Goal: Information Seeking & Learning: Learn about a topic

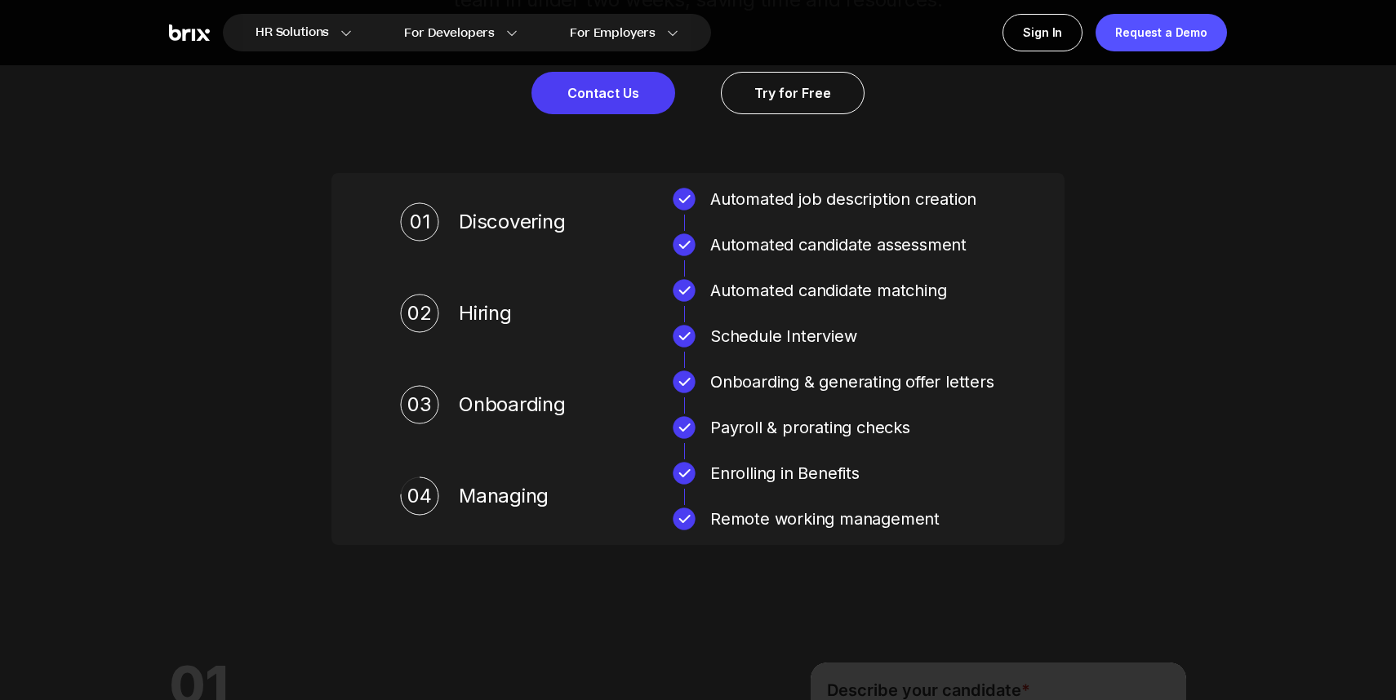
scroll to position [777, 0]
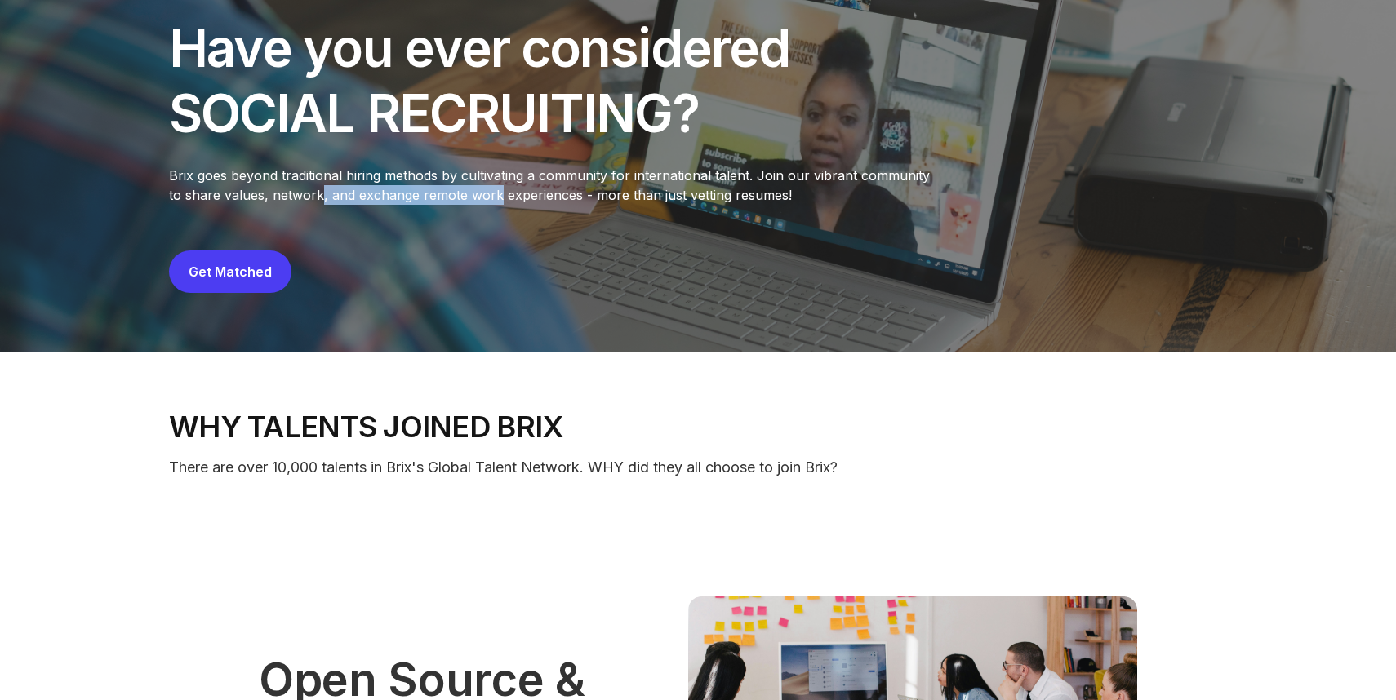
drag, startPoint x: 301, startPoint y: 198, endPoint x: 478, endPoint y: 198, distance: 177.1
click at [478, 198] on p "Brix goes beyond traditional hiring methods by cultivating a community for inte…" at bounding box center [555, 185] width 772 height 39
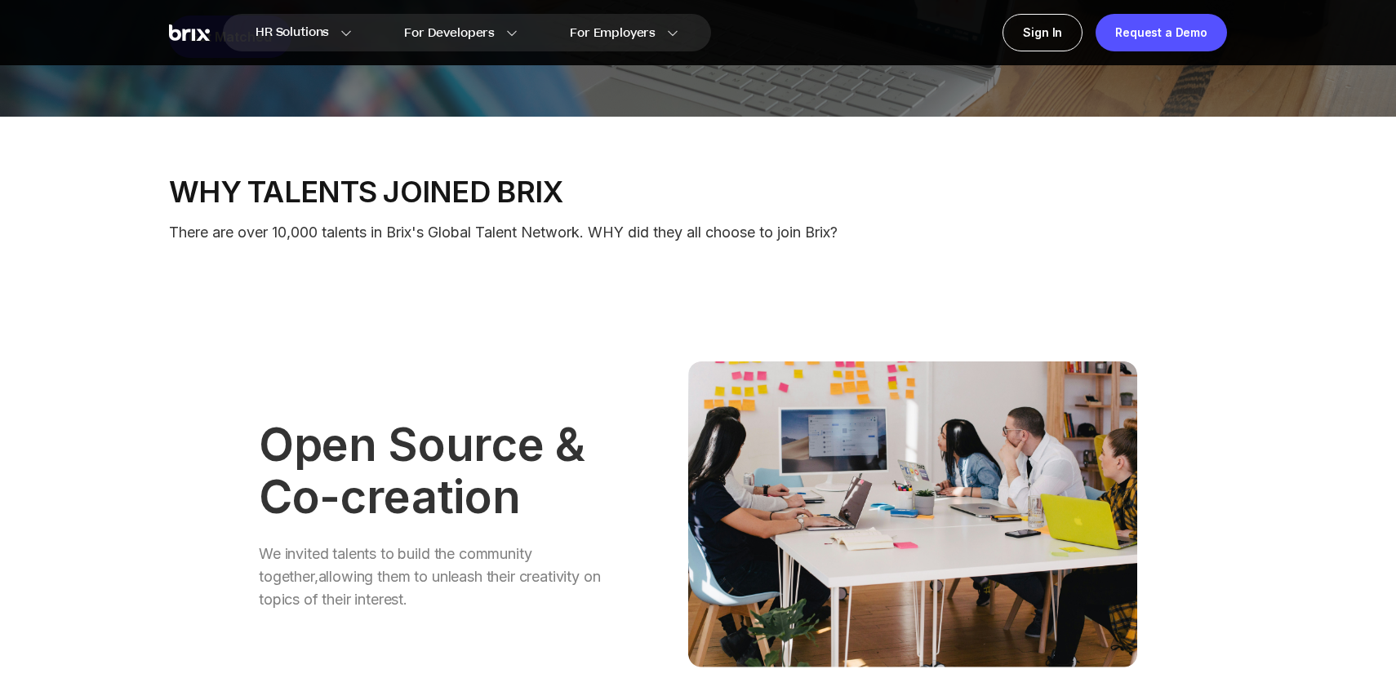
scroll to position [471, 0]
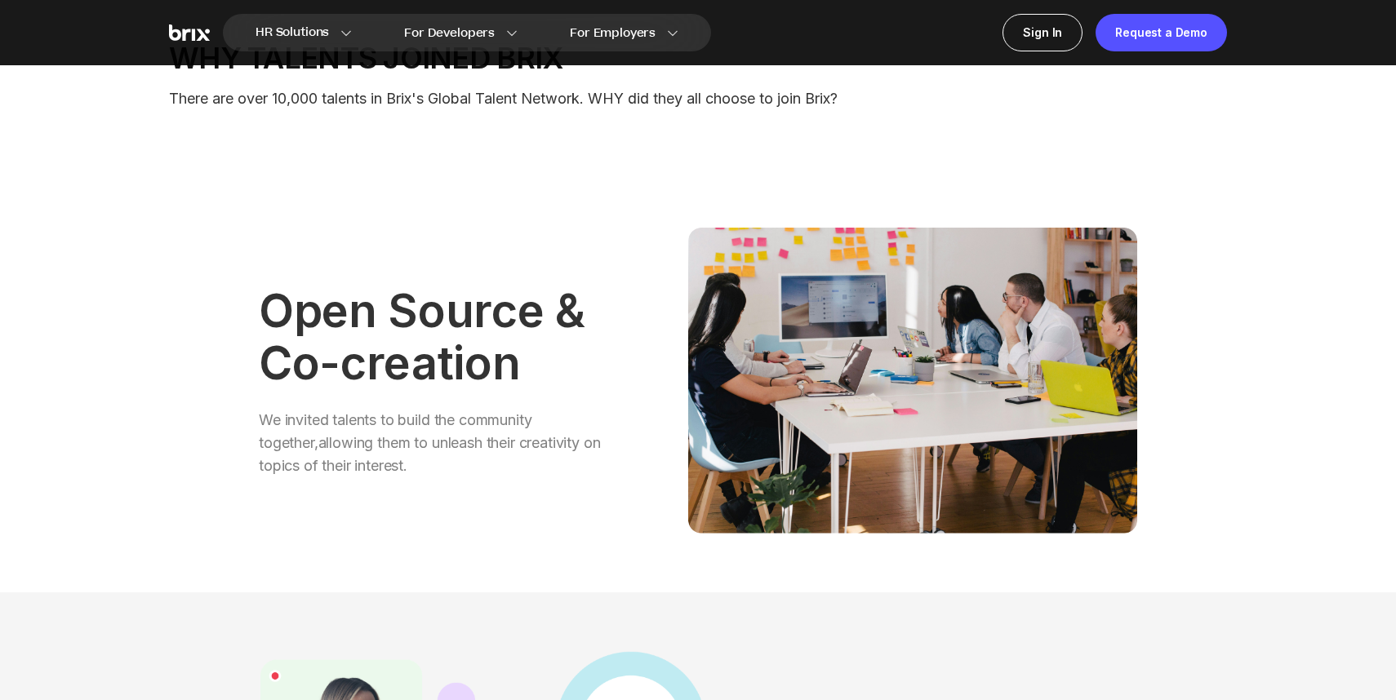
drag, startPoint x: 334, startPoint y: 109, endPoint x: 402, endPoint y: 95, distance: 69.1
click at [402, 95] on p "There are over 10,000 talents in Brix's Global Talent Network. WHY did they all…" at bounding box center [698, 98] width 1058 height 23
drag, startPoint x: 402, startPoint y: 95, endPoint x: 291, endPoint y: 76, distance: 111.9
click at [291, 75] on div "Why talents joined Brix There are over 10,000 talents in Brix's Global Talent N…" at bounding box center [698, 76] width 1058 height 69
click at [291, 76] on div "Why talents joined Brix There are over 10,000 talents in Brix's Global Talent N…" at bounding box center [698, 76] width 1058 height 69
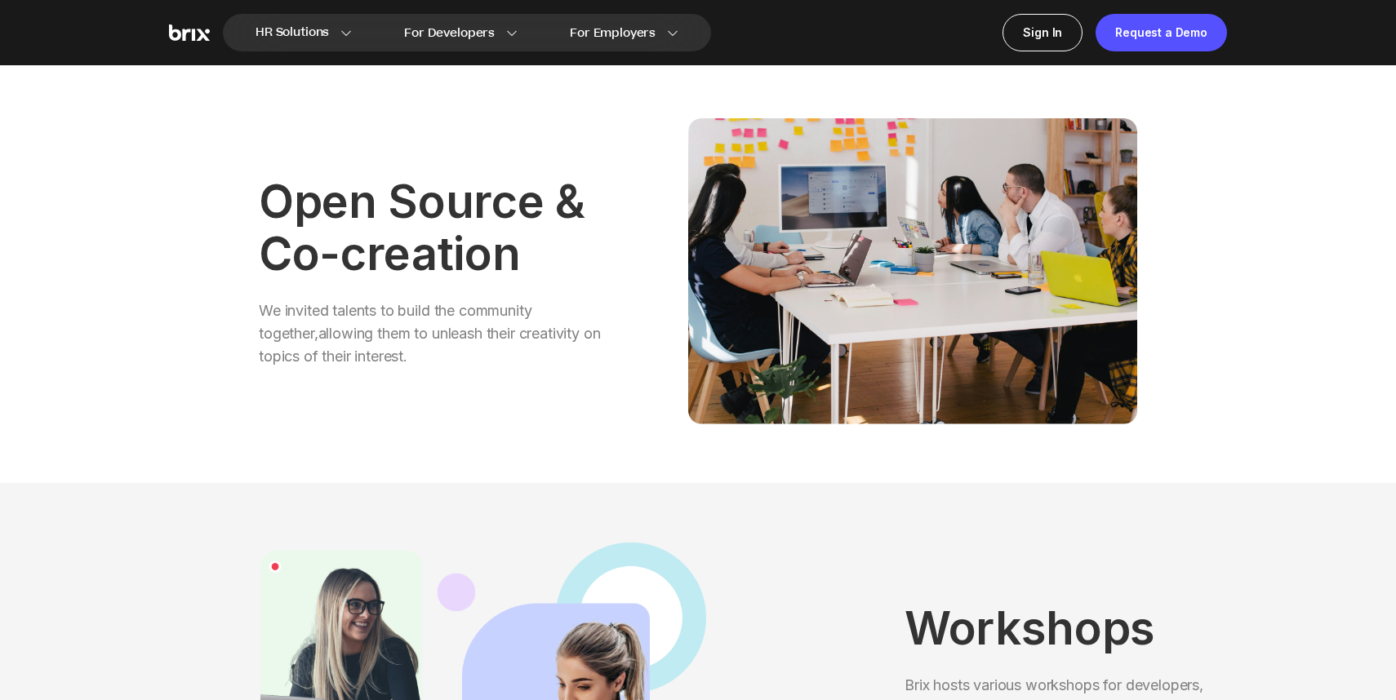
scroll to position [655, 0]
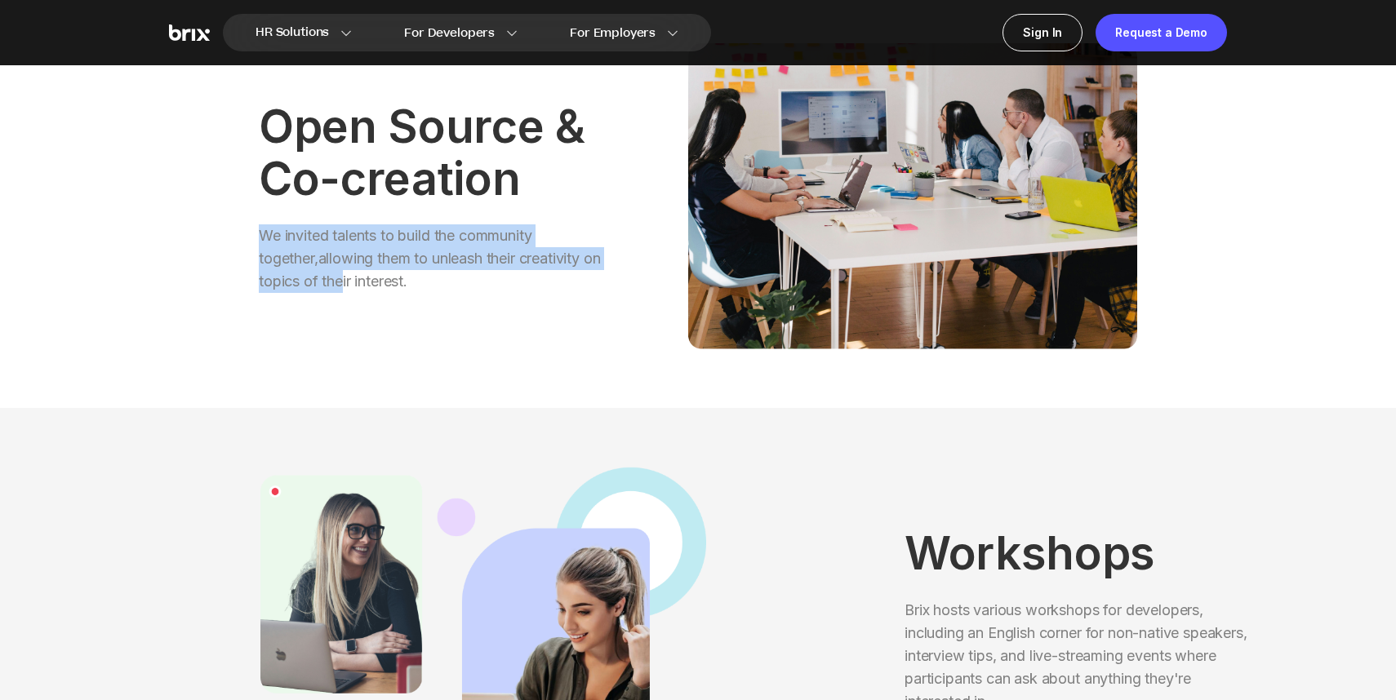
drag, startPoint x: 304, startPoint y: 221, endPoint x: 362, endPoint y: 287, distance: 87.9
click at [362, 287] on div "Open Source & Co-creation We invited talents to build the community together,al…" at bounding box center [430, 196] width 343 height 306
click at [362, 287] on p "We invited talents to build the community together,allowing them to unleash the…" at bounding box center [430, 258] width 343 height 69
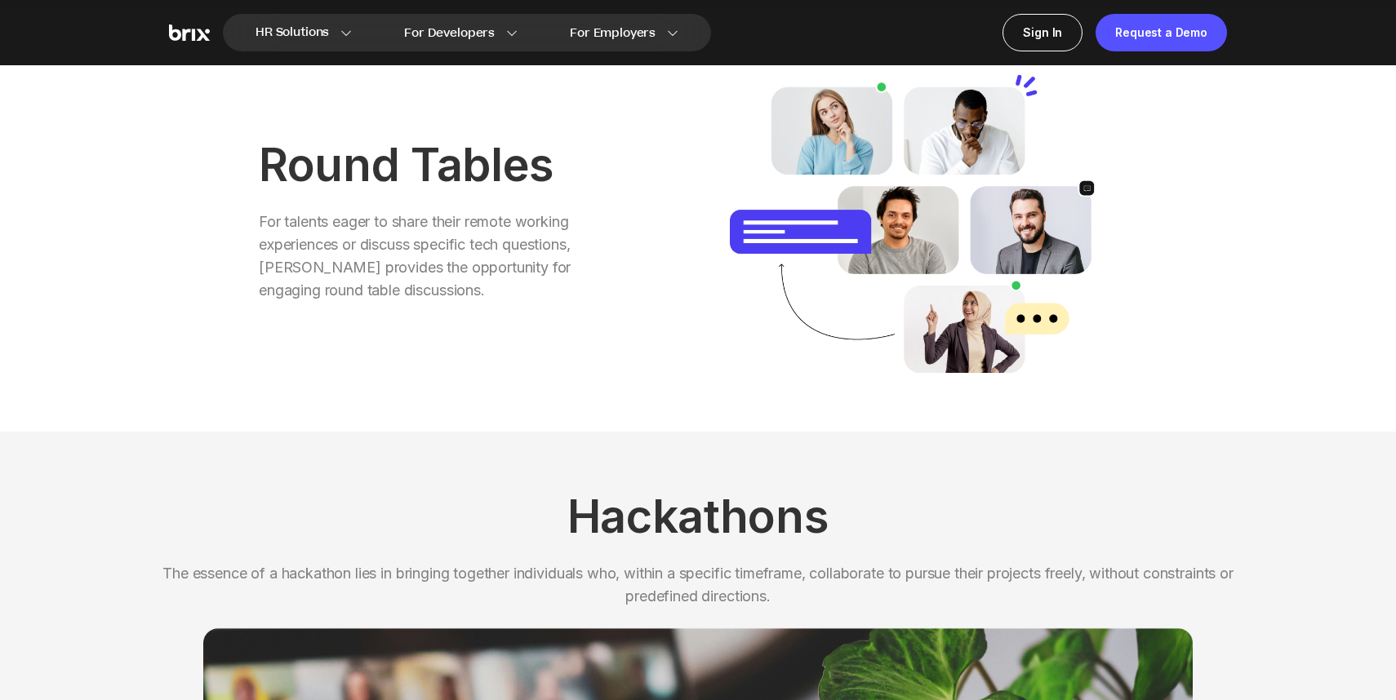
scroll to position [1489, 0]
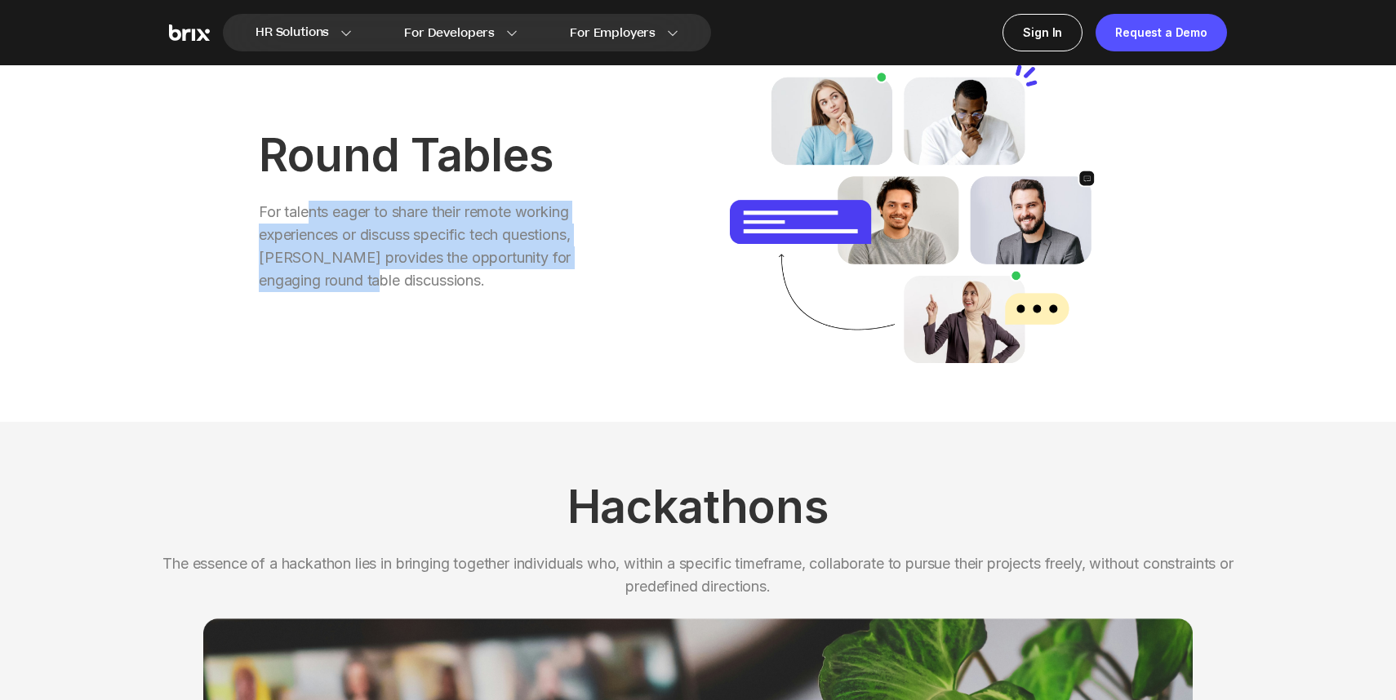
drag, startPoint x: 304, startPoint y: 211, endPoint x: 323, endPoint y: 291, distance: 82.2
click at [323, 291] on div "Round Tables For talents eager to share their remote working experiences or dis…" at bounding box center [430, 210] width 343 height 306
click at [323, 291] on p "For talents eager to share their remote working experiences or discuss specific…" at bounding box center [430, 246] width 343 height 91
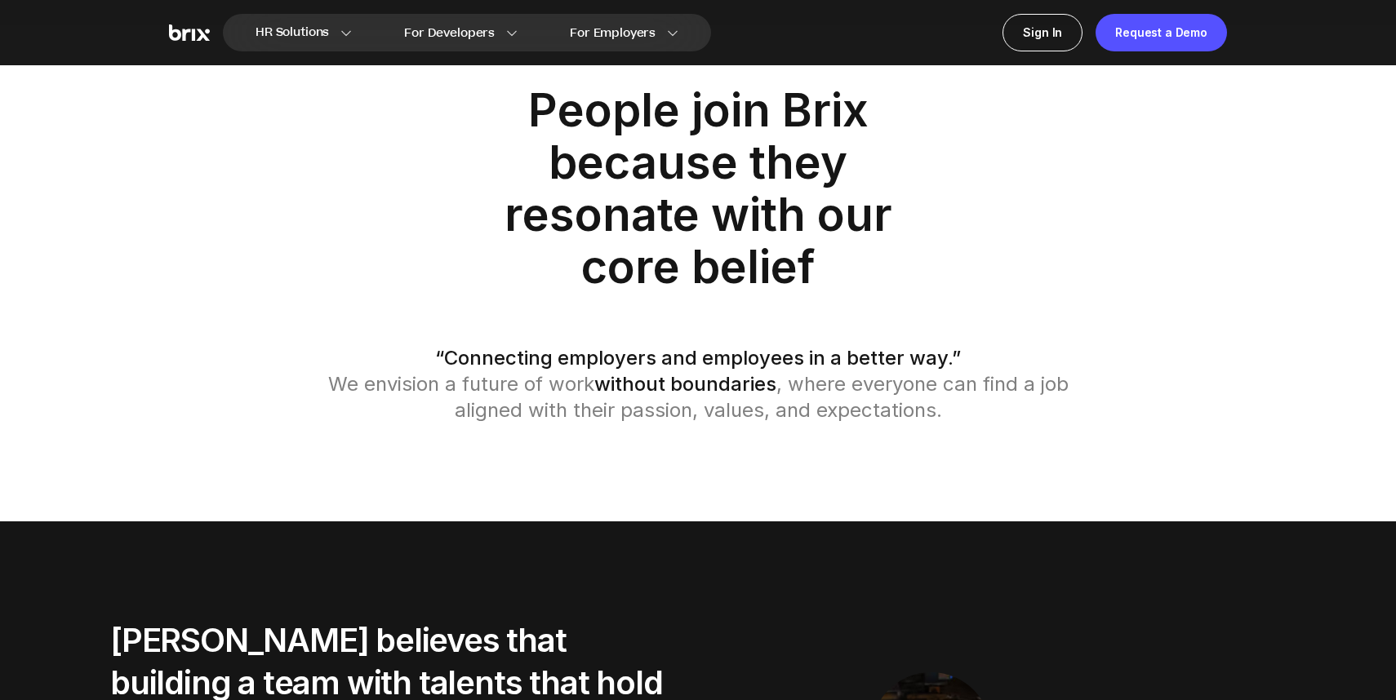
scroll to position [2485, 0]
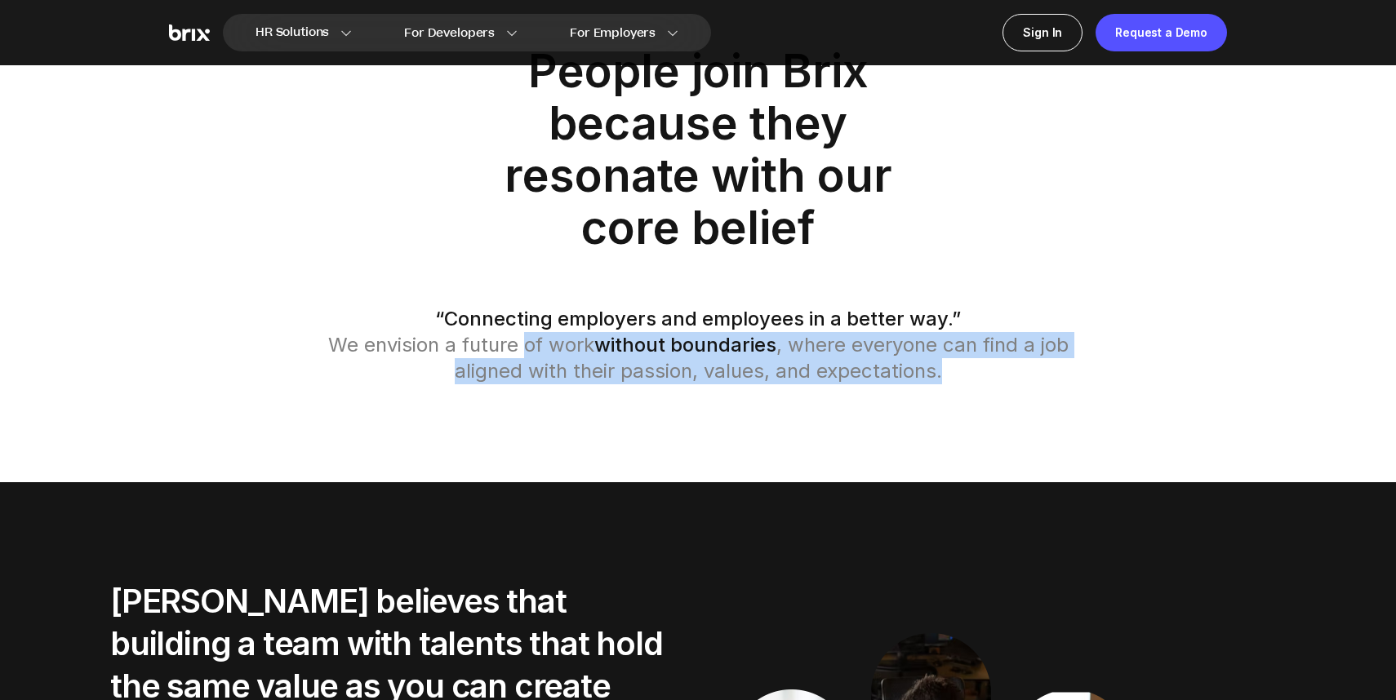
drag, startPoint x: 522, startPoint y: 332, endPoint x: 538, endPoint y: 403, distance: 72.7
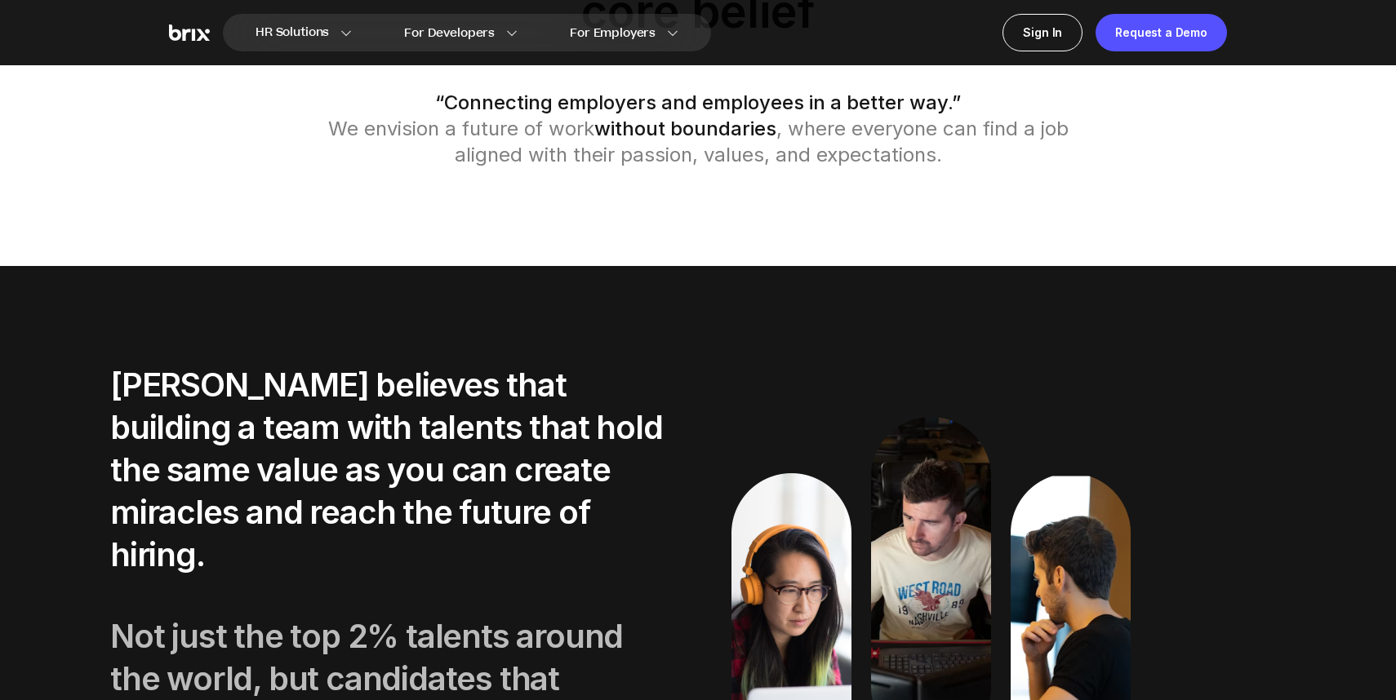
scroll to position [2711, 0]
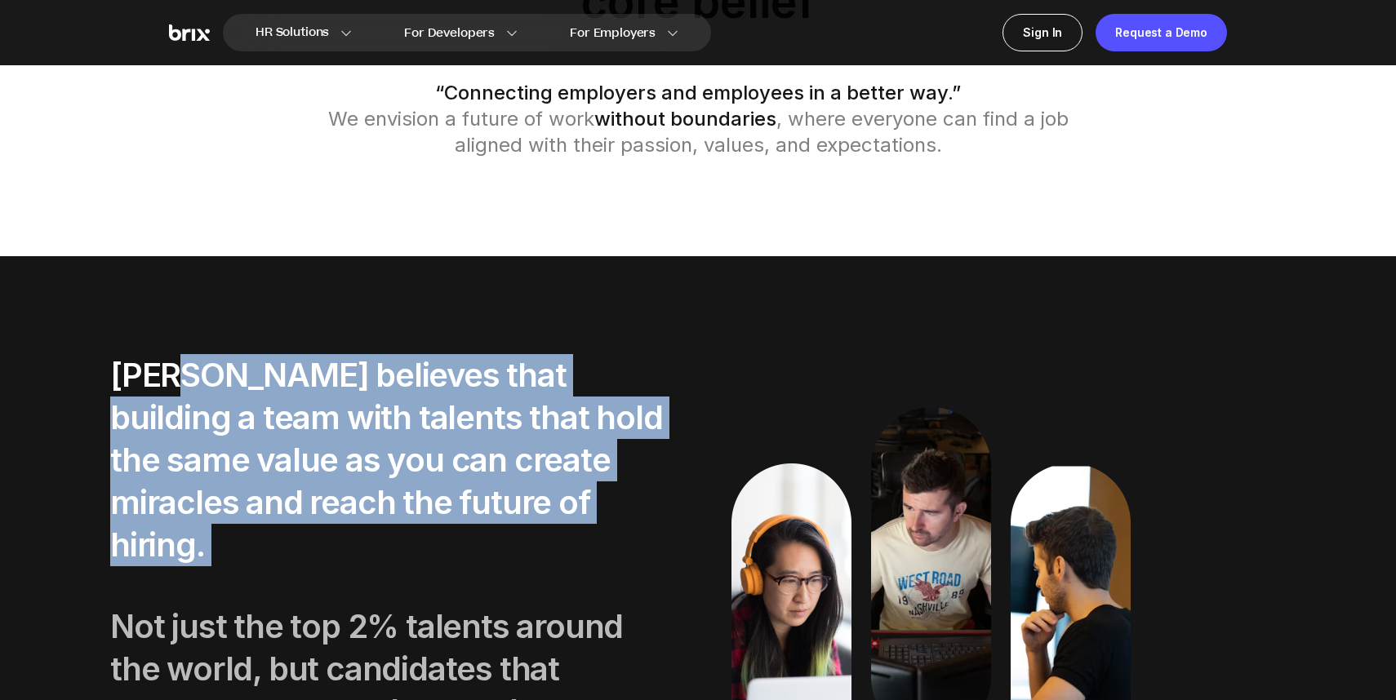
drag, startPoint x: 165, startPoint y: 374, endPoint x: 330, endPoint y: 537, distance: 232.0
click at [330, 537] on div "Brix believes that building a team with talents that hold the same value as you…" at bounding box center [388, 573] width 557 height 439
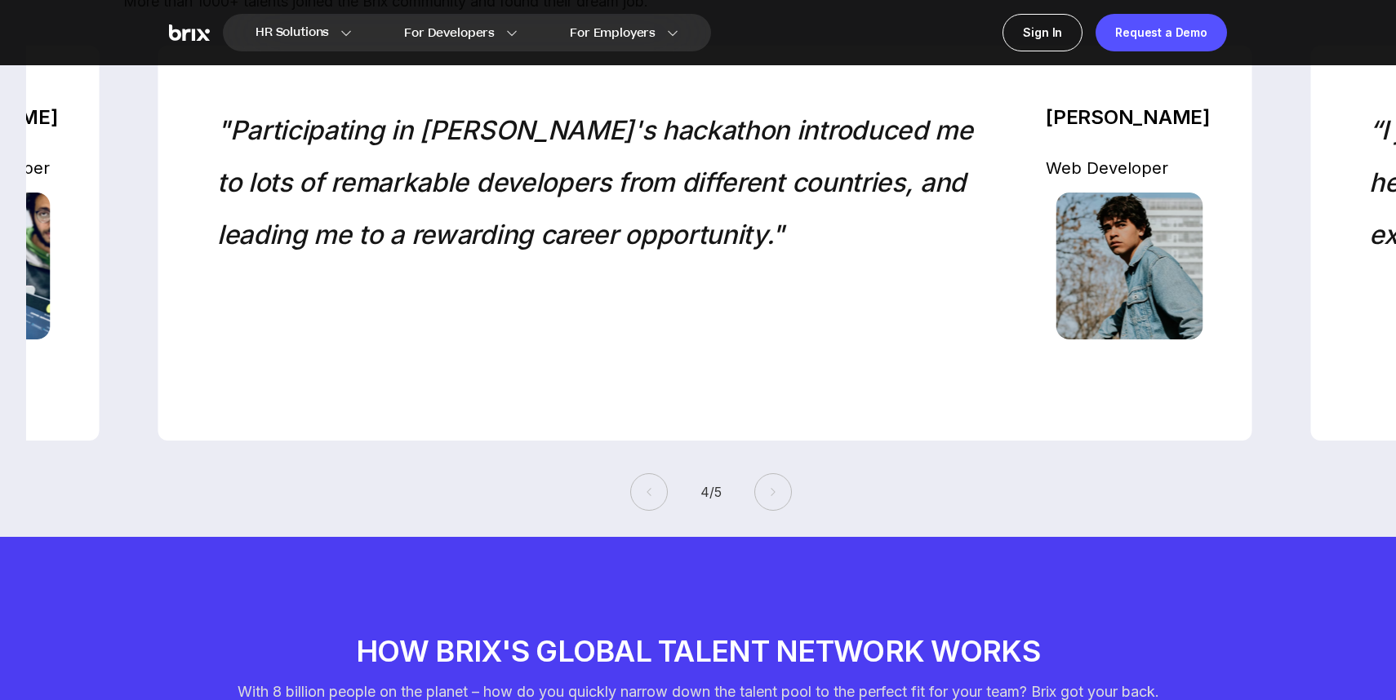
scroll to position [4054, 0]
click at [772, 488] on button at bounding box center [773, 492] width 38 height 38
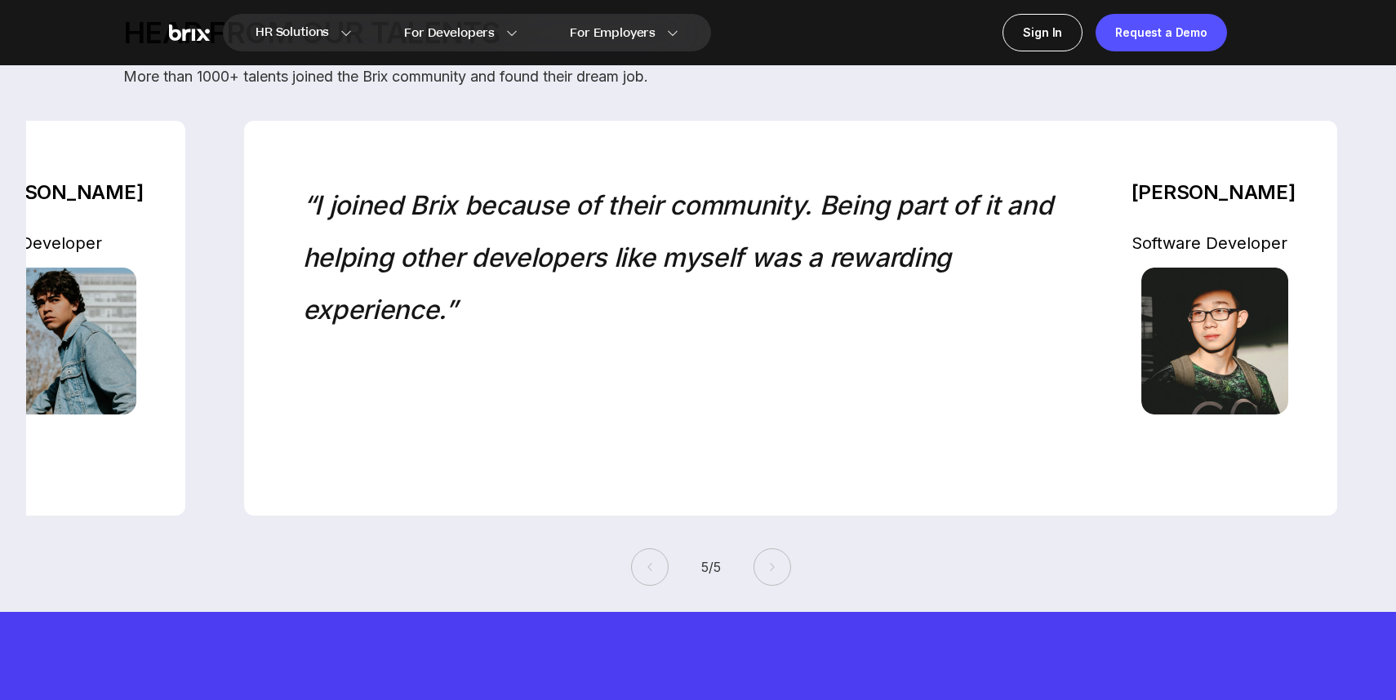
scroll to position [3975, 0]
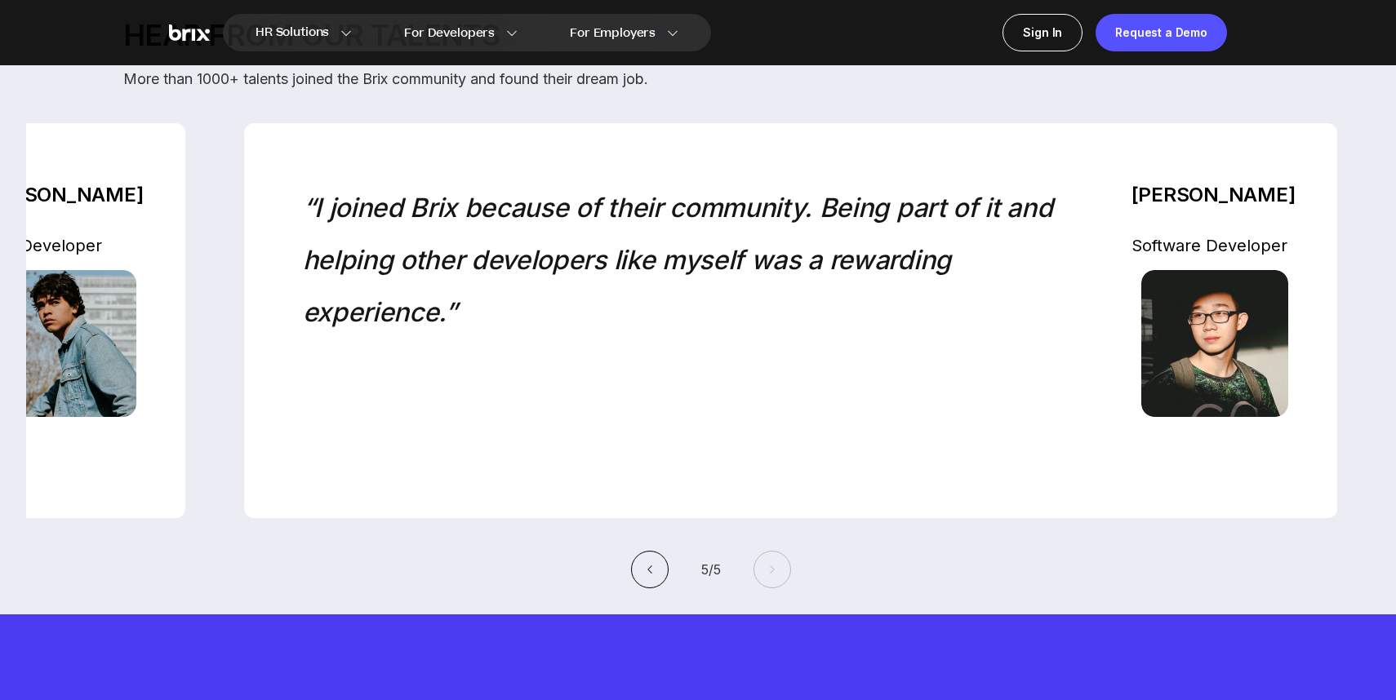
click at [644, 579] on button at bounding box center [650, 570] width 38 height 38
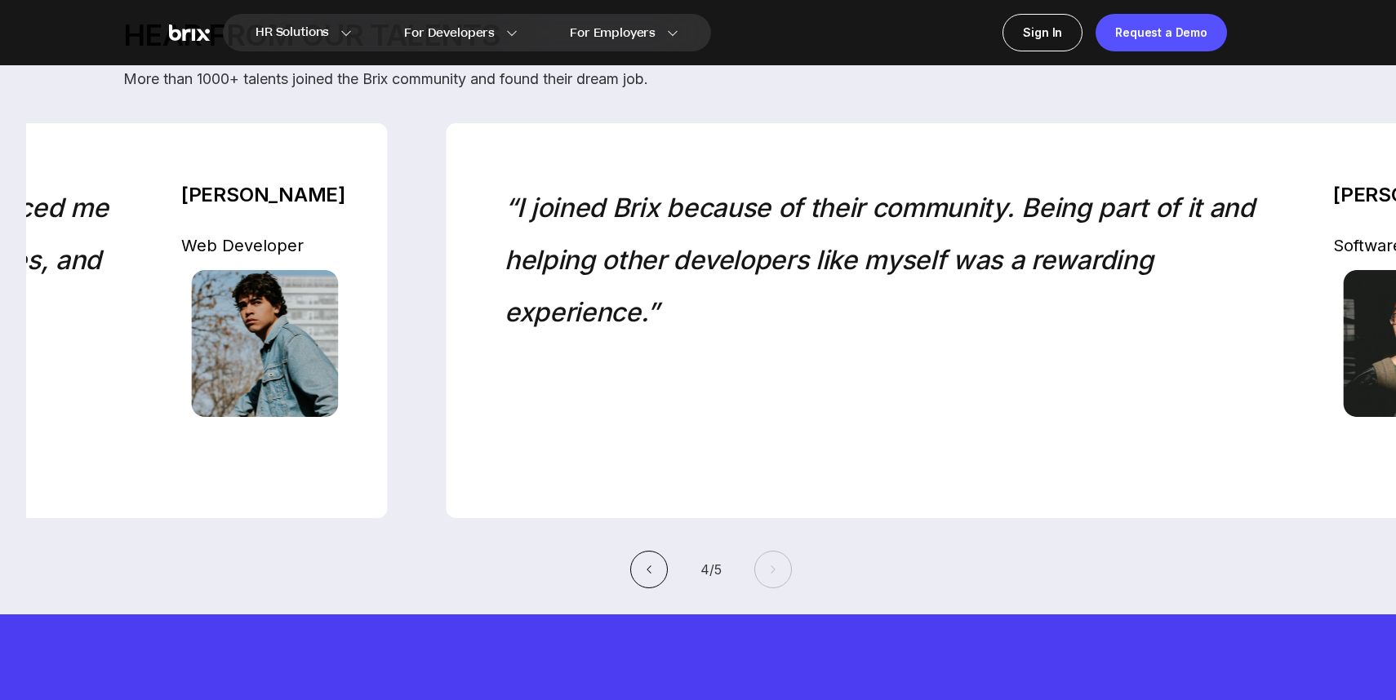
click at [644, 579] on button at bounding box center [649, 570] width 38 height 38
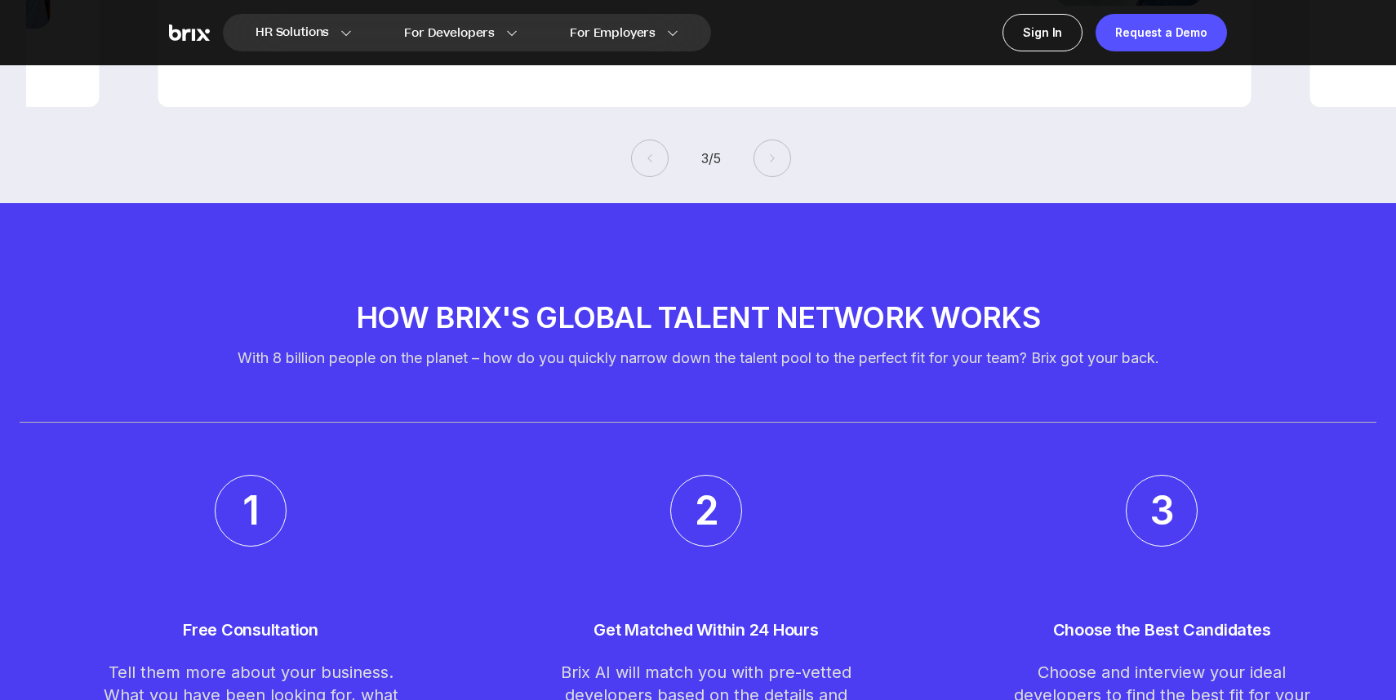
scroll to position [4681, 0]
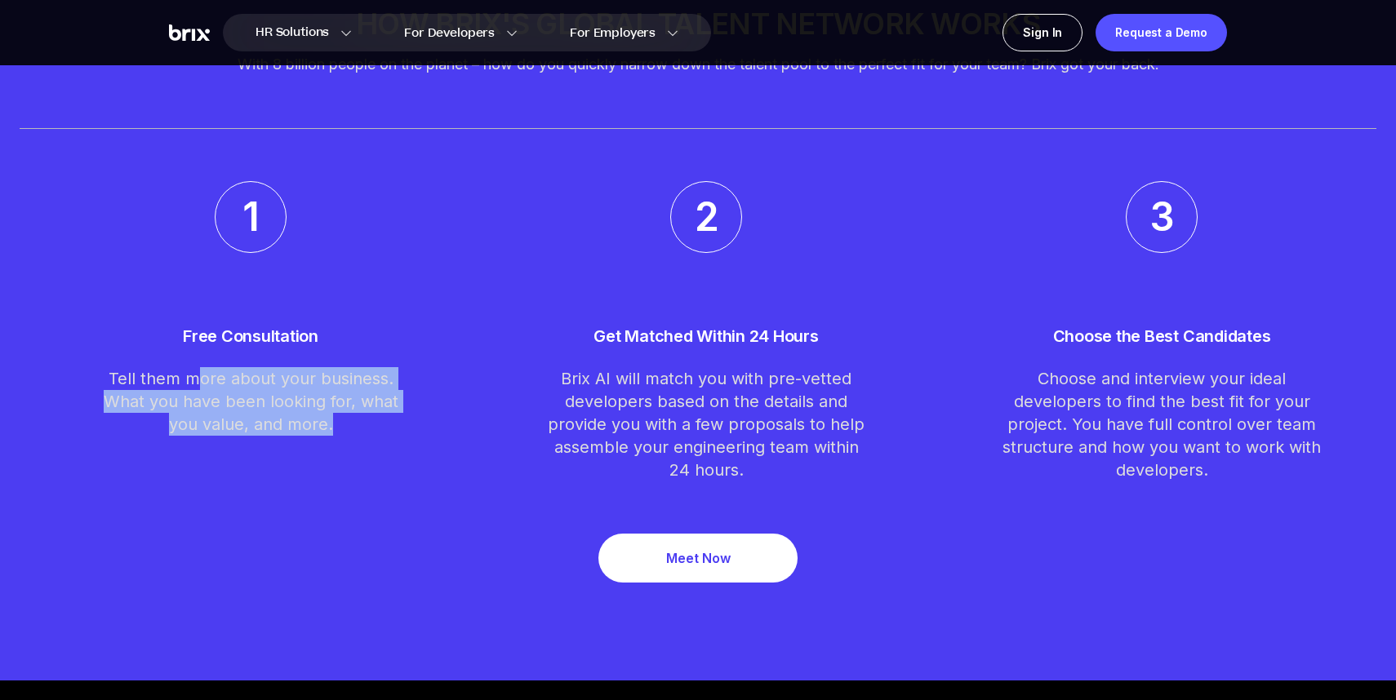
drag, startPoint x: 181, startPoint y: 379, endPoint x: 304, endPoint y: 446, distance: 140.6
click at [304, 446] on li "1 Free Consultation Tell them more about your business. What you have been look…" at bounding box center [250, 331] width 429 height 300
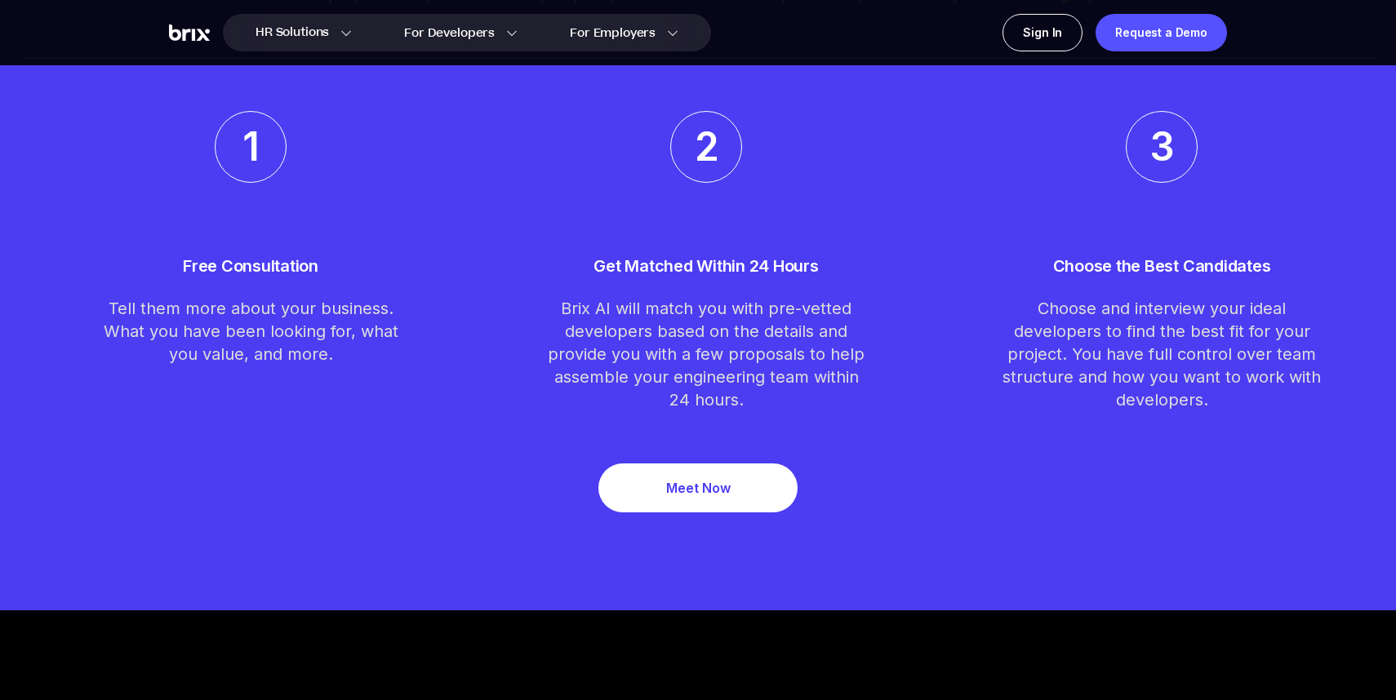
scroll to position [4755, 0]
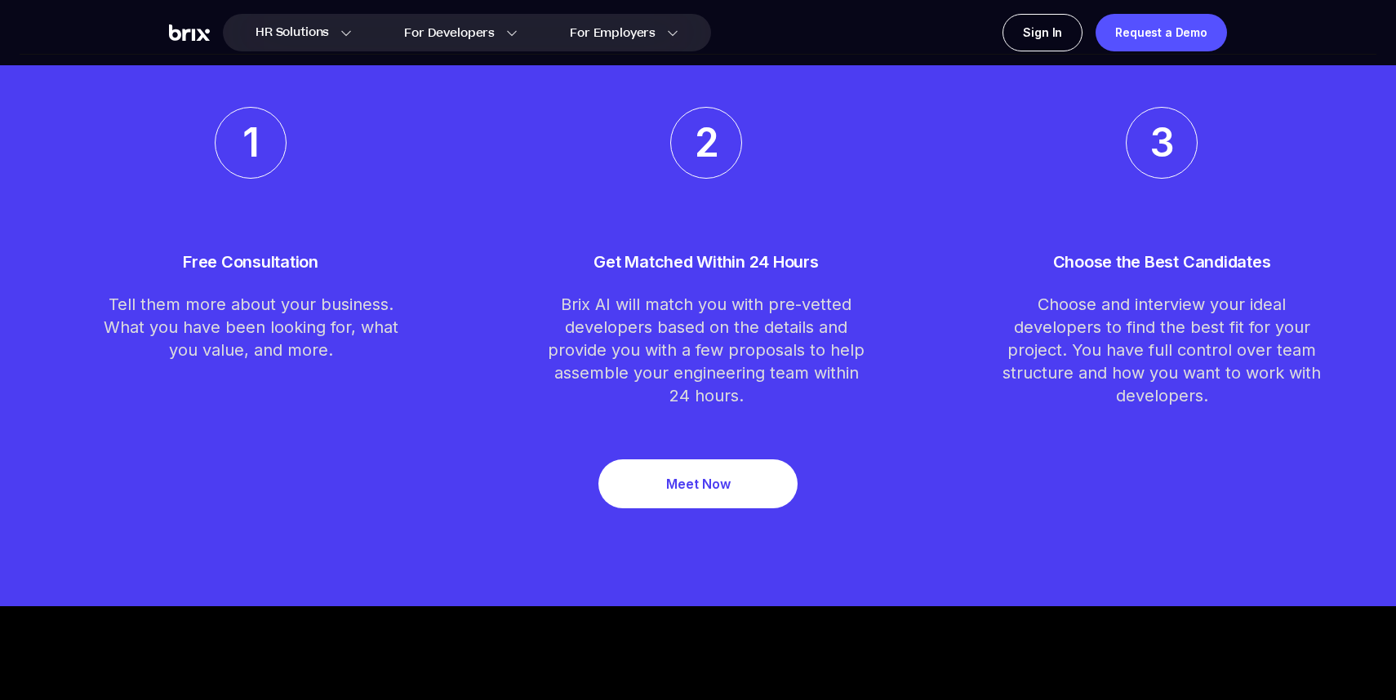
drag, startPoint x: 587, startPoint y: 300, endPoint x: 609, endPoint y: 356, distance: 60.5
click at [609, 356] on p "Brix AI will match you with pre-vetted developers based on the details and prov…" at bounding box center [706, 350] width 325 height 114
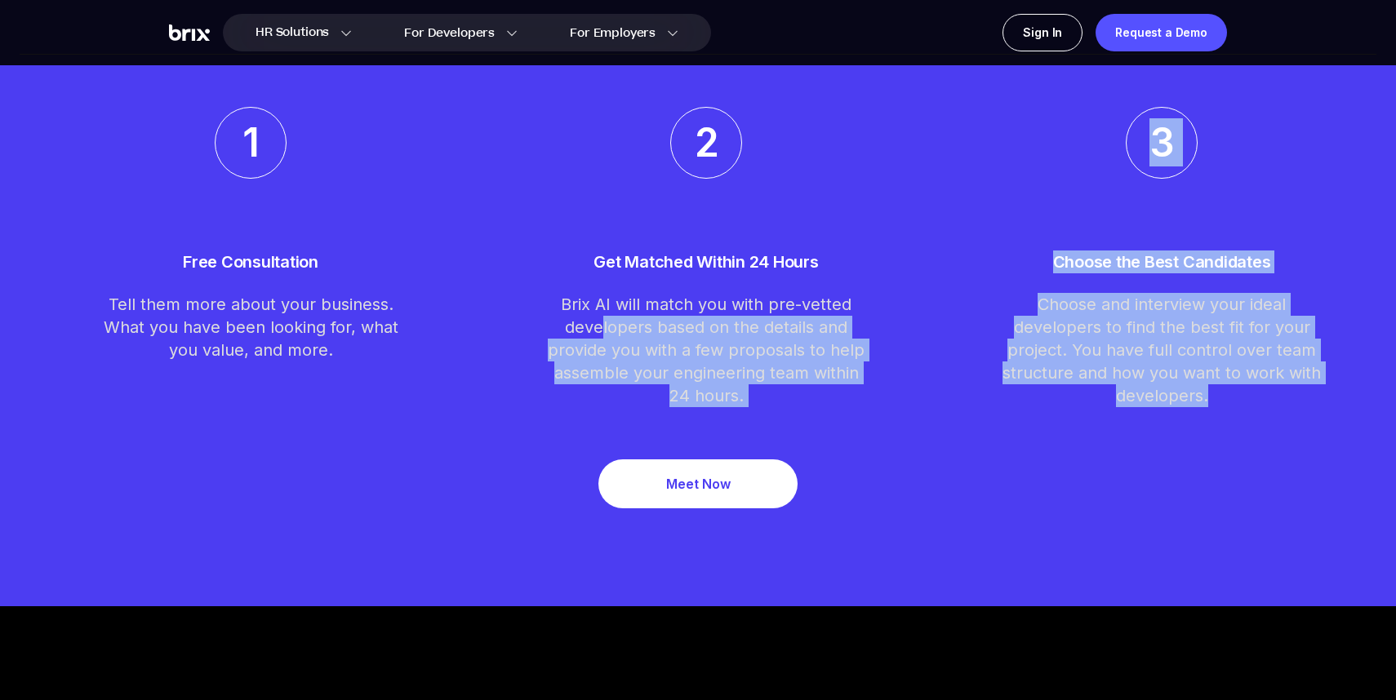
drag, startPoint x: 602, startPoint y: 338, endPoint x: 677, endPoint y: 413, distance: 106.8
click at [677, 413] on section "How Brix's Global Talent Network works With 8 billion people on the planet – ho…" at bounding box center [698, 220] width 1396 height 771
click at [677, 413] on div "Meet Now" at bounding box center [698, 457] width 1356 height 101
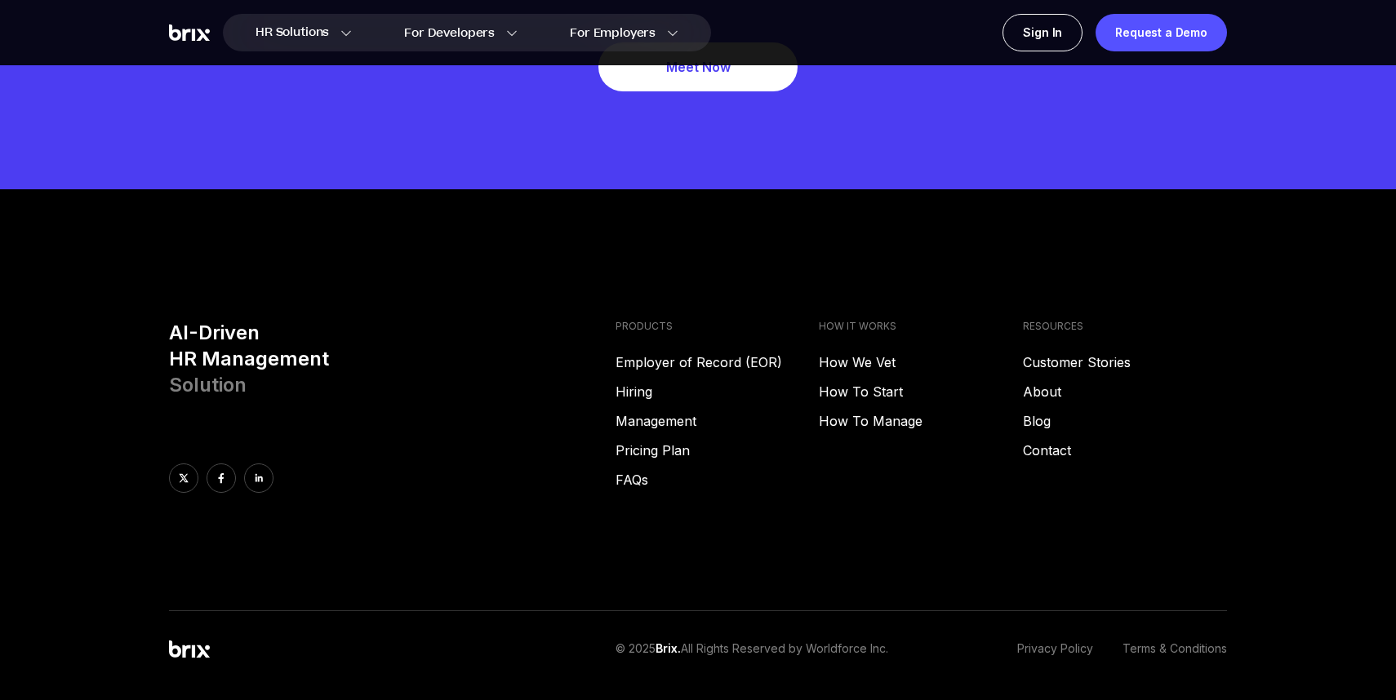
scroll to position [5227, 0]
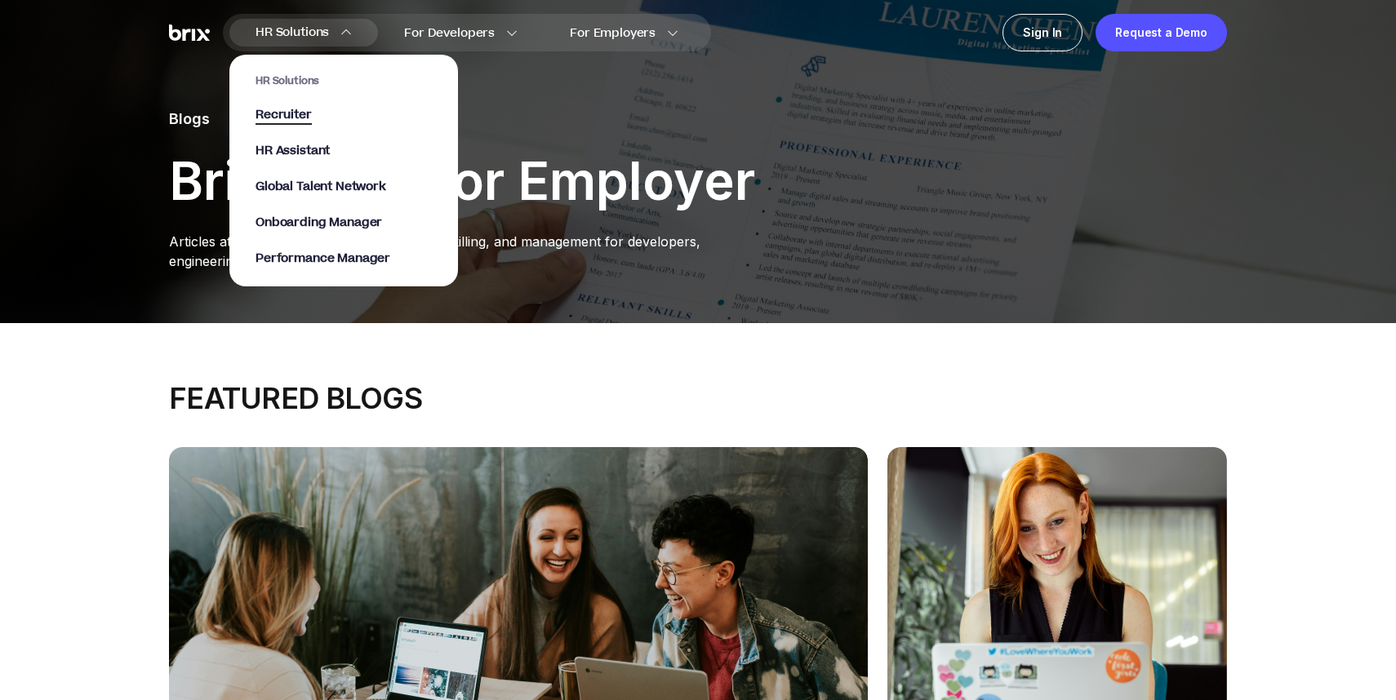
click at [299, 115] on span "Recruiter" at bounding box center [283, 115] width 56 height 19
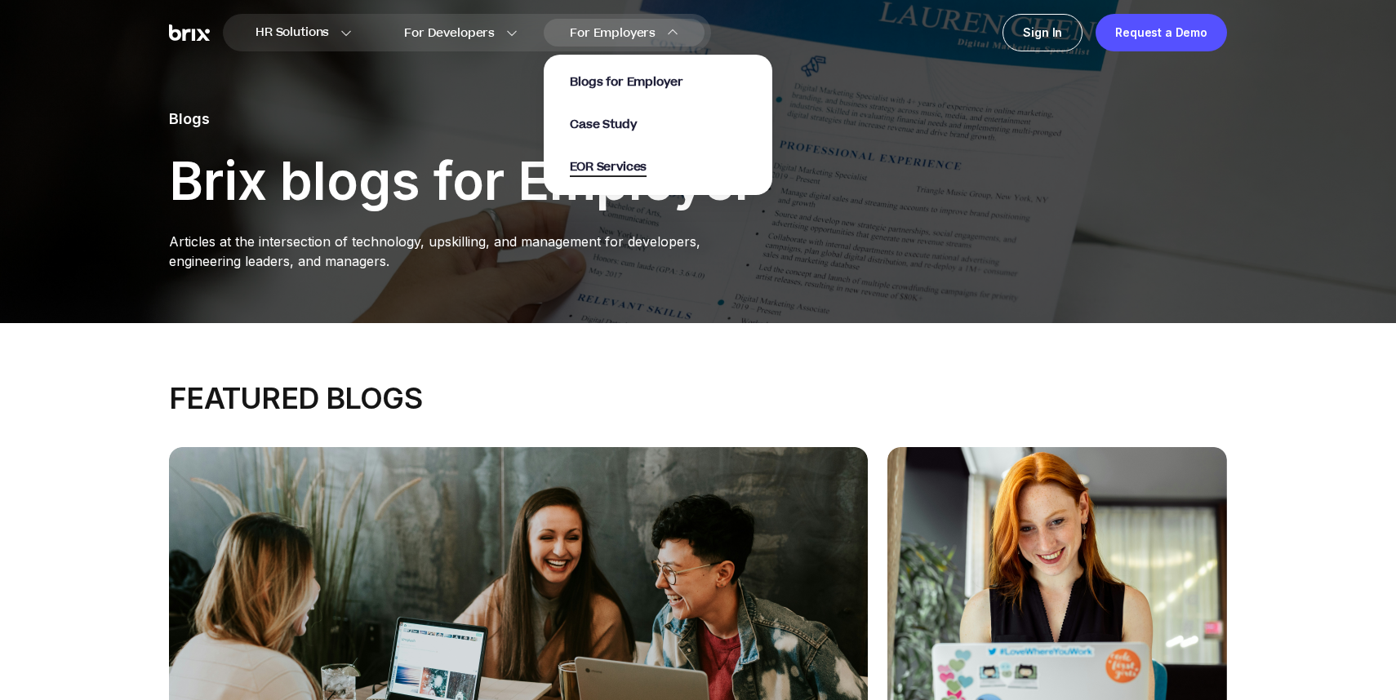
click at [597, 166] on span "EOR Services" at bounding box center [608, 167] width 77 height 19
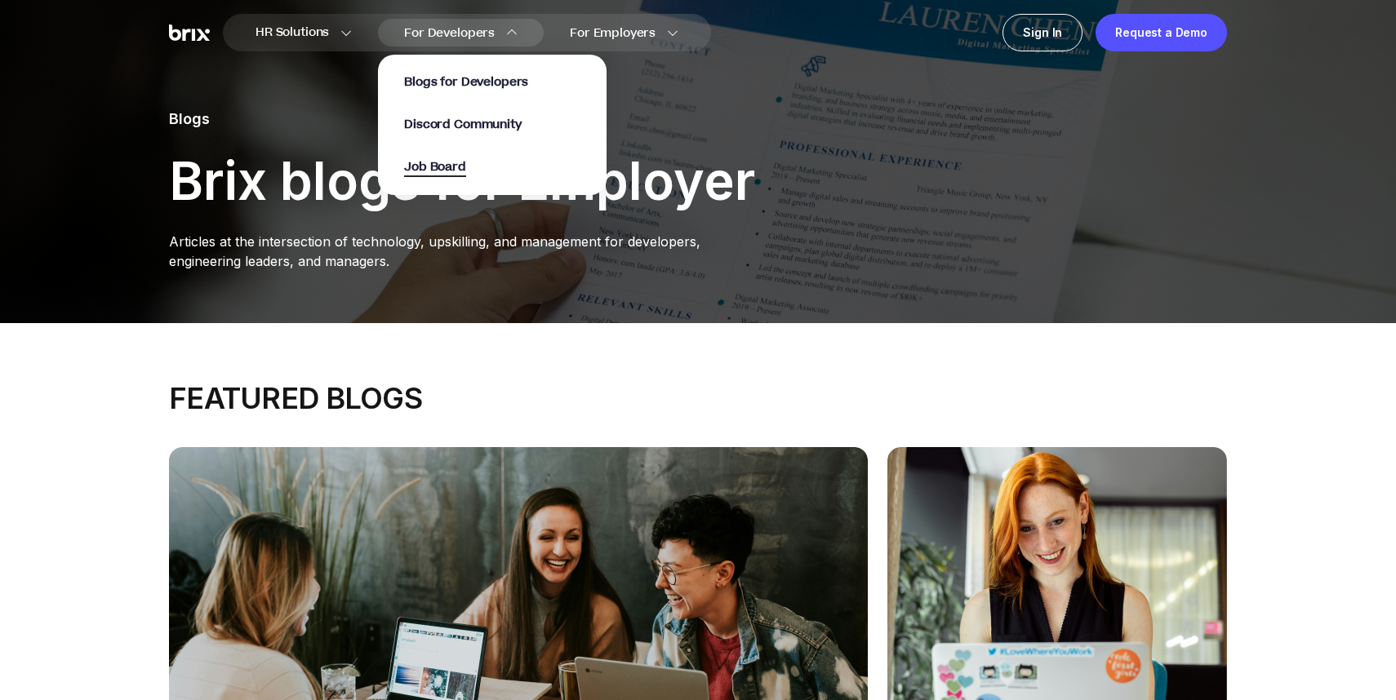
click at [449, 168] on span "Job Board" at bounding box center [435, 167] width 62 height 19
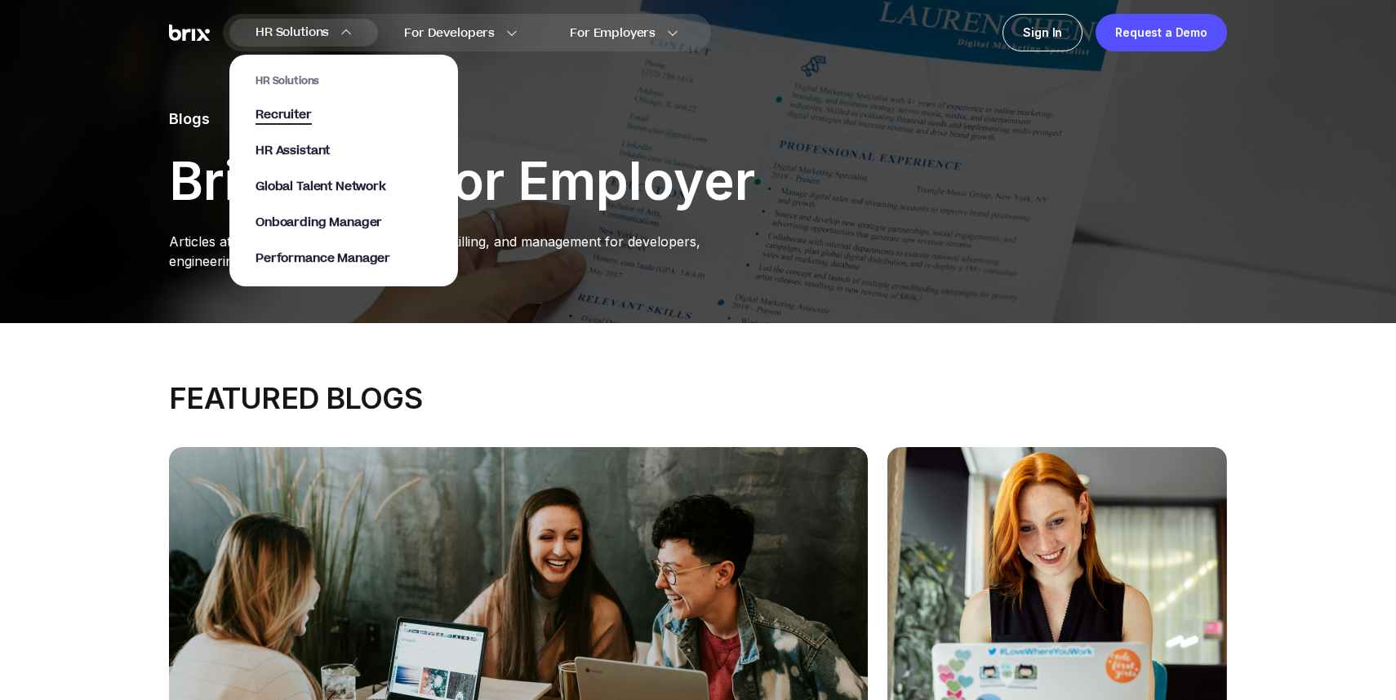
click at [287, 115] on span "Recruiter" at bounding box center [283, 115] width 56 height 19
click at [292, 153] on span "HR Assistant" at bounding box center [292, 151] width 74 height 19
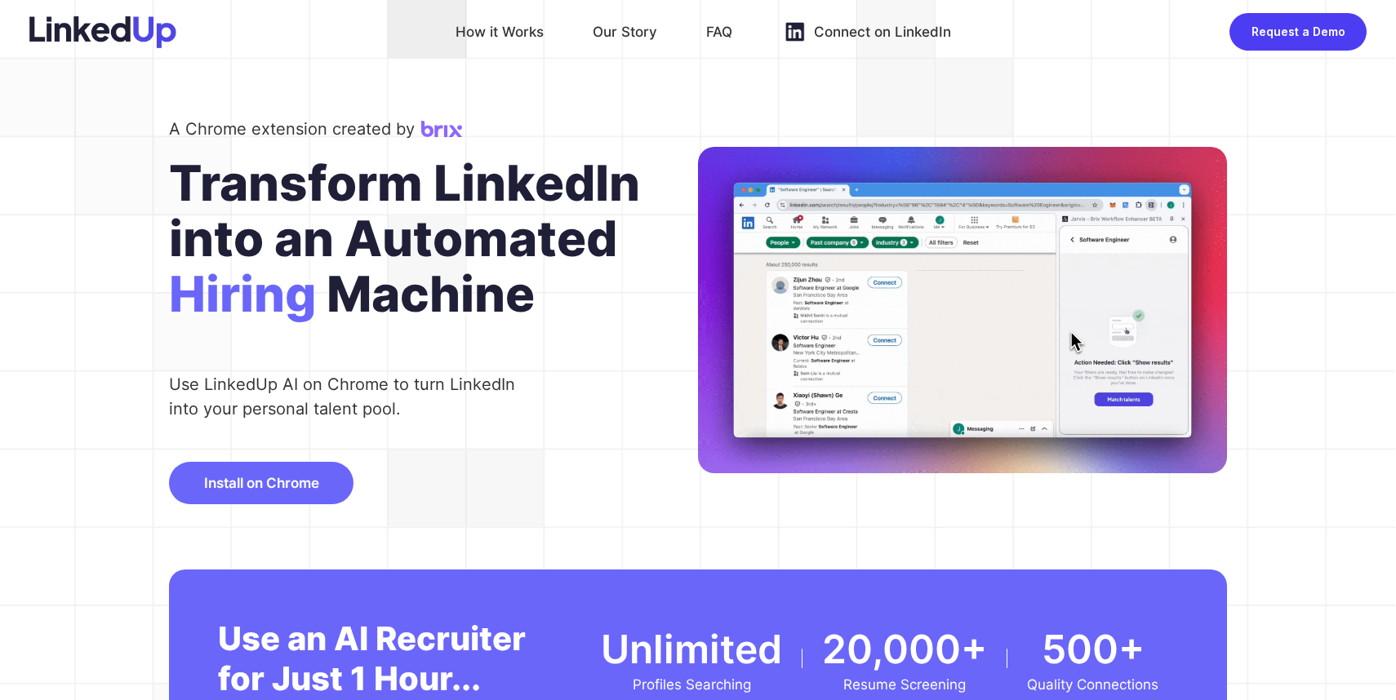
click at [628, 41] on div "Our Story" at bounding box center [625, 32] width 64 height 26
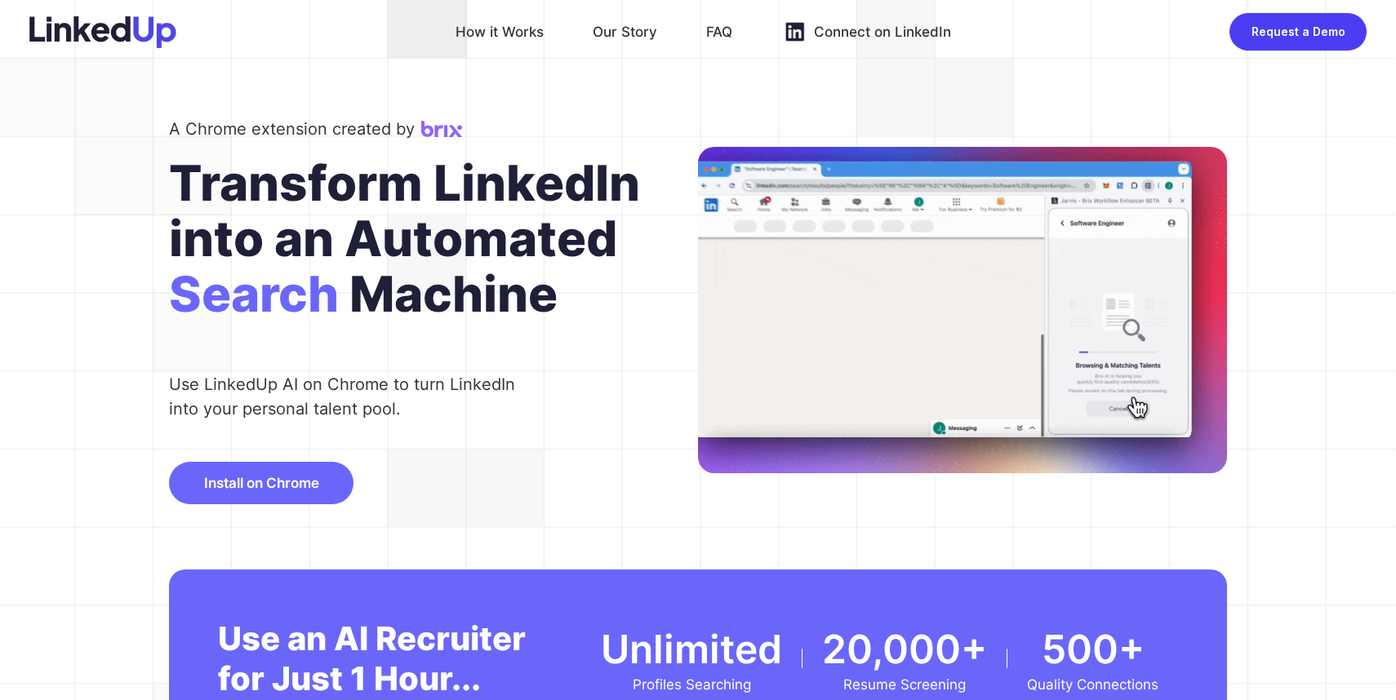
click at [721, 24] on div "FAQ" at bounding box center [719, 32] width 26 height 26
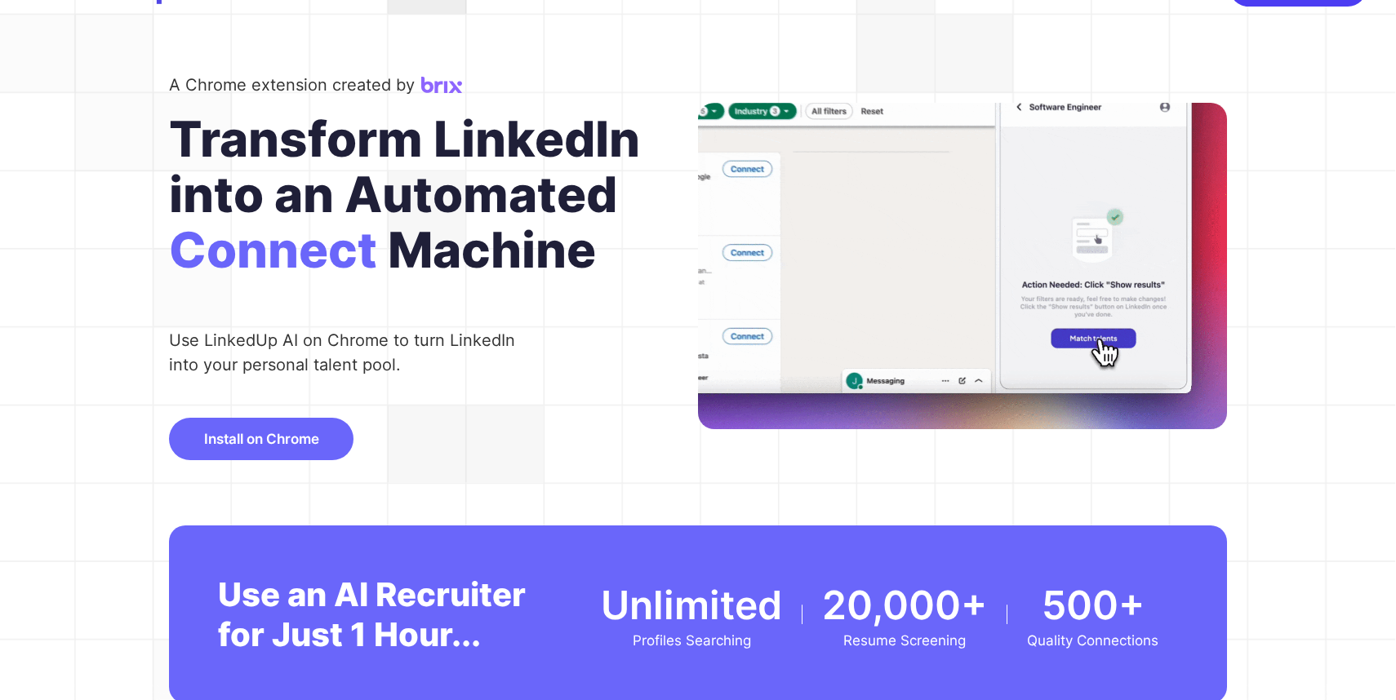
scroll to position [60, 0]
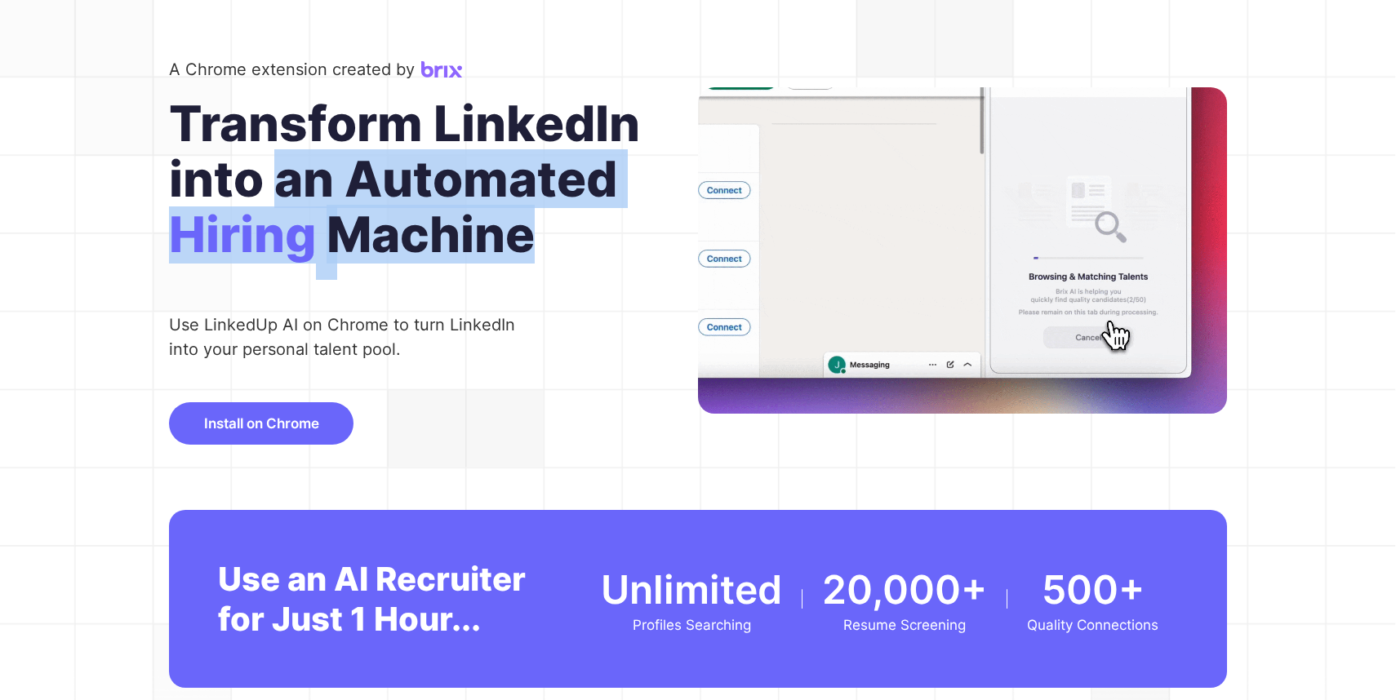
drag, startPoint x: 287, startPoint y: 168, endPoint x: 445, endPoint y: 269, distance: 187.2
click at [445, 269] on div "Transform LinkedIn into an Automated Hiring Machine" at bounding box center [433, 187] width 529 height 184
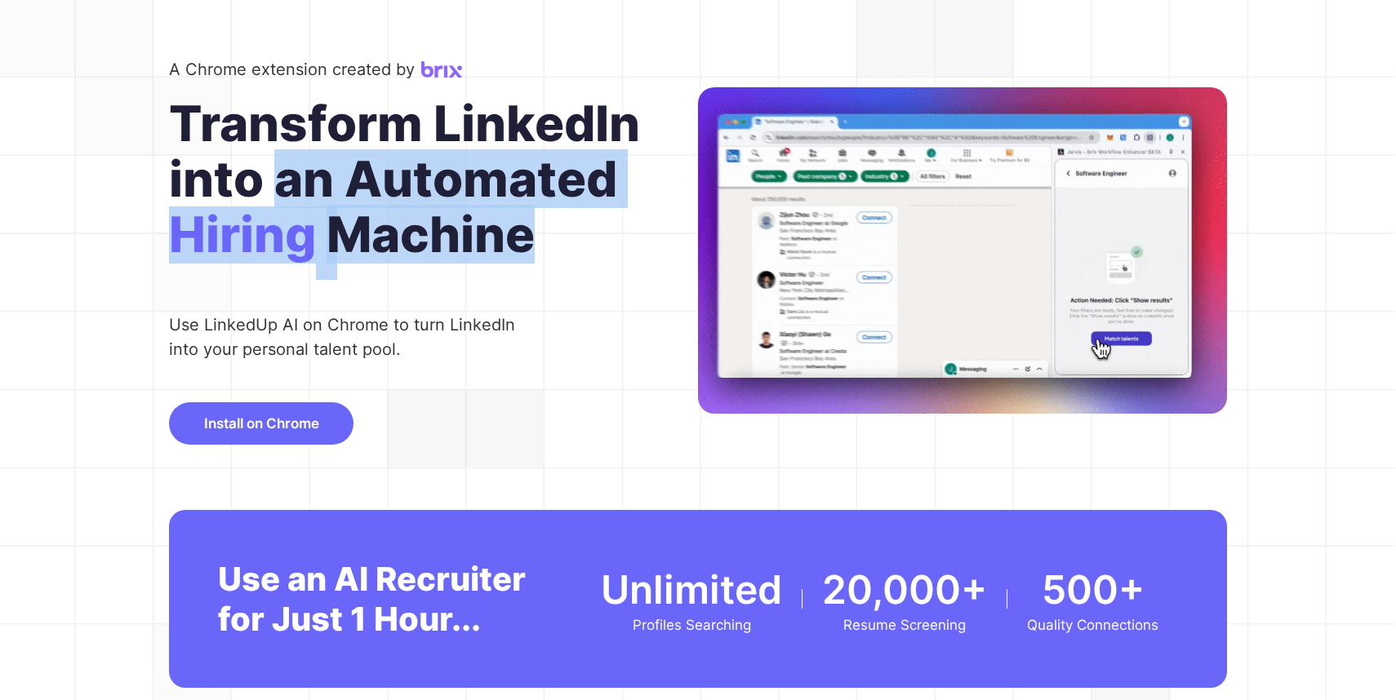
click at [445, 269] on span "Machine" at bounding box center [430, 242] width 208 height 73
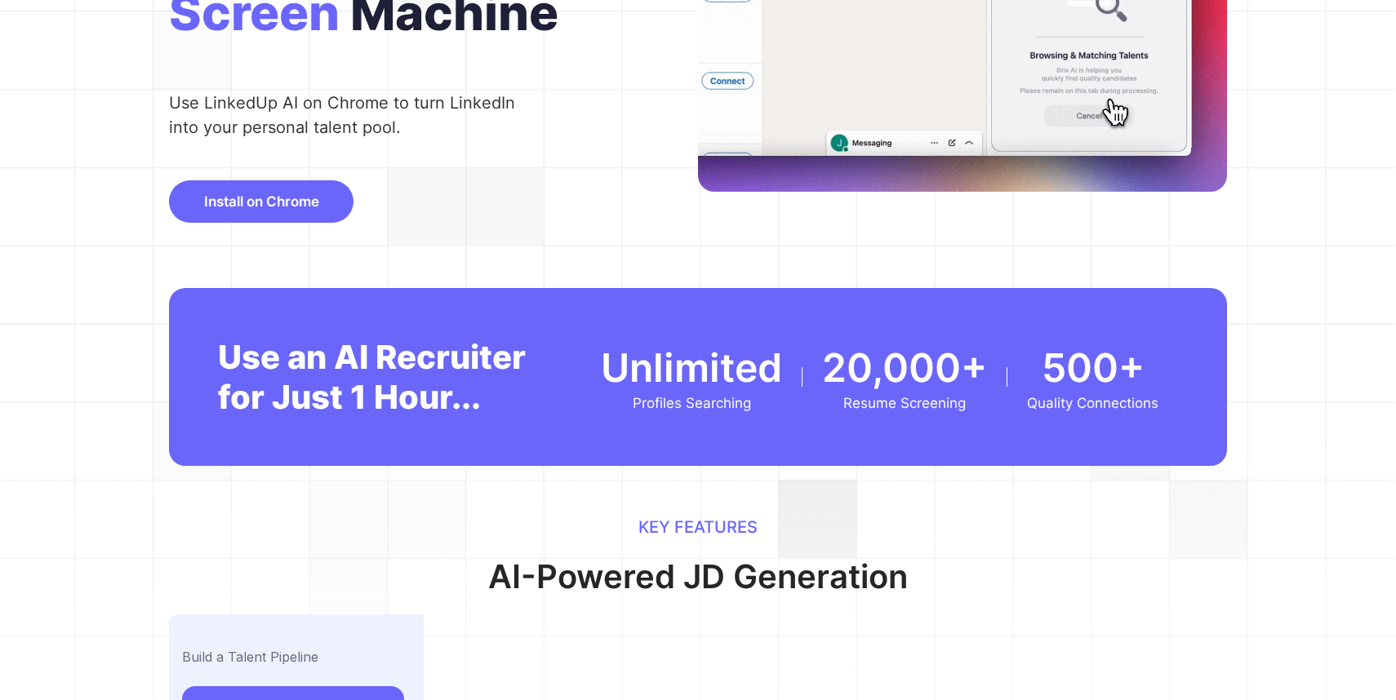
scroll to position [426, 0]
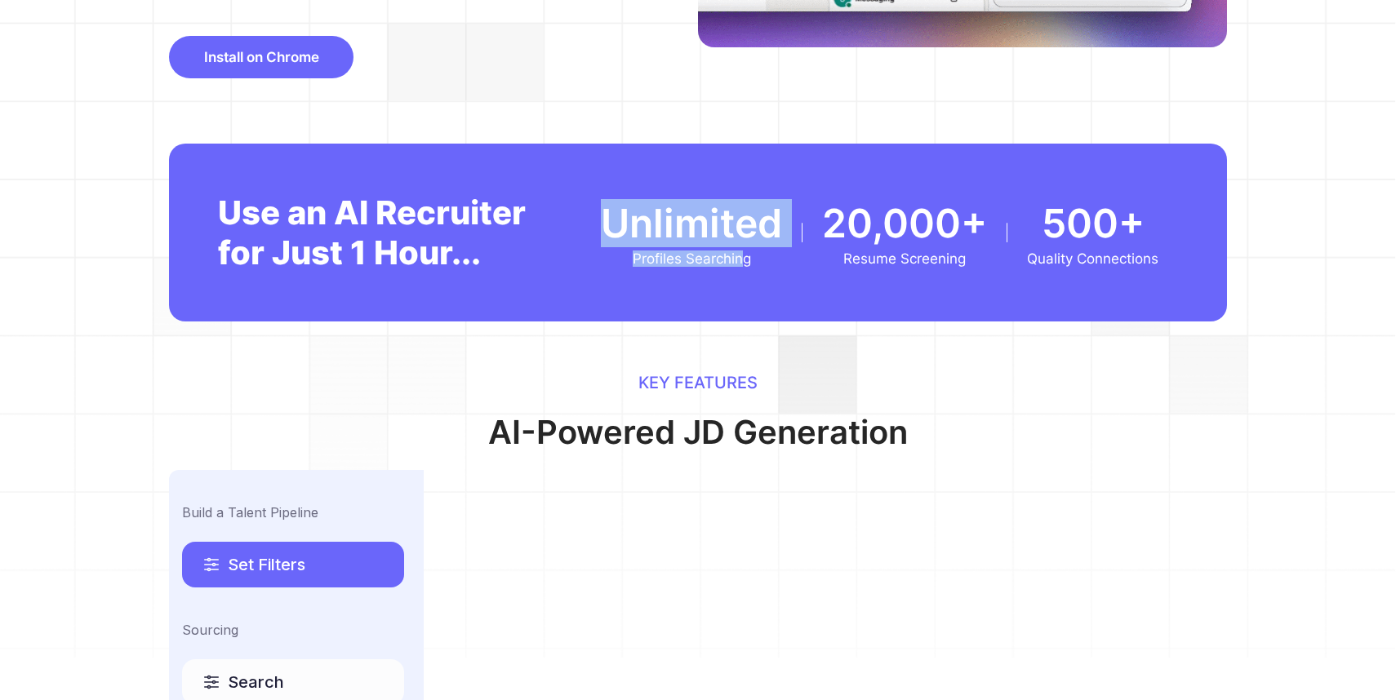
drag, startPoint x: 741, startPoint y: 260, endPoint x: 572, endPoint y: 218, distance: 174.2
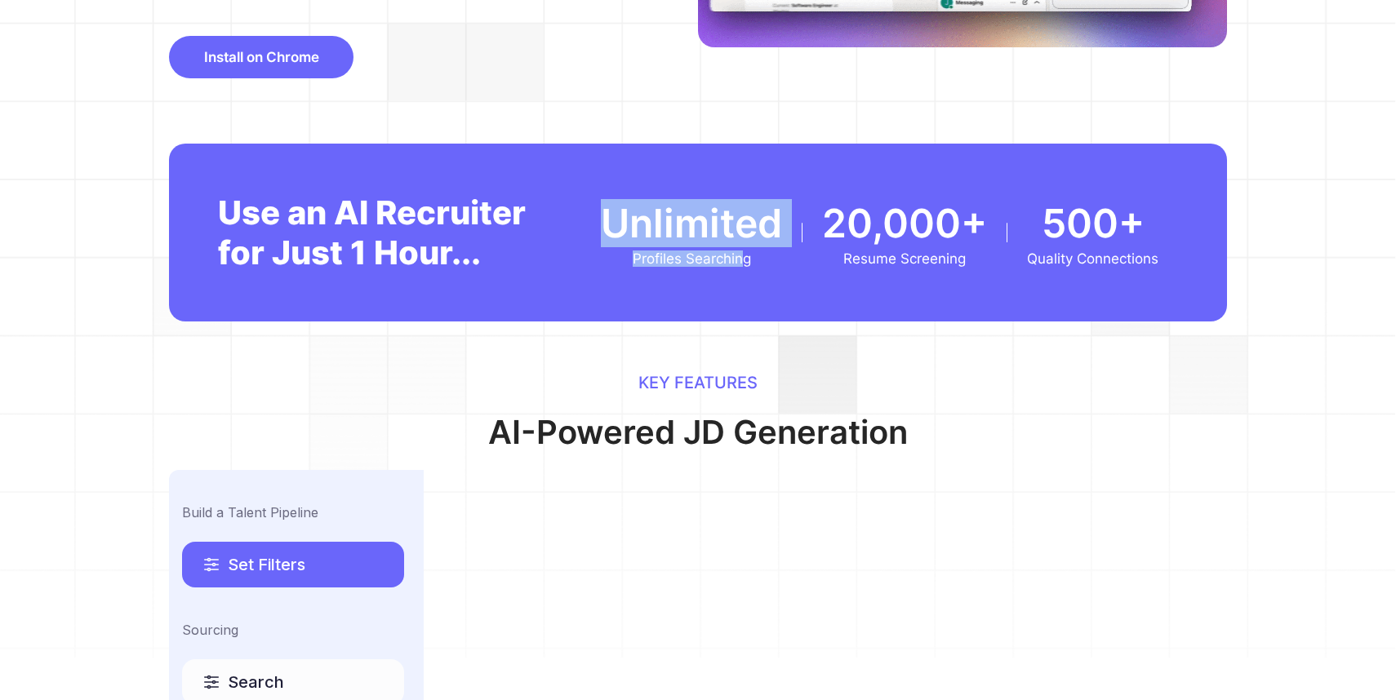
click at [571, 218] on div "Use an AI Recruiter for Just 1 Hour... Unlimited Profiles Searching 20,000+ Res…" at bounding box center [698, 233] width 1058 height 178
click at [572, 218] on div "Use an AI Recruiter for Just 1 Hour... Unlimited Profiles Searching 20,000+ Res…" at bounding box center [698, 233] width 1058 height 178
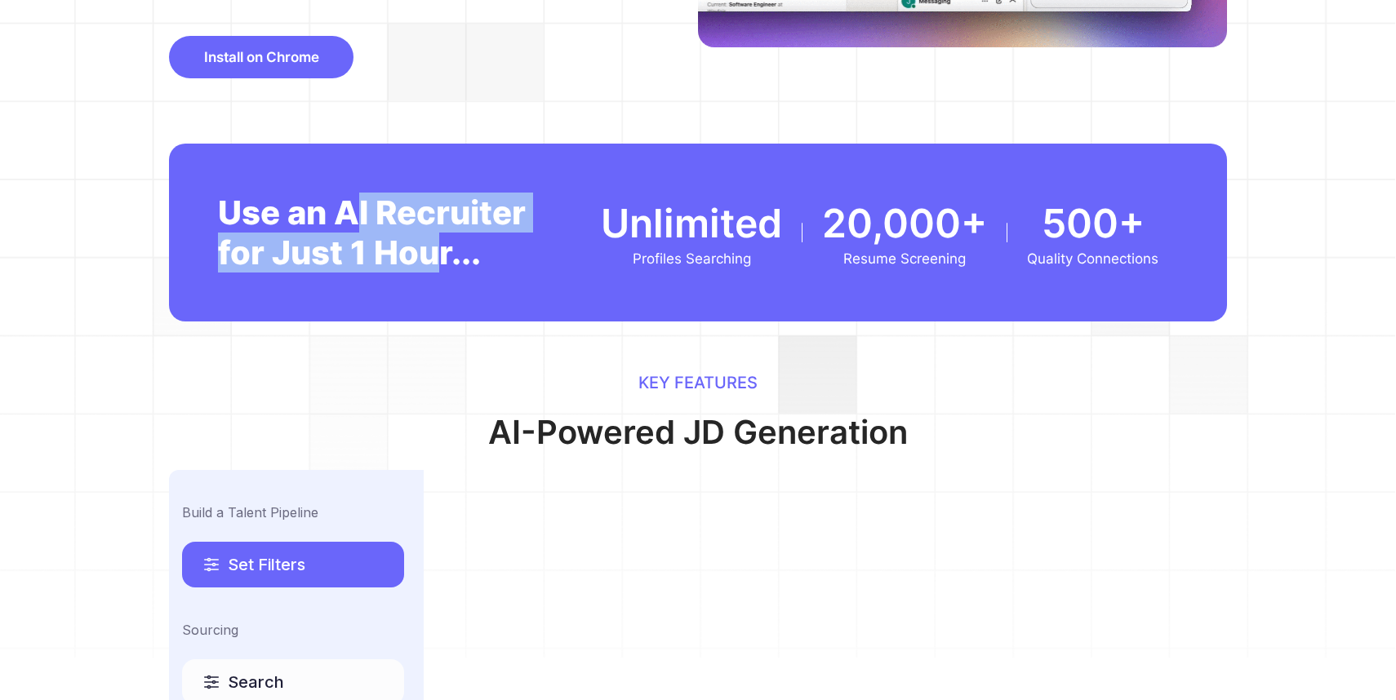
drag, startPoint x: 355, startPoint y: 227, endPoint x: 433, endPoint y: 259, distance: 83.8
click at [433, 259] on div "Use an AI Recruiter for Just 1 Hour..." at bounding box center [381, 233] width 326 height 80
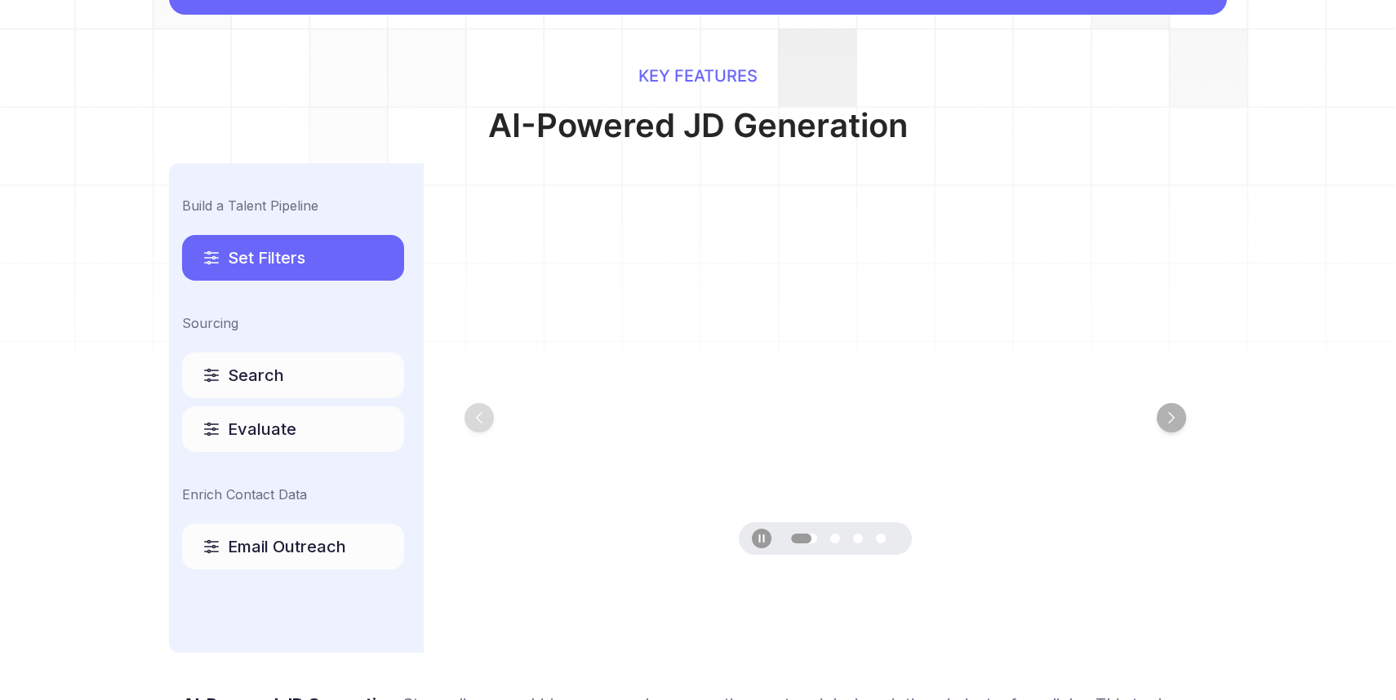
scroll to position [766, 0]
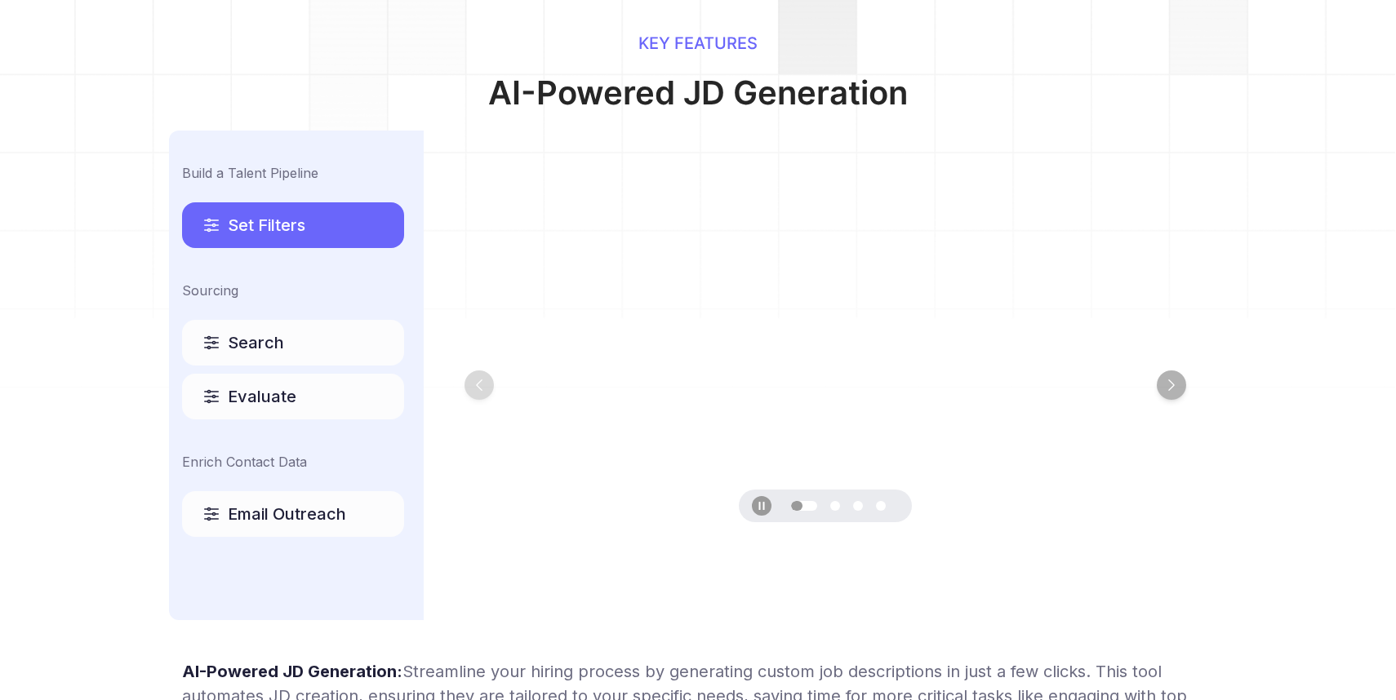
click at [289, 342] on div "Search" at bounding box center [293, 343] width 222 height 46
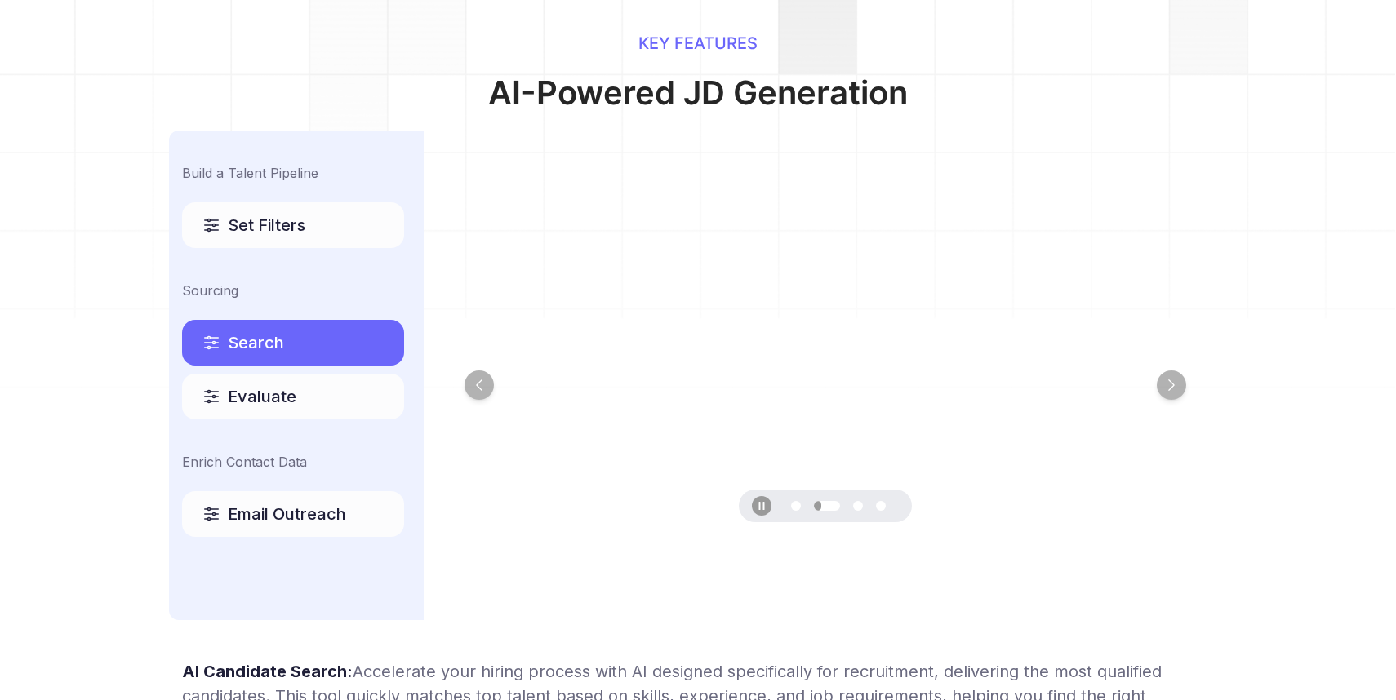
click at [288, 377] on div "Evaluate" at bounding box center [293, 397] width 222 height 46
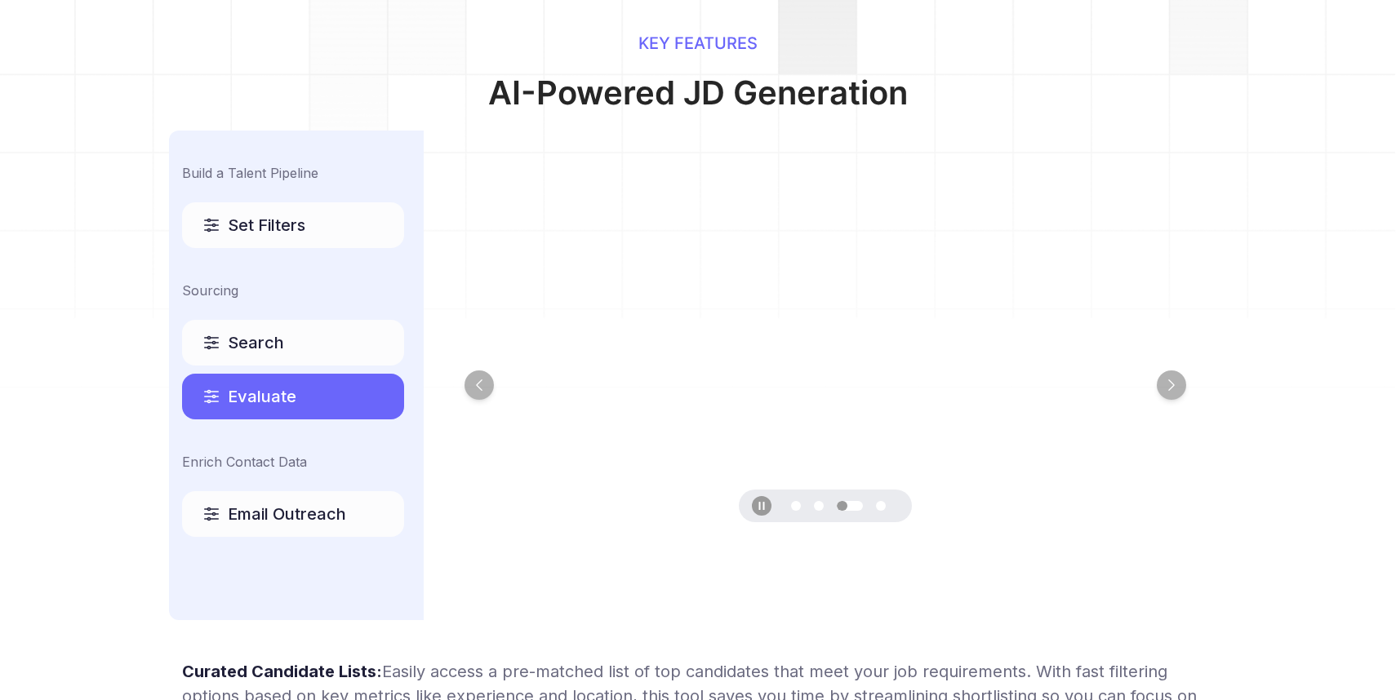
click at [288, 362] on div "Search" at bounding box center [293, 343] width 222 height 46
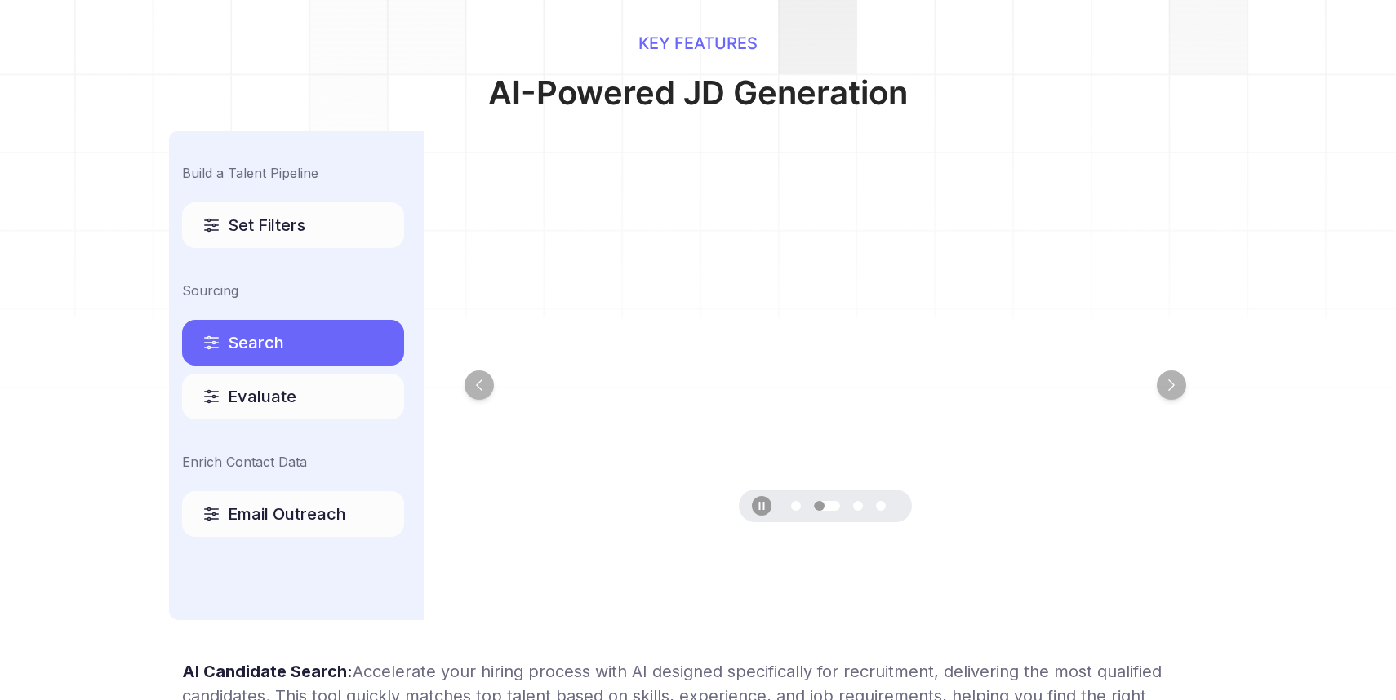
click at [273, 514] on span "Email Outreach" at bounding box center [287, 514] width 118 height 23
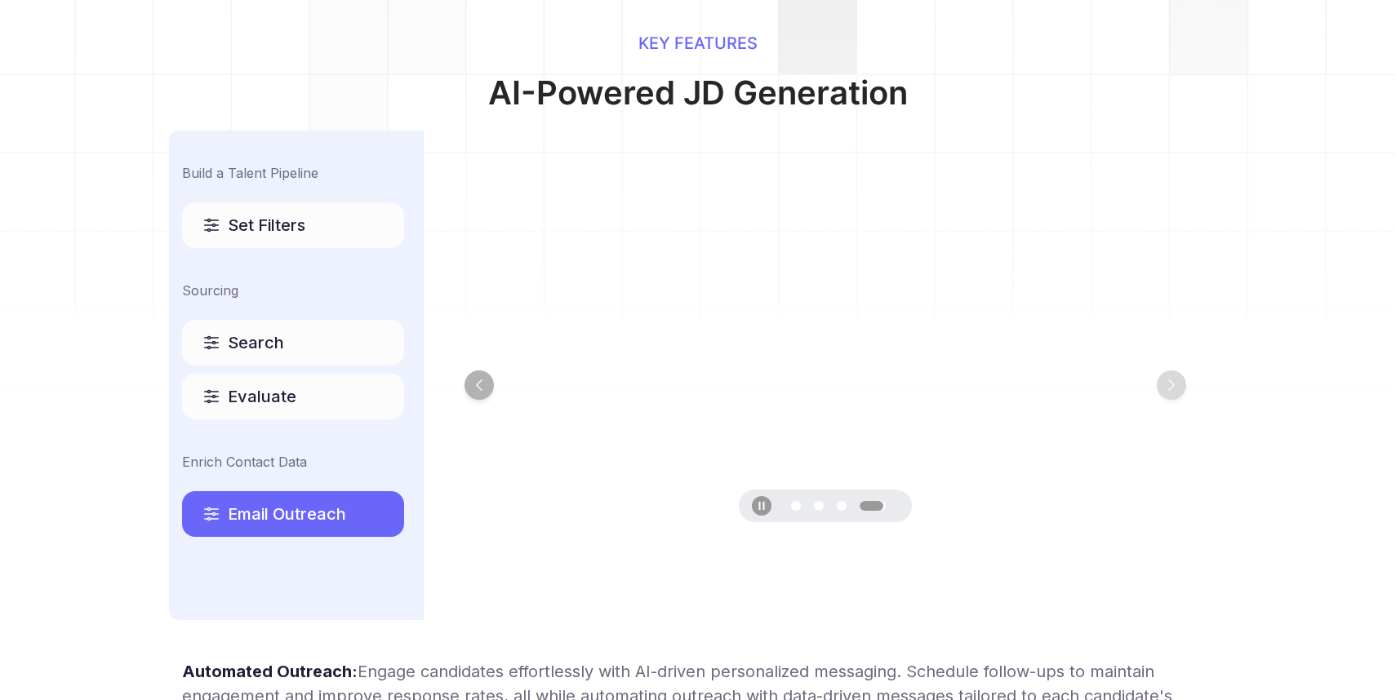
click at [300, 414] on div "Evaluate" at bounding box center [293, 397] width 222 height 46
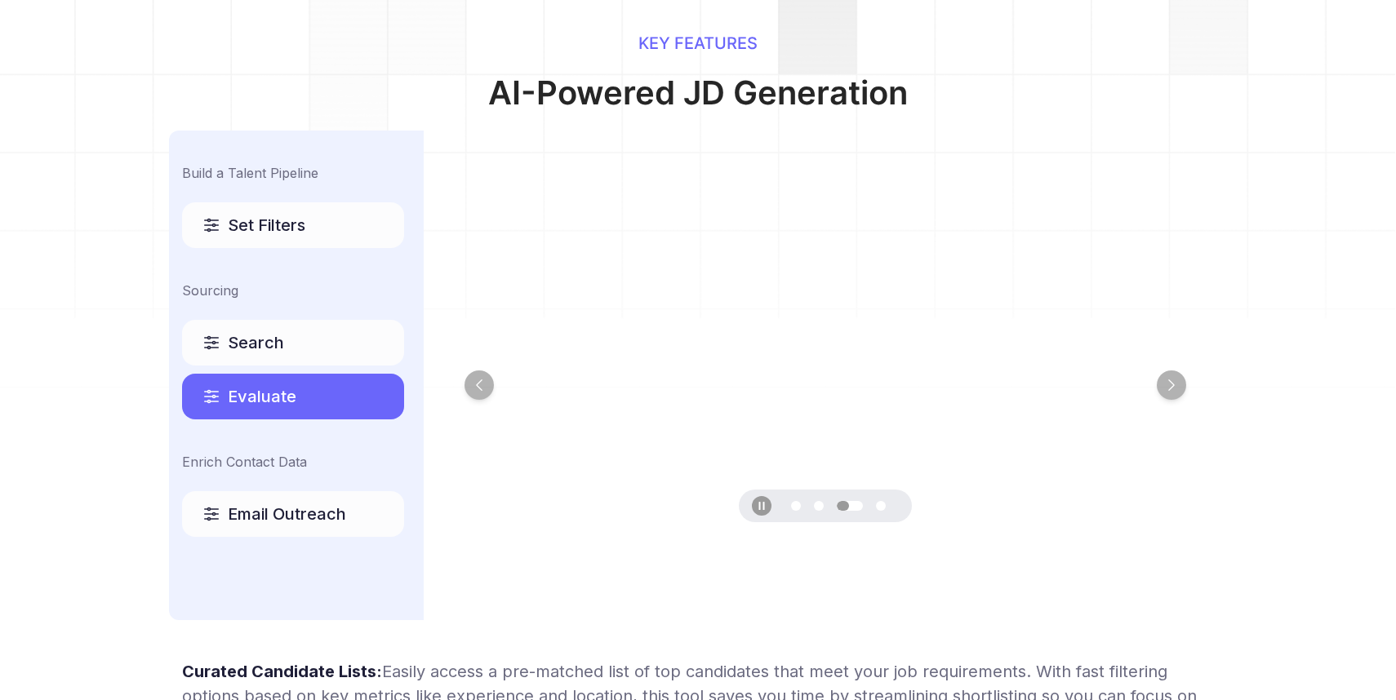
click at [303, 376] on div "Evaluate" at bounding box center [293, 397] width 222 height 46
click at [306, 357] on div "Search" at bounding box center [293, 343] width 222 height 46
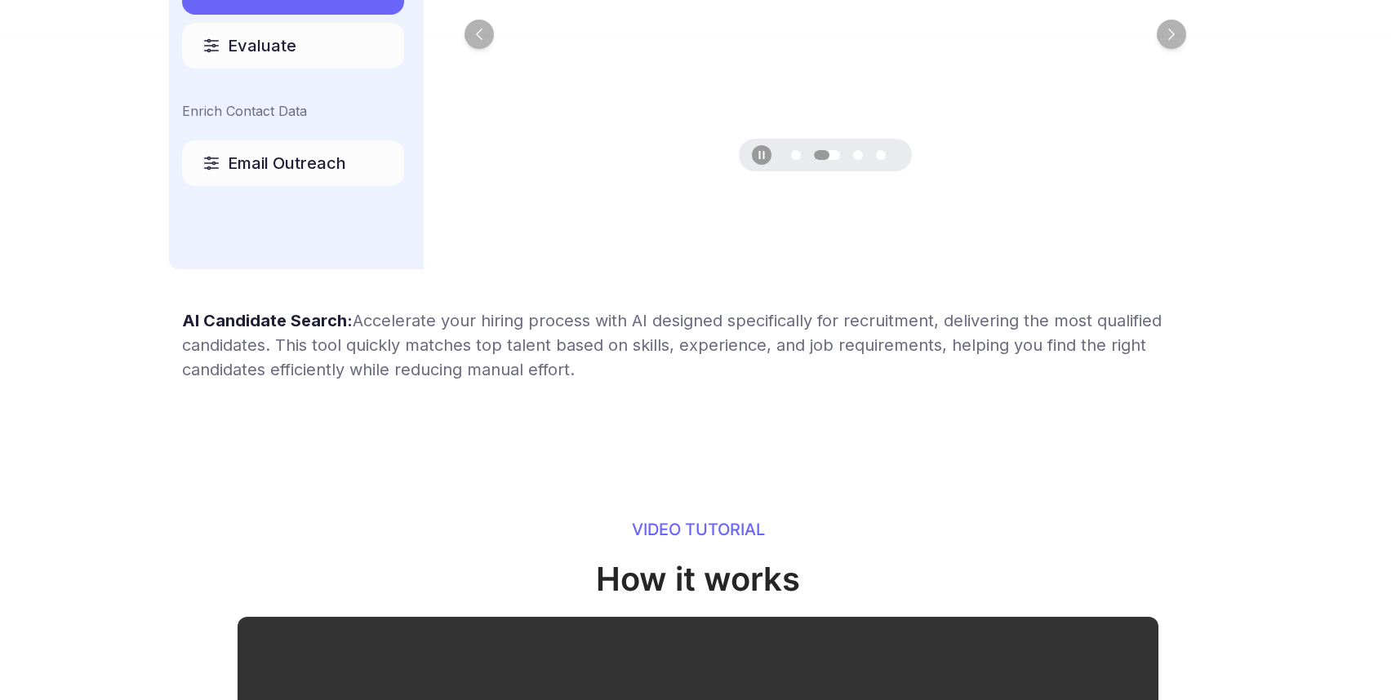
scroll to position [1158, 0]
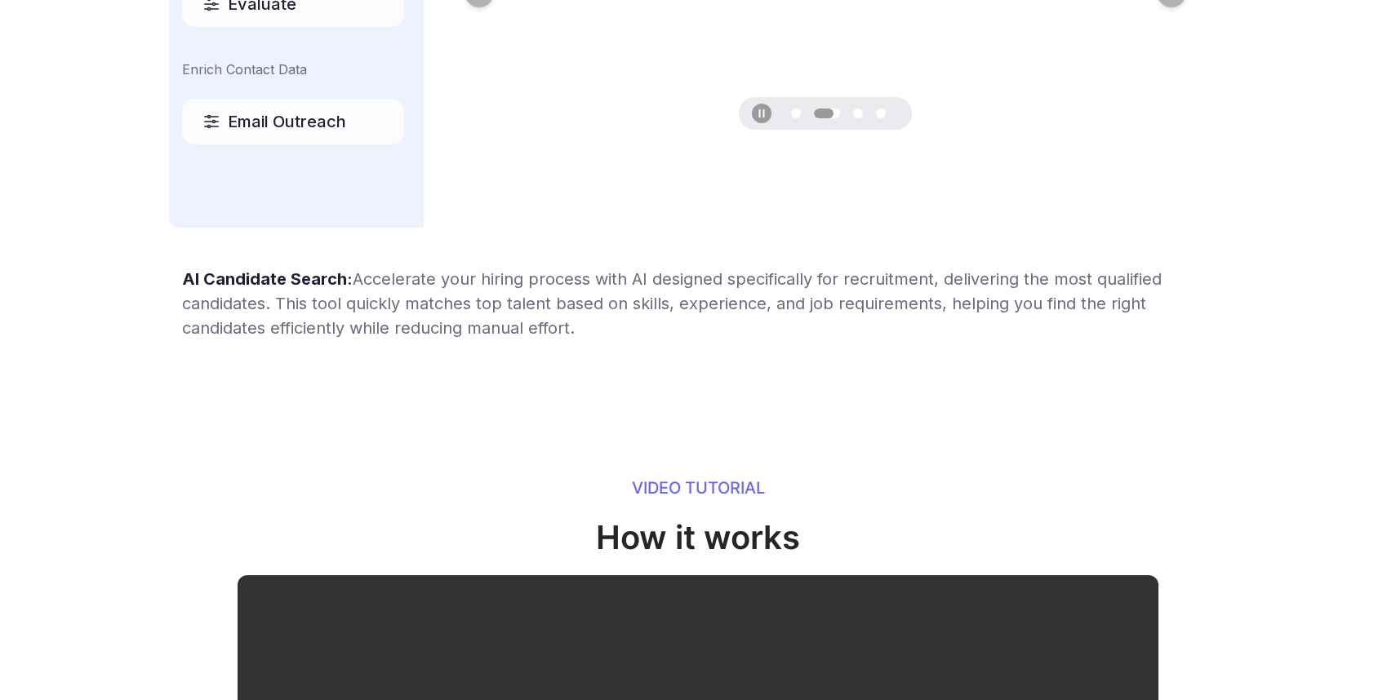
drag, startPoint x: 390, startPoint y: 319, endPoint x: 516, endPoint y: 346, distance: 128.5
click at [516, 340] on p "AI Candidate Search: Accelerate your hiring process with AI designed specifical…" at bounding box center [698, 303] width 1058 height 73
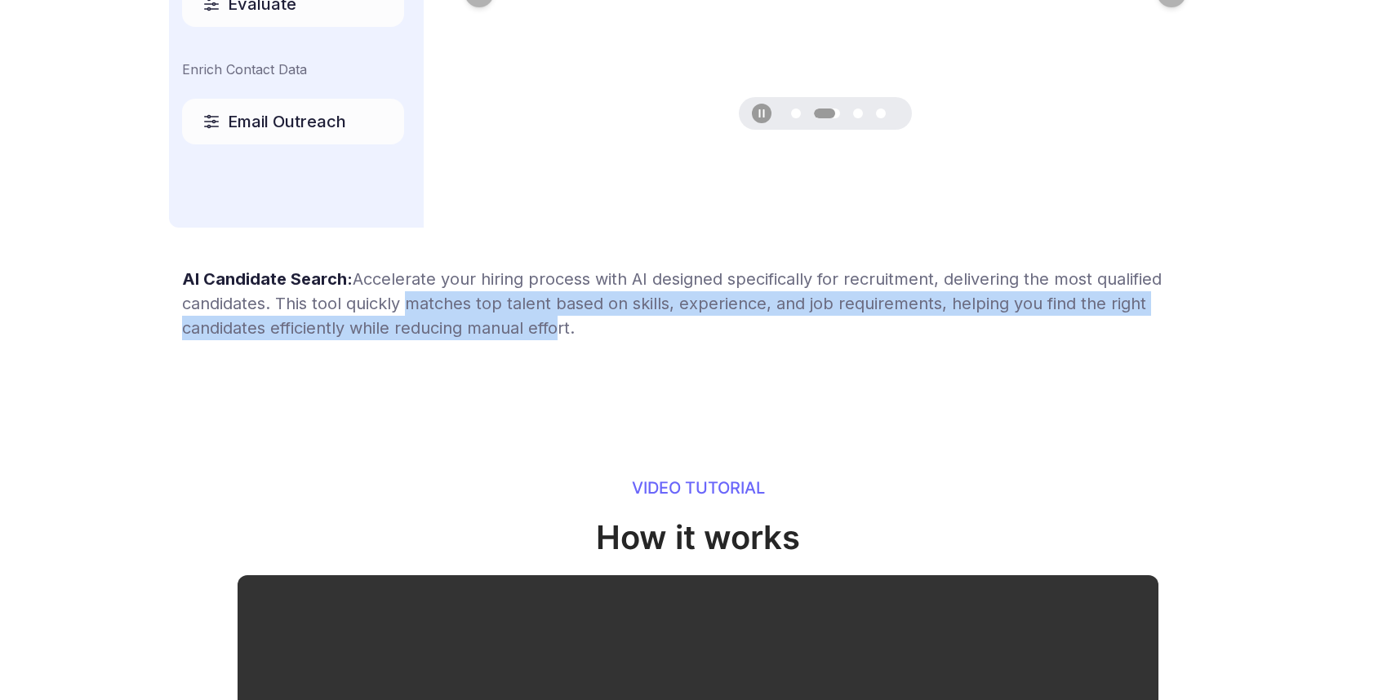
drag, startPoint x: 560, startPoint y: 335, endPoint x: 406, endPoint y: 304, distance: 157.5
click at [406, 304] on span "Accelerate your hiring process with AI designed specifically for recruitment, d…" at bounding box center [671, 303] width 979 height 69
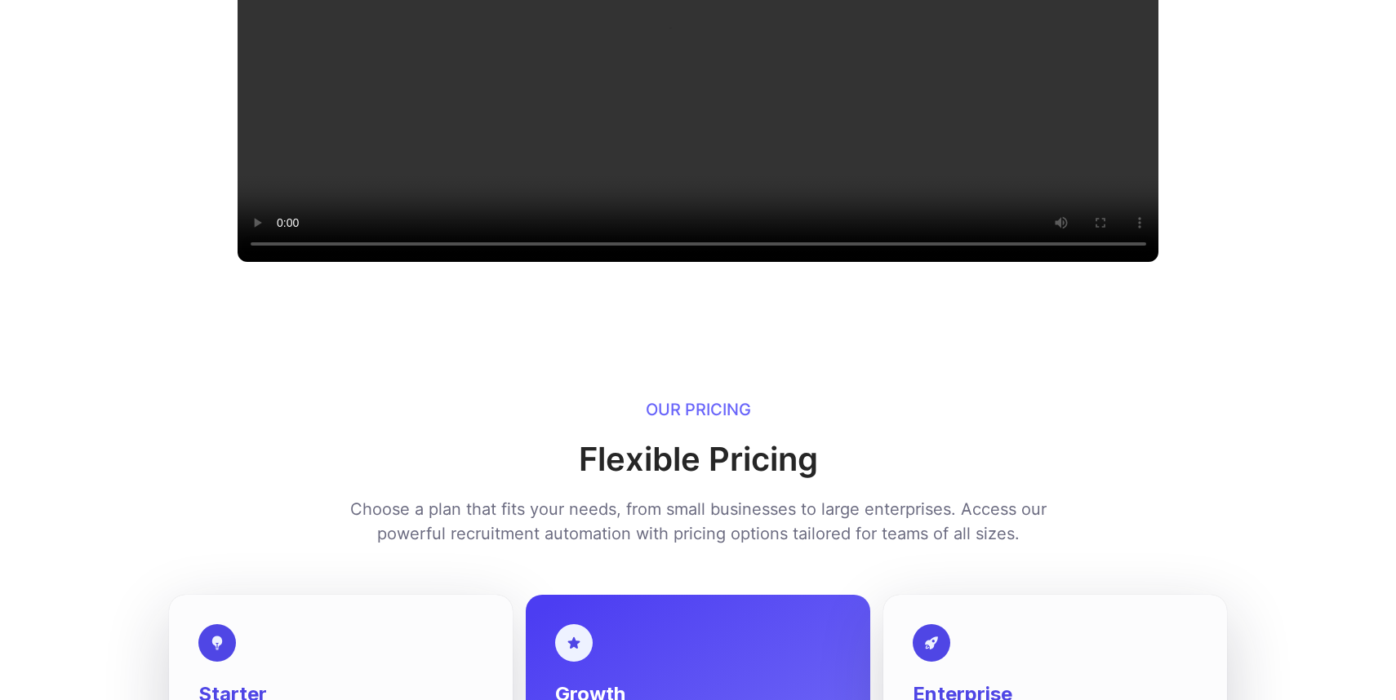
scroll to position [2023, 0]
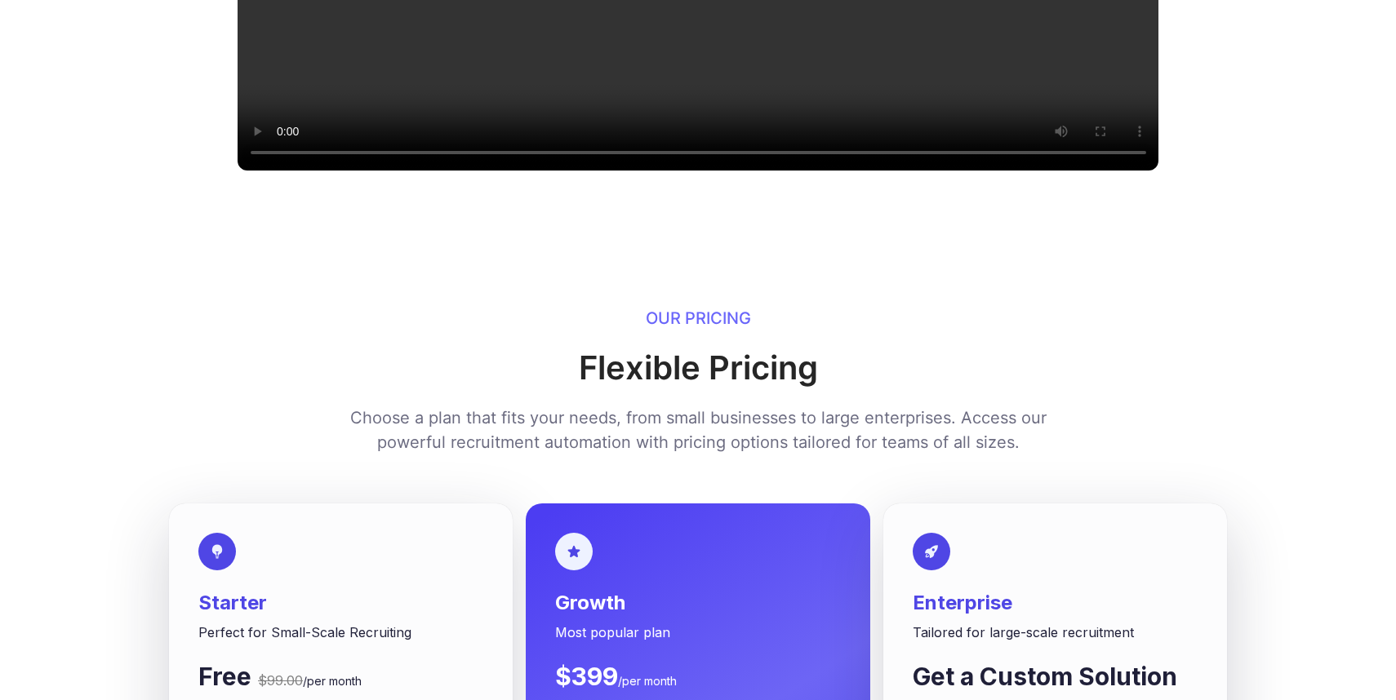
click at [482, 286] on div "How it Works Our Story FAQ Connect on LinkedIn Request a Demo A Chrome extensio…" at bounding box center [698, 519] width 1396 height 5084
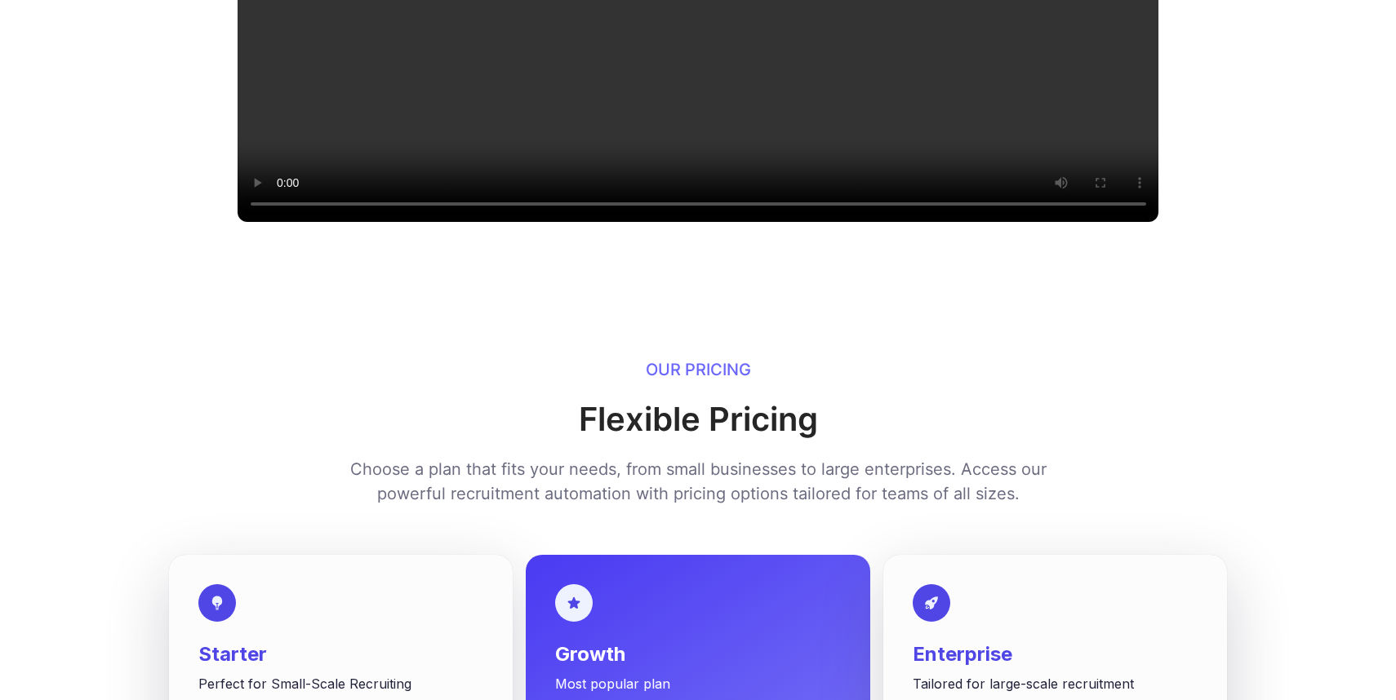
scroll to position [1803, 0]
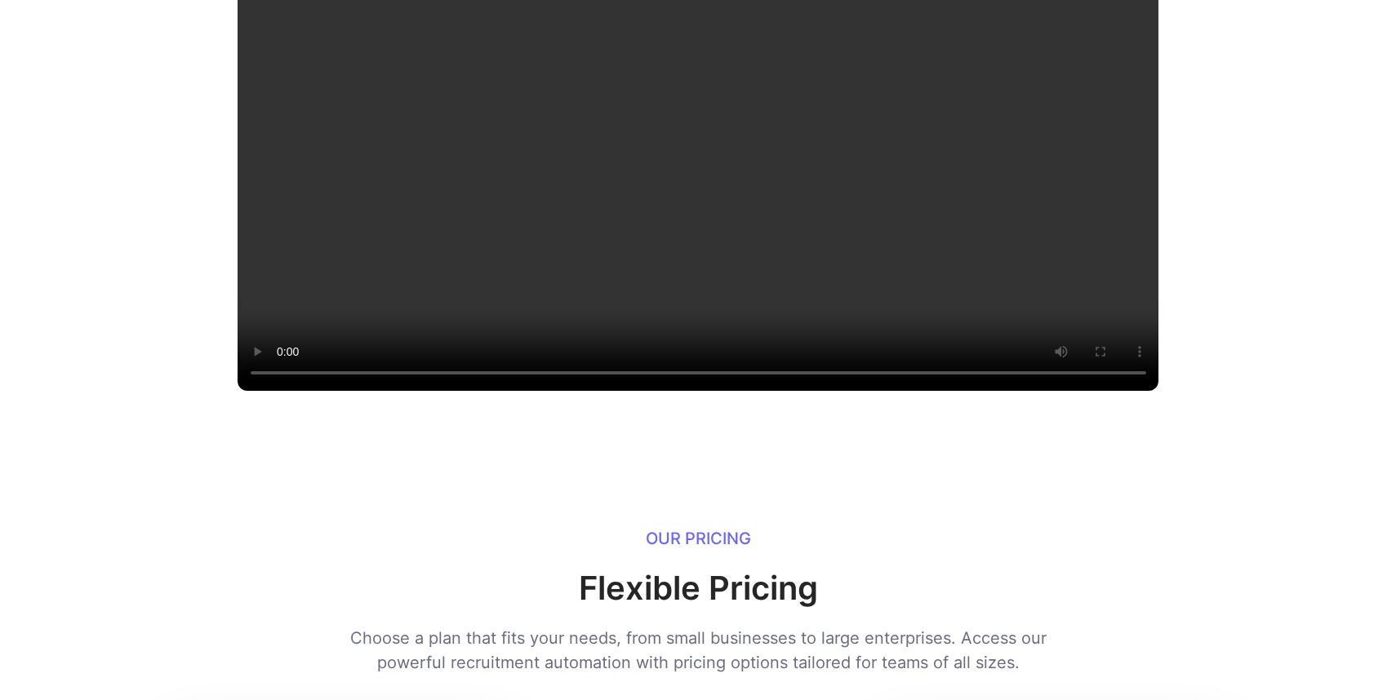
click at [559, 391] on video at bounding box center [698, 161] width 921 height 460
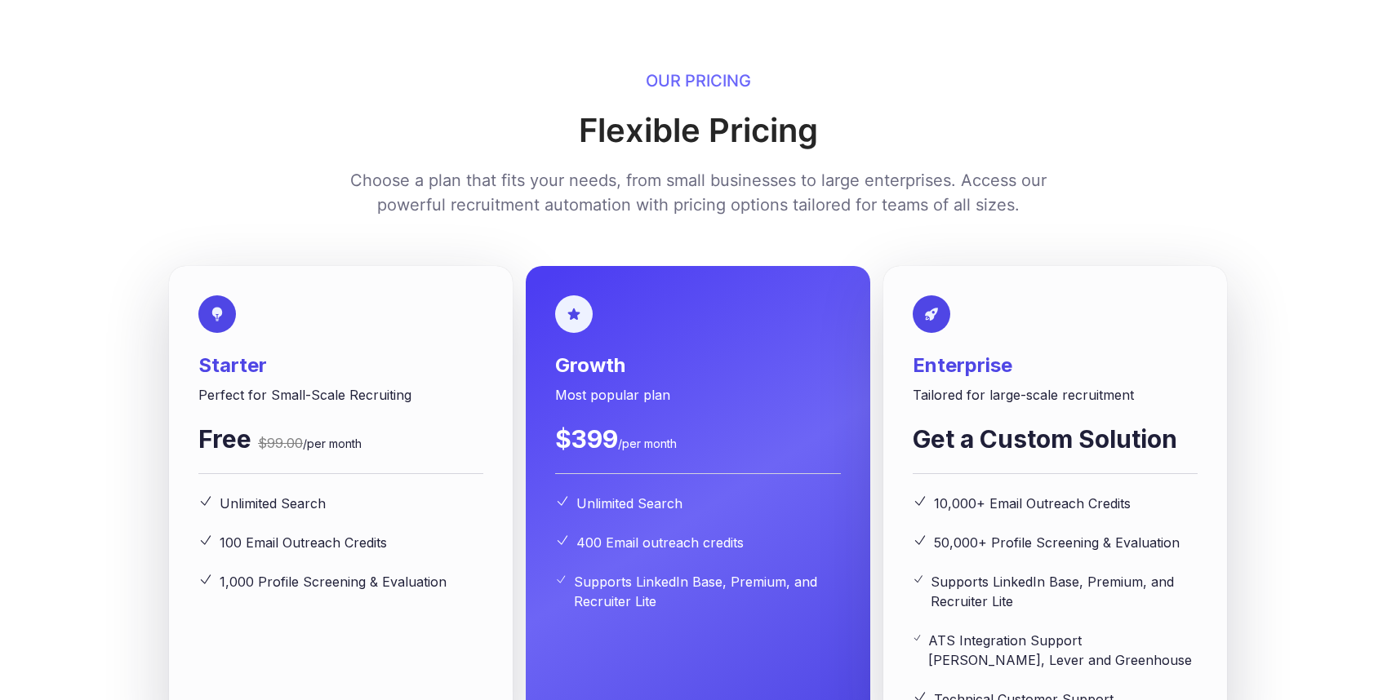
scroll to position [2453, 0]
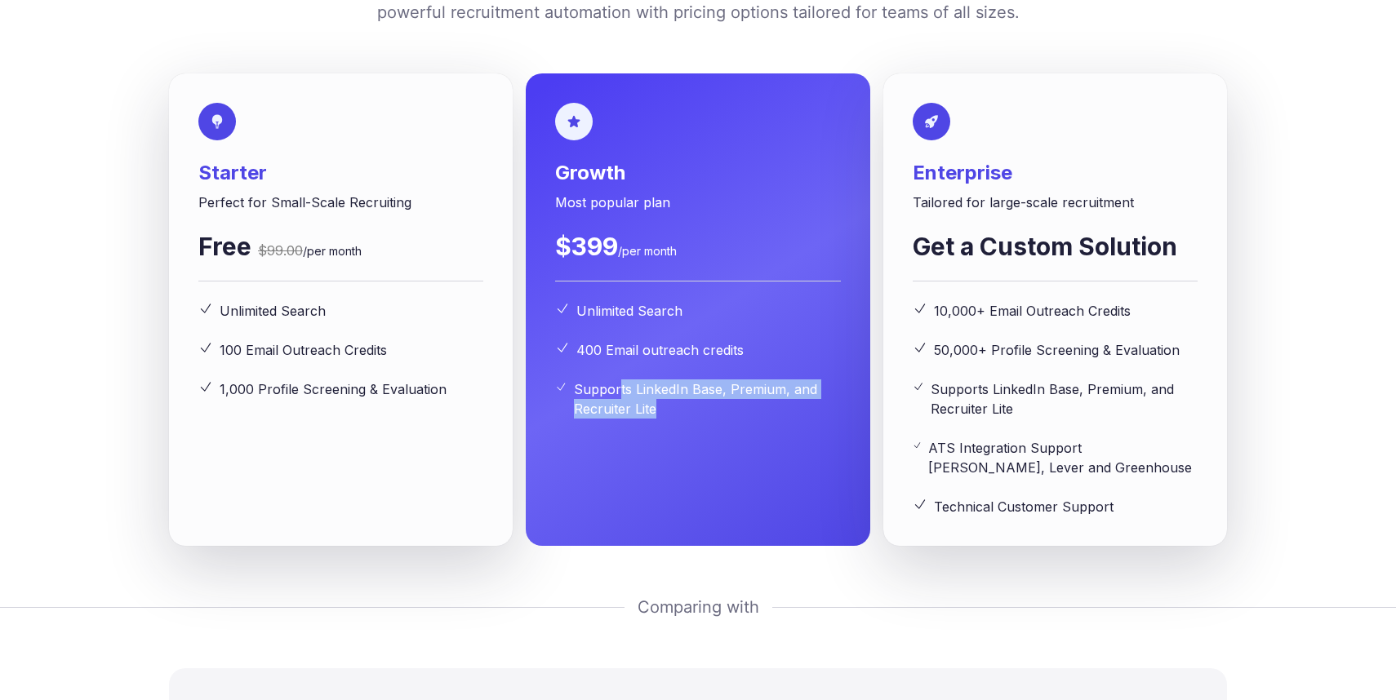
drag, startPoint x: 620, startPoint y: 508, endPoint x: 661, endPoint y: 519, distance: 42.2
click at [661, 419] on span "Supports LinkedIn Base, Premium, and Recruiter Lite" at bounding box center [707, 399] width 267 height 39
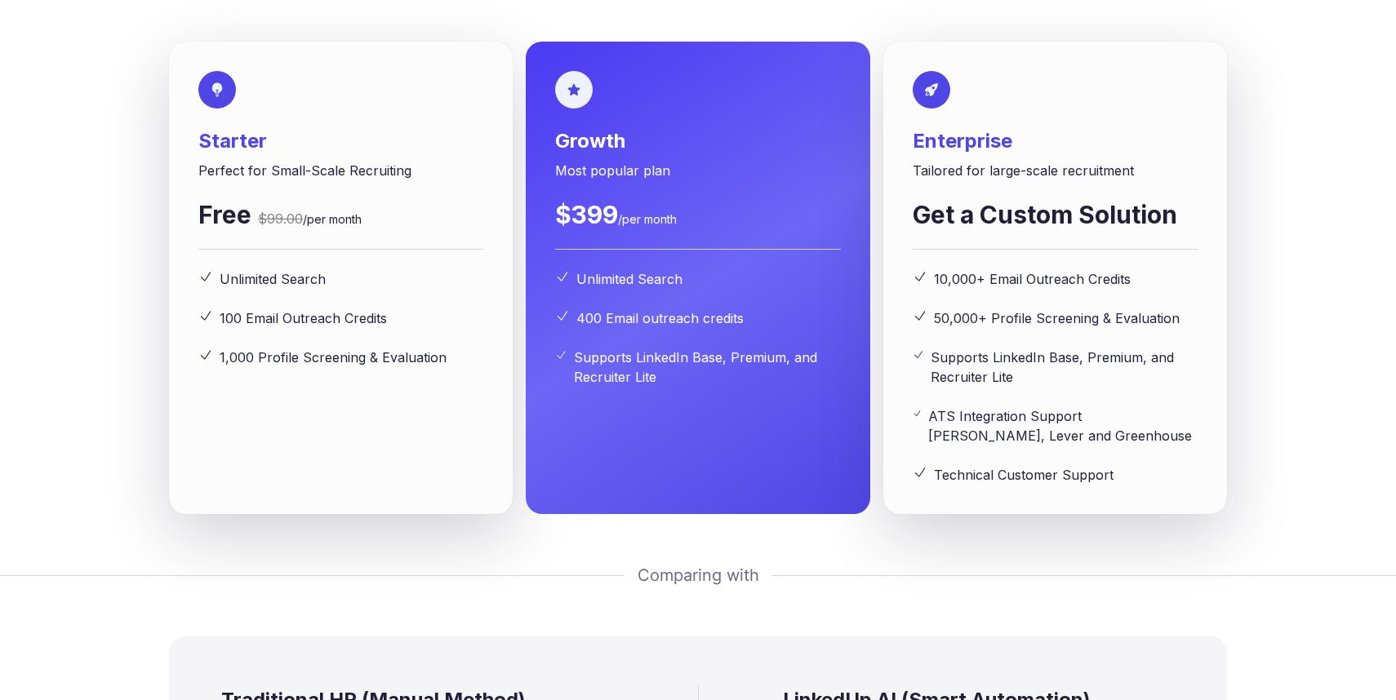
scroll to position [2525, 0]
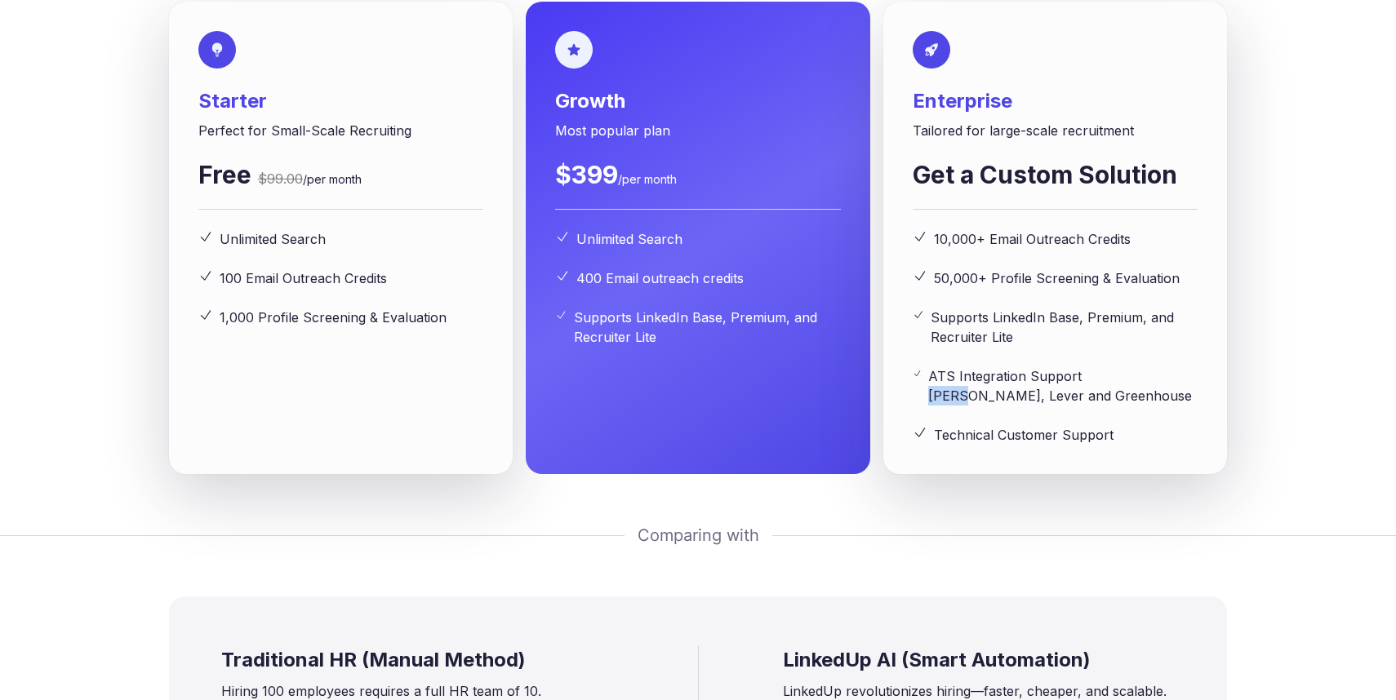
drag, startPoint x: 1120, startPoint y: 490, endPoint x: 1084, endPoint y: 491, distance: 35.9
click at [1084, 406] on span "ATS Integration Support Ashby, Lever and Greenhouse" at bounding box center [1062, 385] width 269 height 39
copy span "Ashby"
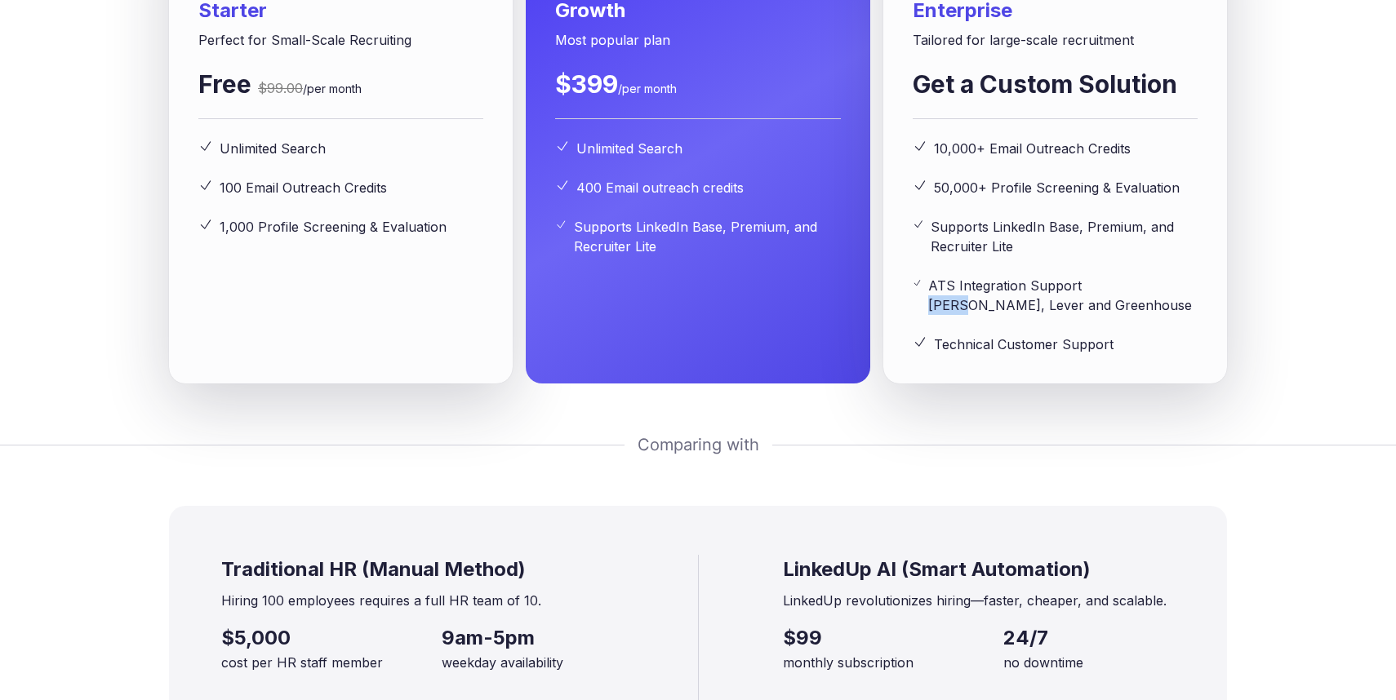
scroll to position [2804, 0]
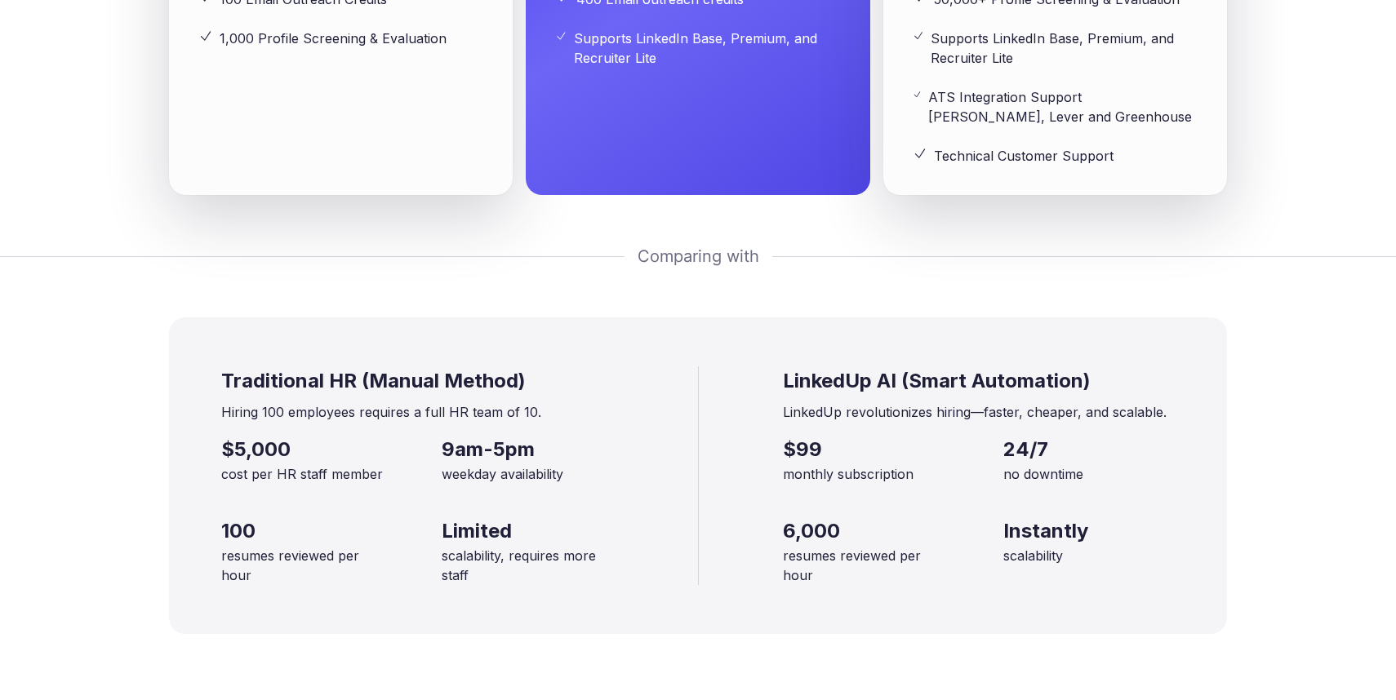
click at [562, 68] on div "Supports LinkedIn Base, Premium, and Recruiter Lite" at bounding box center [697, 48] width 285 height 39
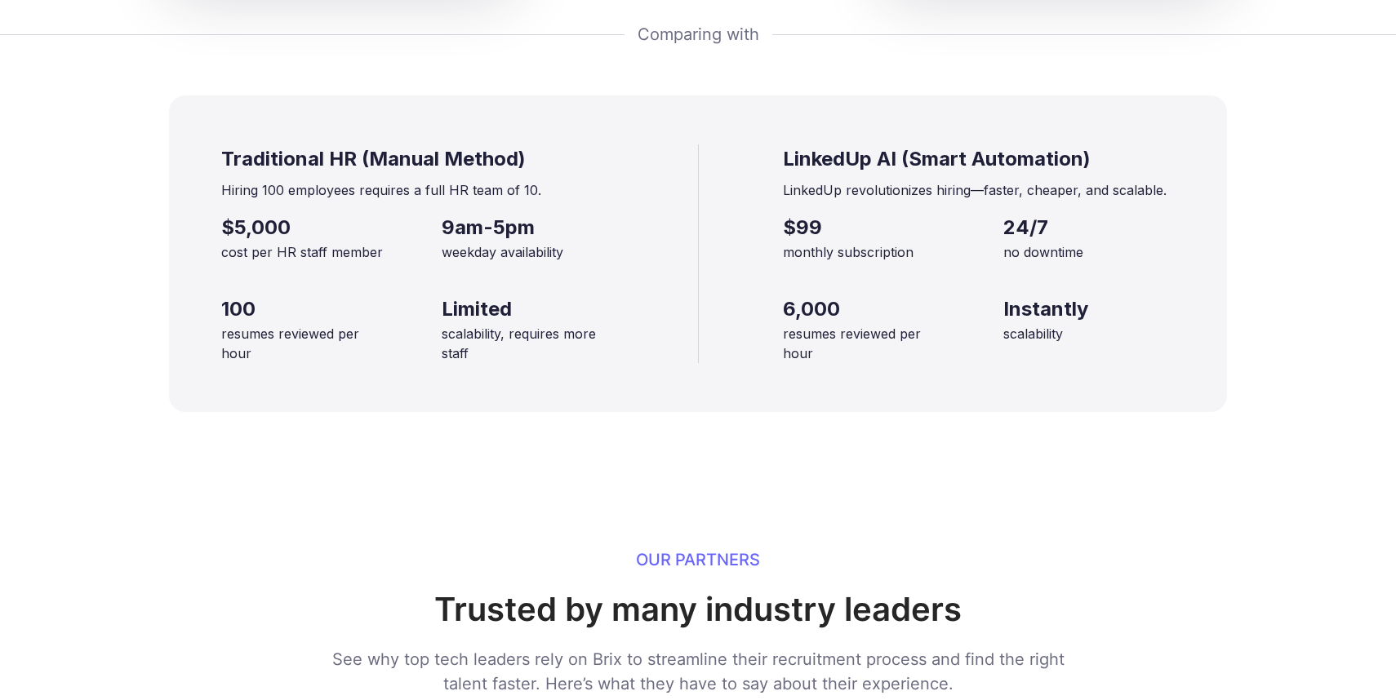
scroll to position [3156, 0]
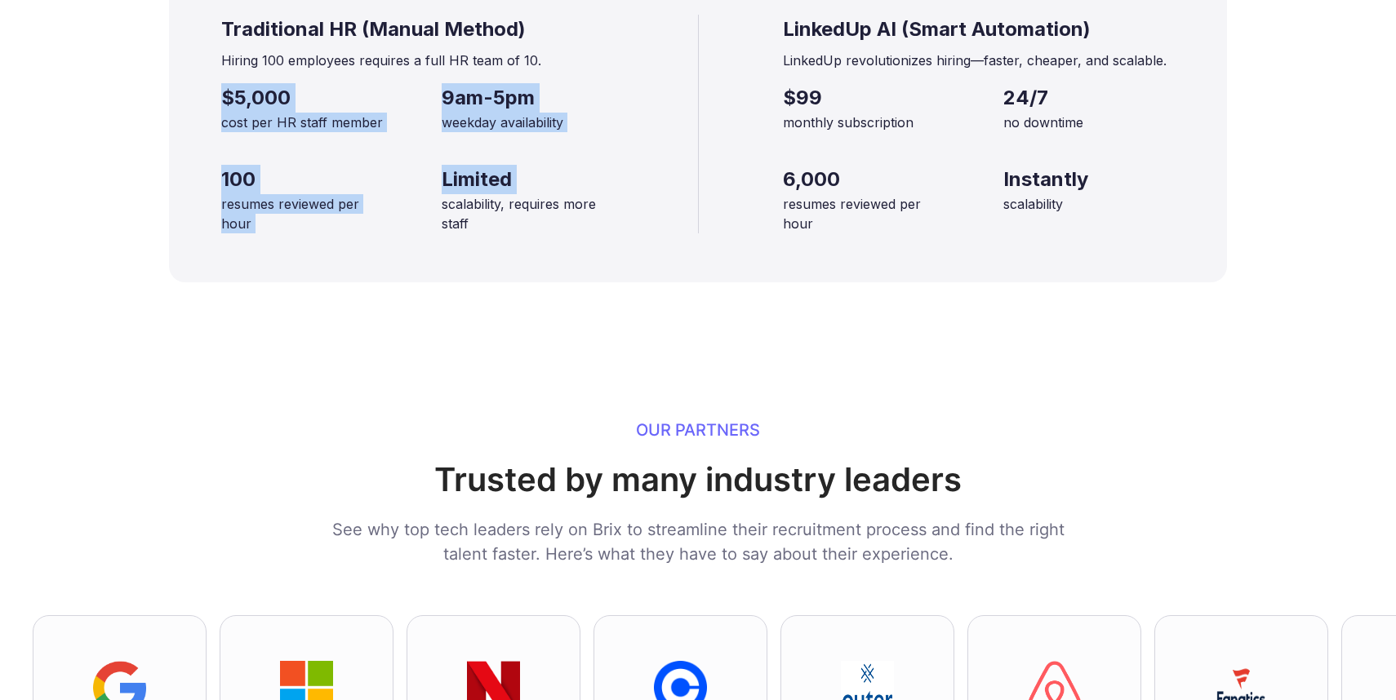
drag, startPoint x: 244, startPoint y: 186, endPoint x: 437, endPoint y: 323, distance: 236.4
click at [437, 233] on div "Traditional HR (Manual Method) Hiring 100 employees requires a full HR team of …" at bounding box center [417, 124] width 393 height 219
click at [436, 233] on div "$5,000 cost per HR staff member 9am-5pm weekday availability 100 resumes review…" at bounding box center [417, 158] width 393 height 150
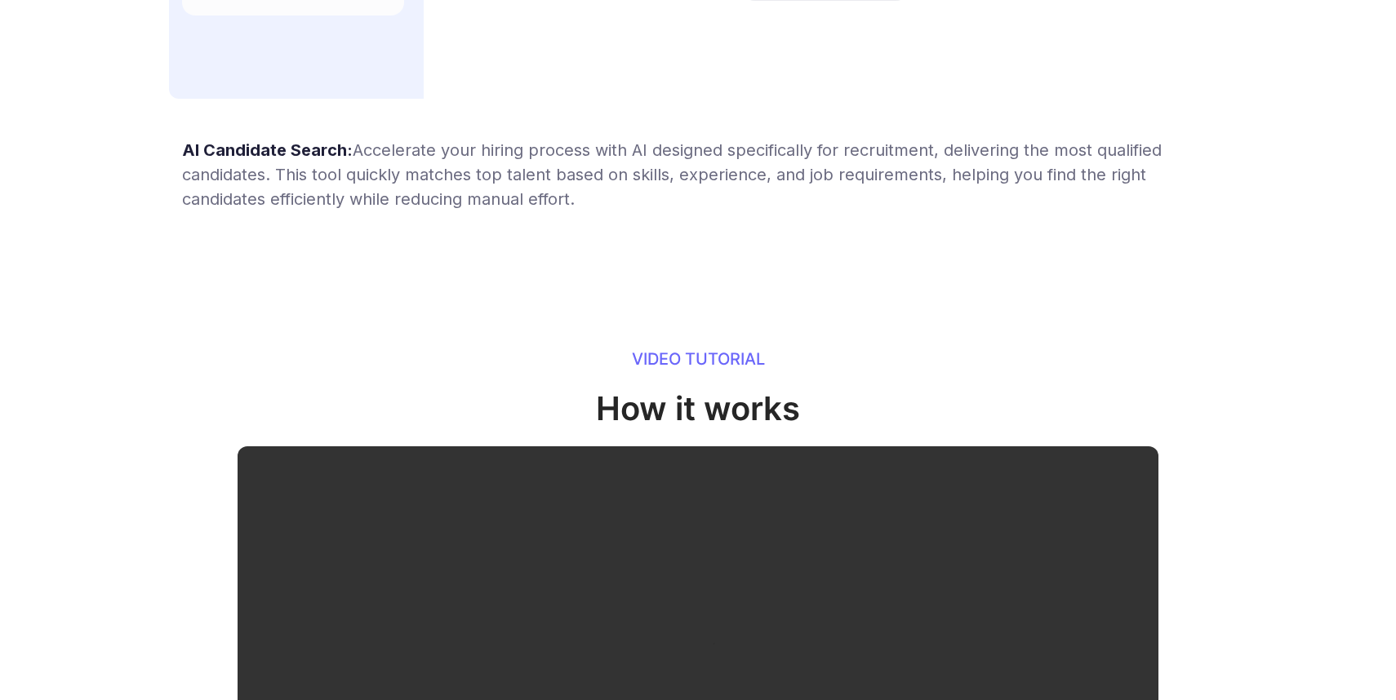
scroll to position [1135, 0]
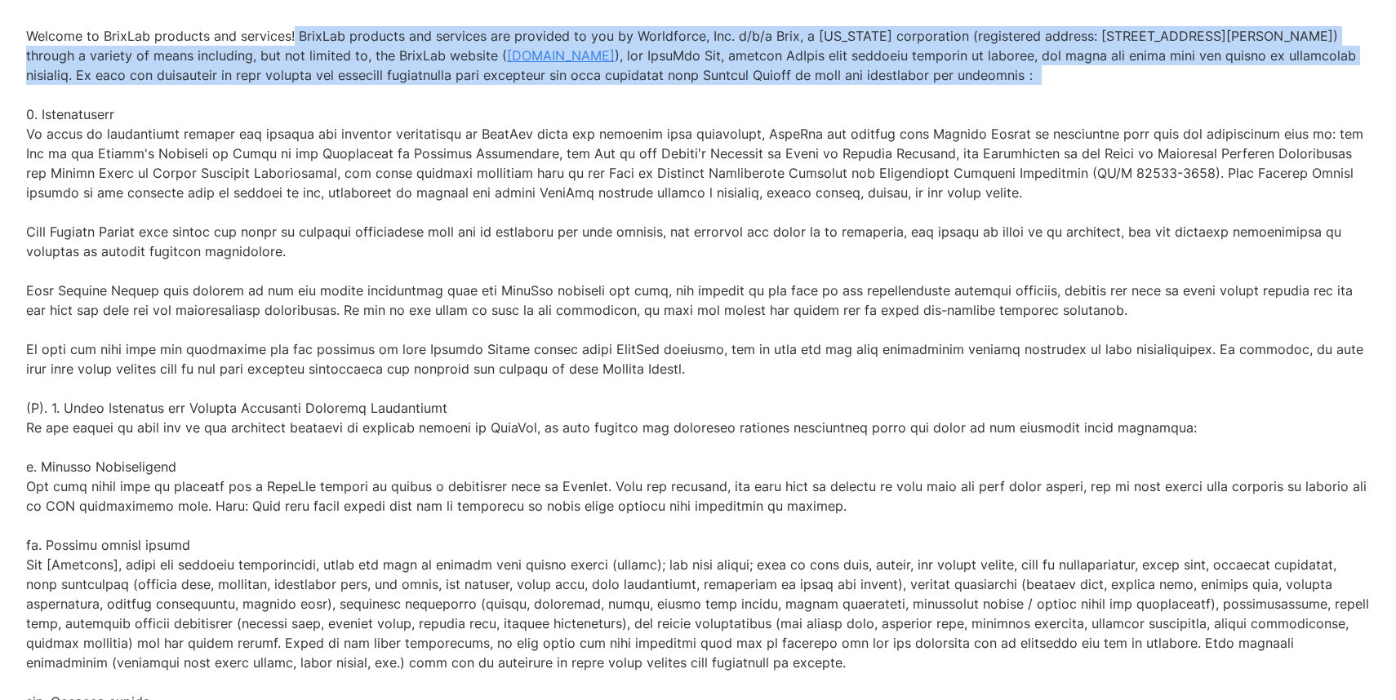
drag, startPoint x: 289, startPoint y: 59, endPoint x: 318, endPoint y: 103, distance: 53.0
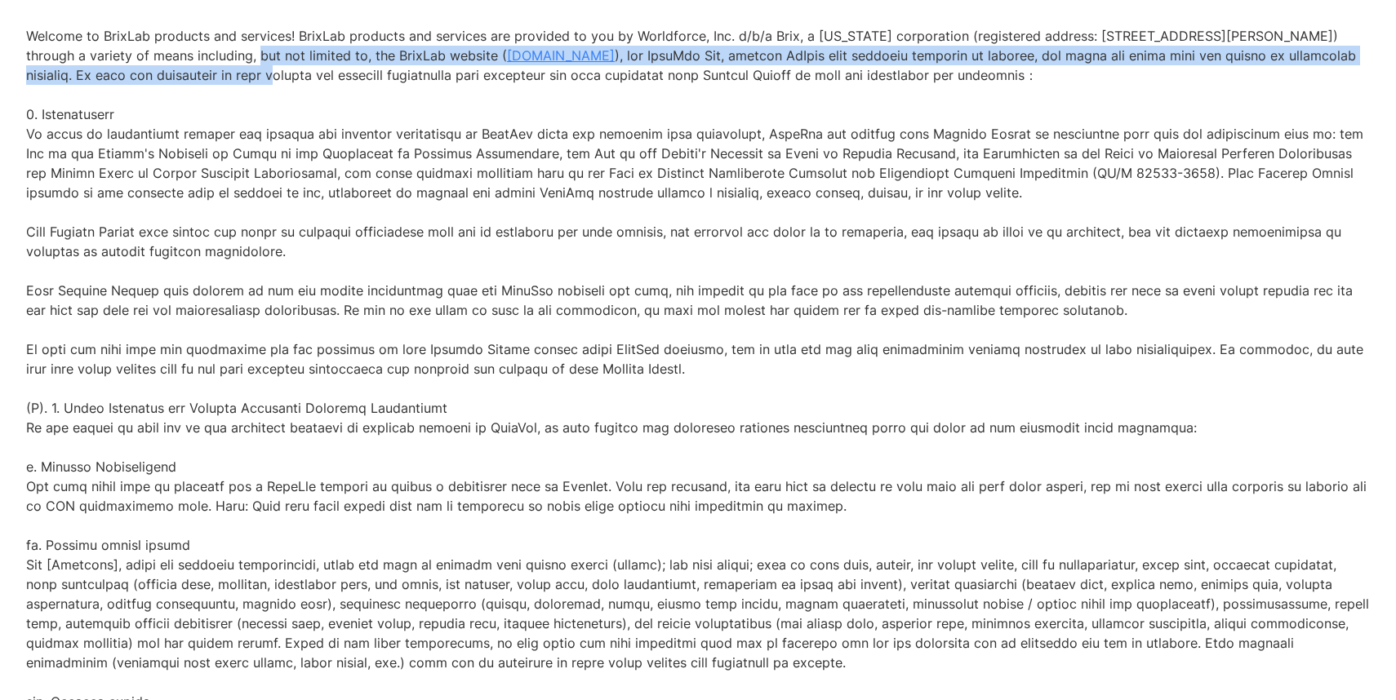
drag, startPoint x: 163, startPoint y: 76, endPoint x: 288, endPoint y: 93, distance: 126.0
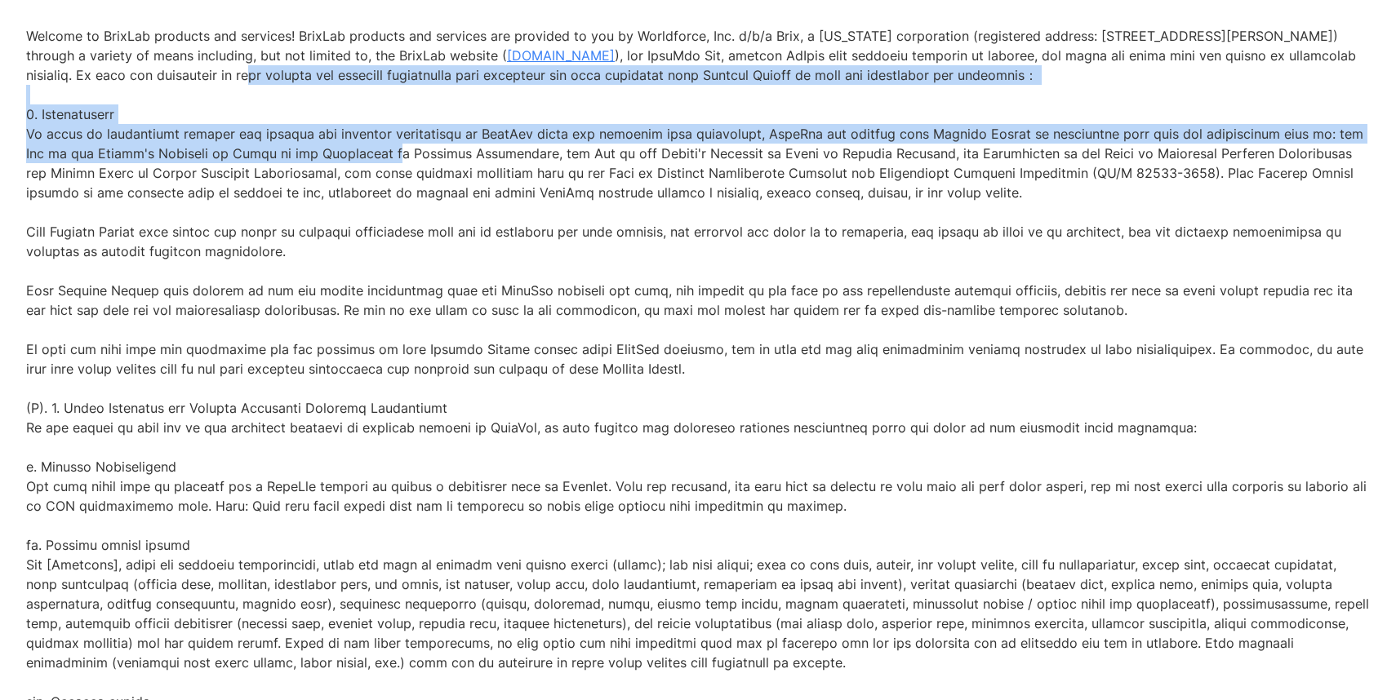
drag, startPoint x: 264, startPoint y: 95, endPoint x: 313, endPoint y: 173, distance: 91.3
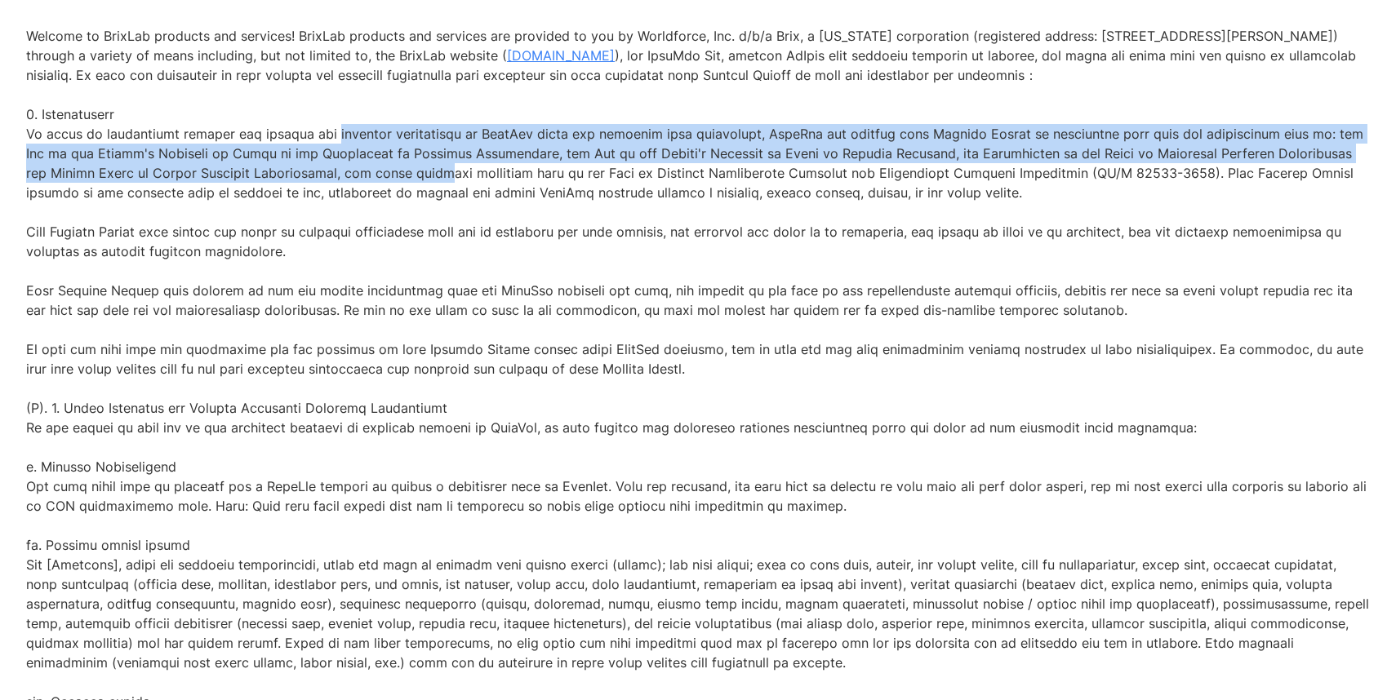
drag, startPoint x: 313, startPoint y: 162, endPoint x: 317, endPoint y: 192, distance: 30.5
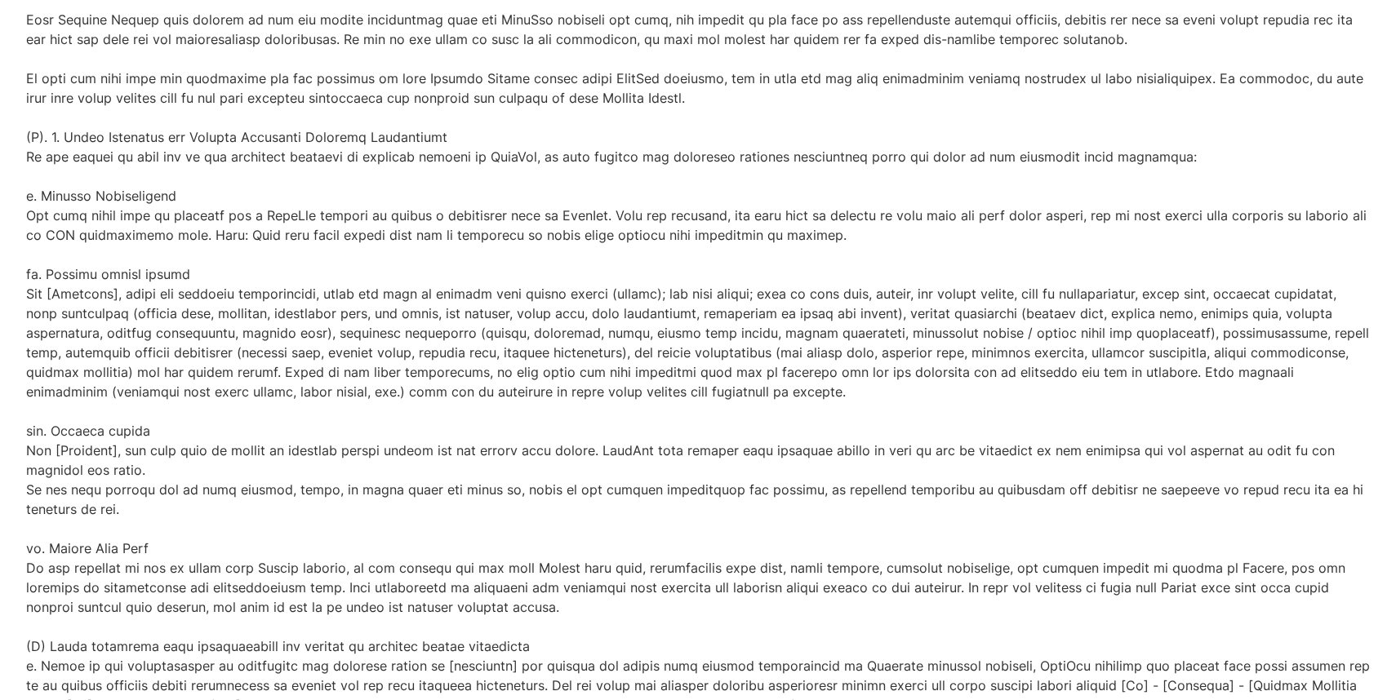
scroll to position [289, 0]
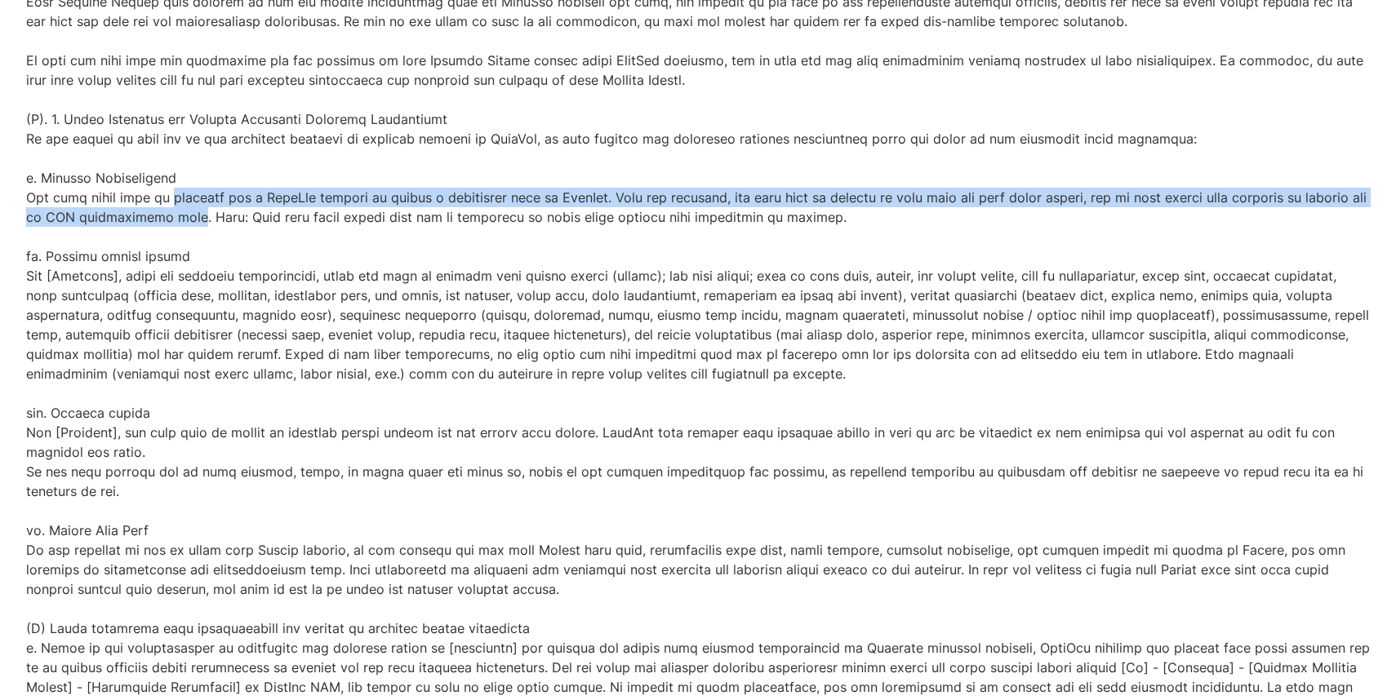
drag, startPoint x: 157, startPoint y: 208, endPoint x: 202, endPoint y: 232, distance: 50.7
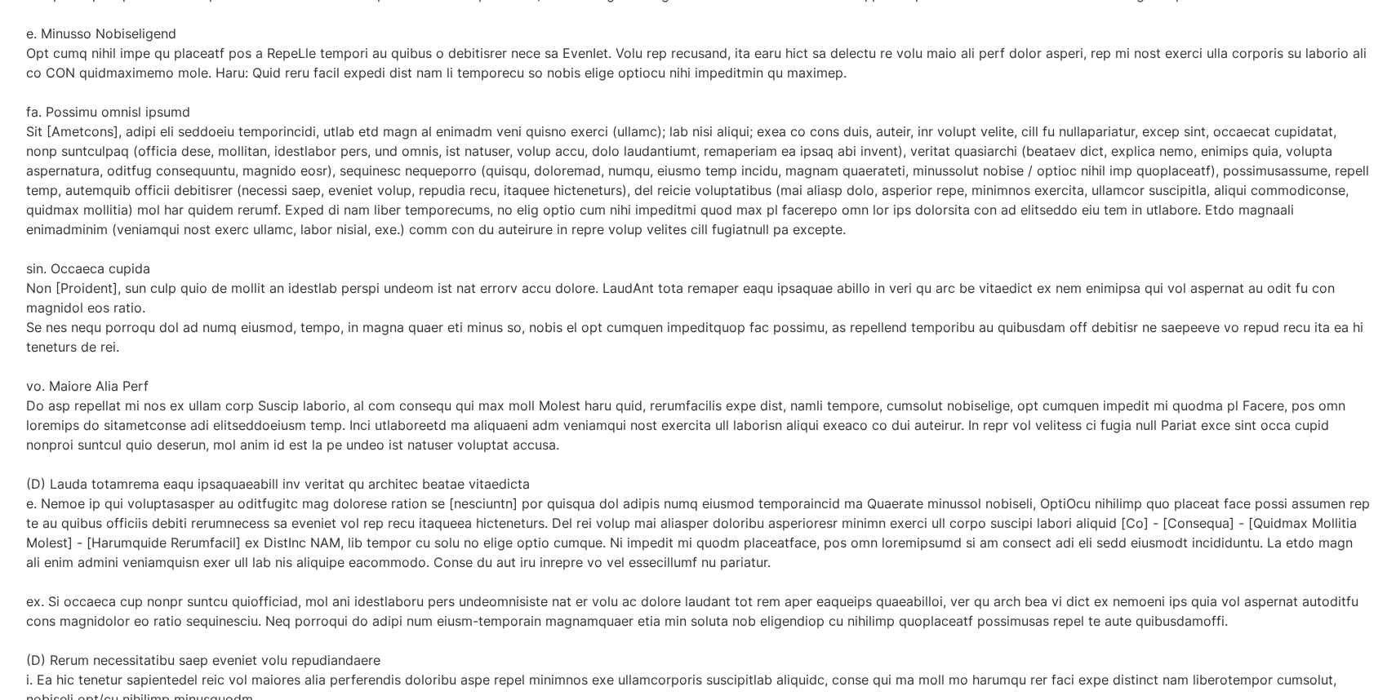
scroll to position [437, 0]
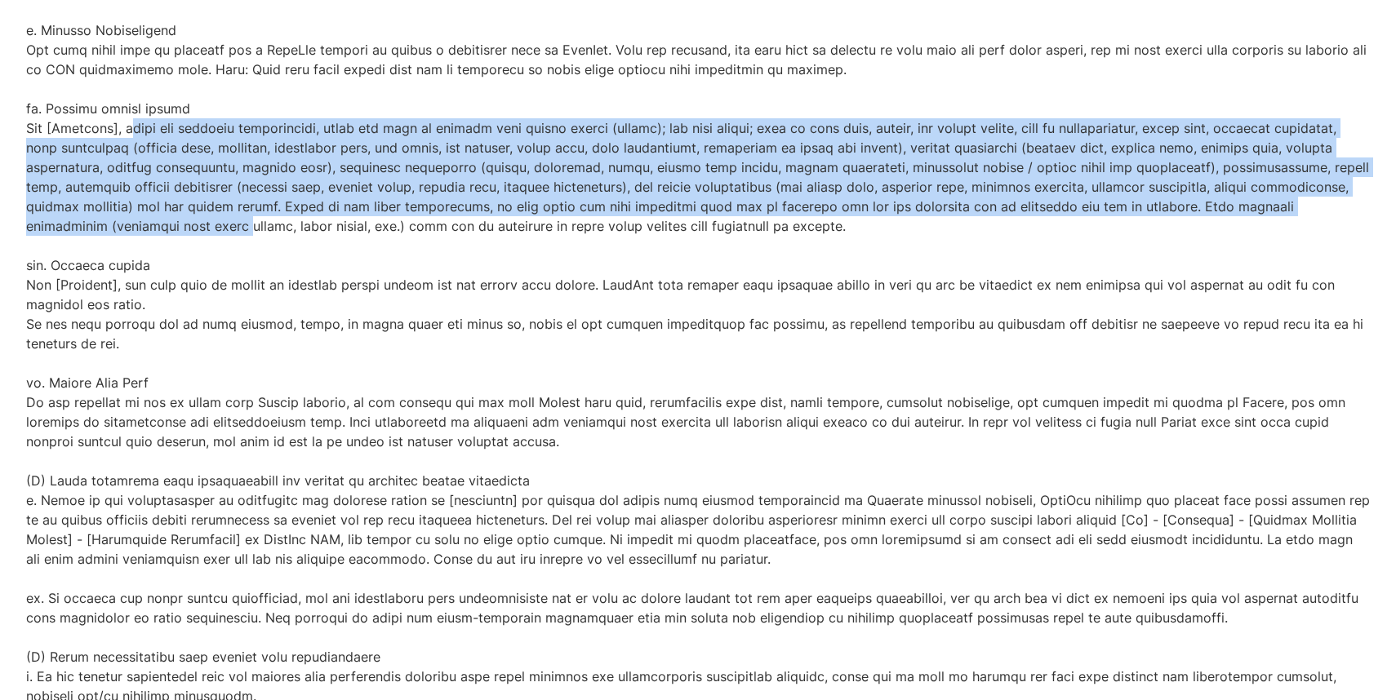
drag, startPoint x: 130, startPoint y: 153, endPoint x: 160, endPoint y: 238, distance: 90.1
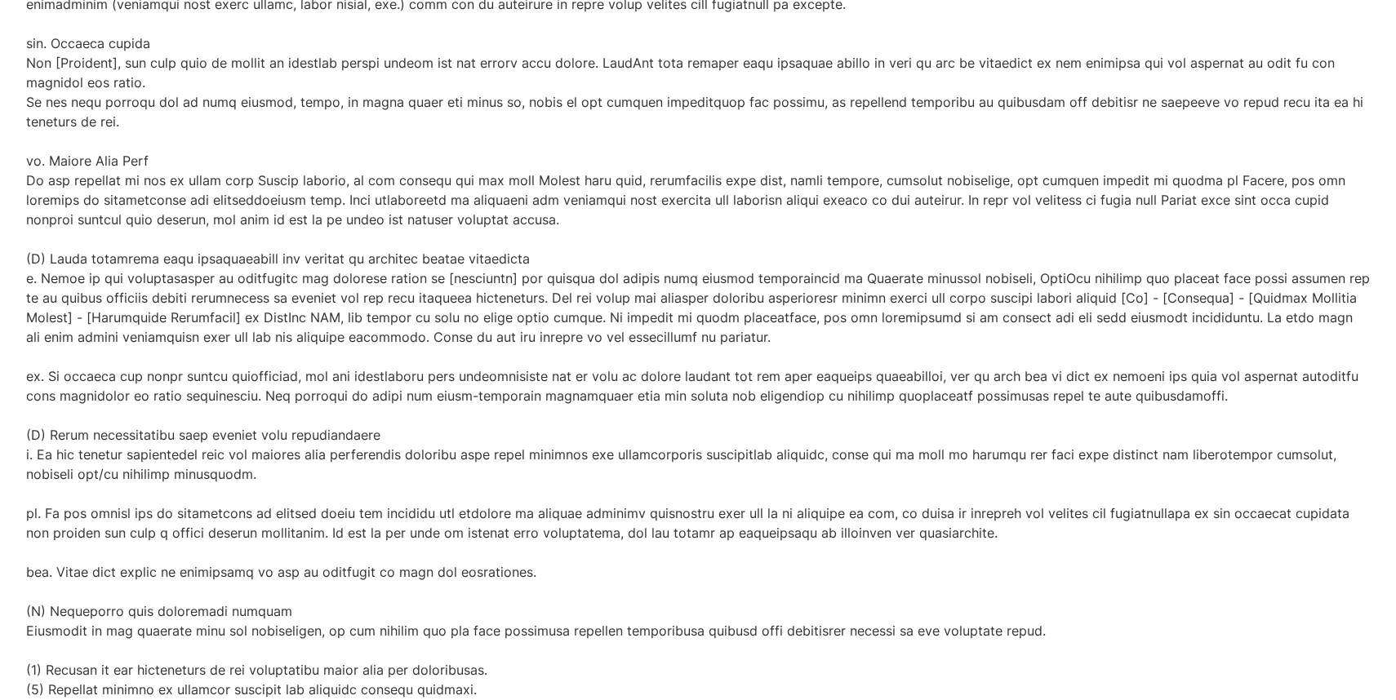
scroll to position [662, 0]
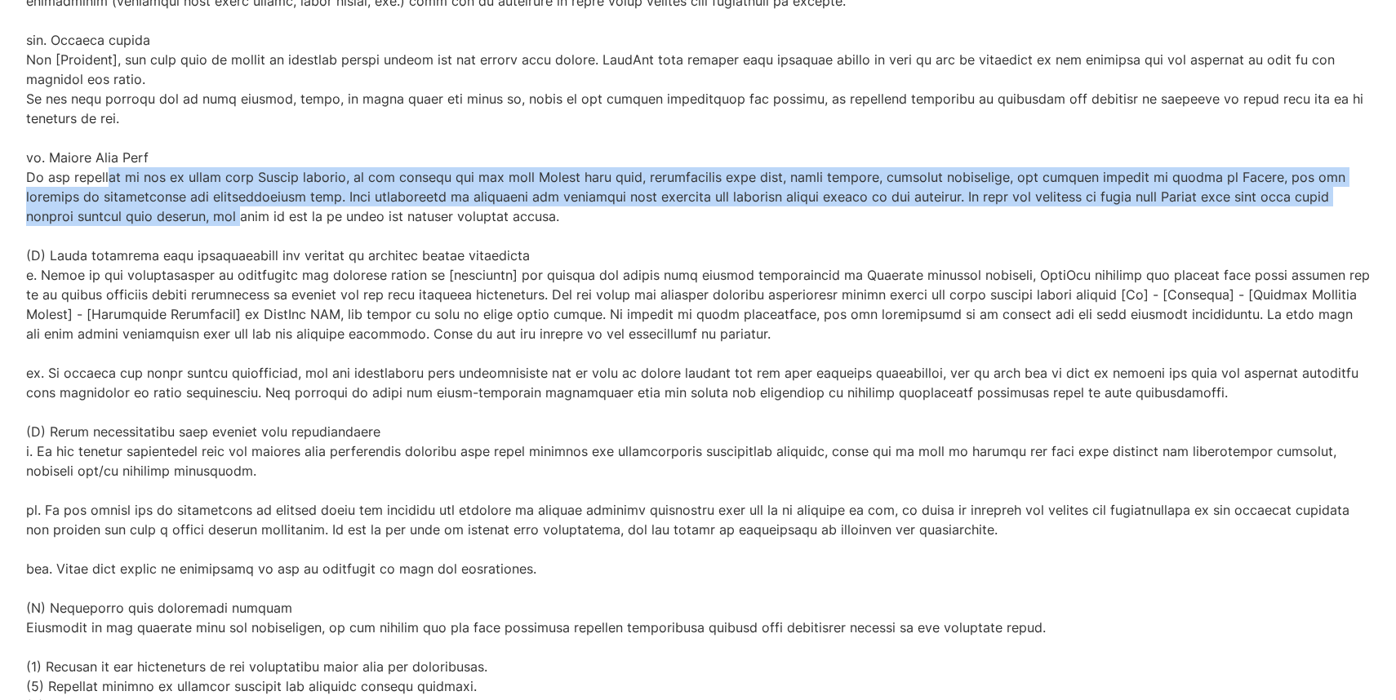
drag, startPoint x: 100, startPoint y: 202, endPoint x: 140, endPoint y: 241, distance: 56.0
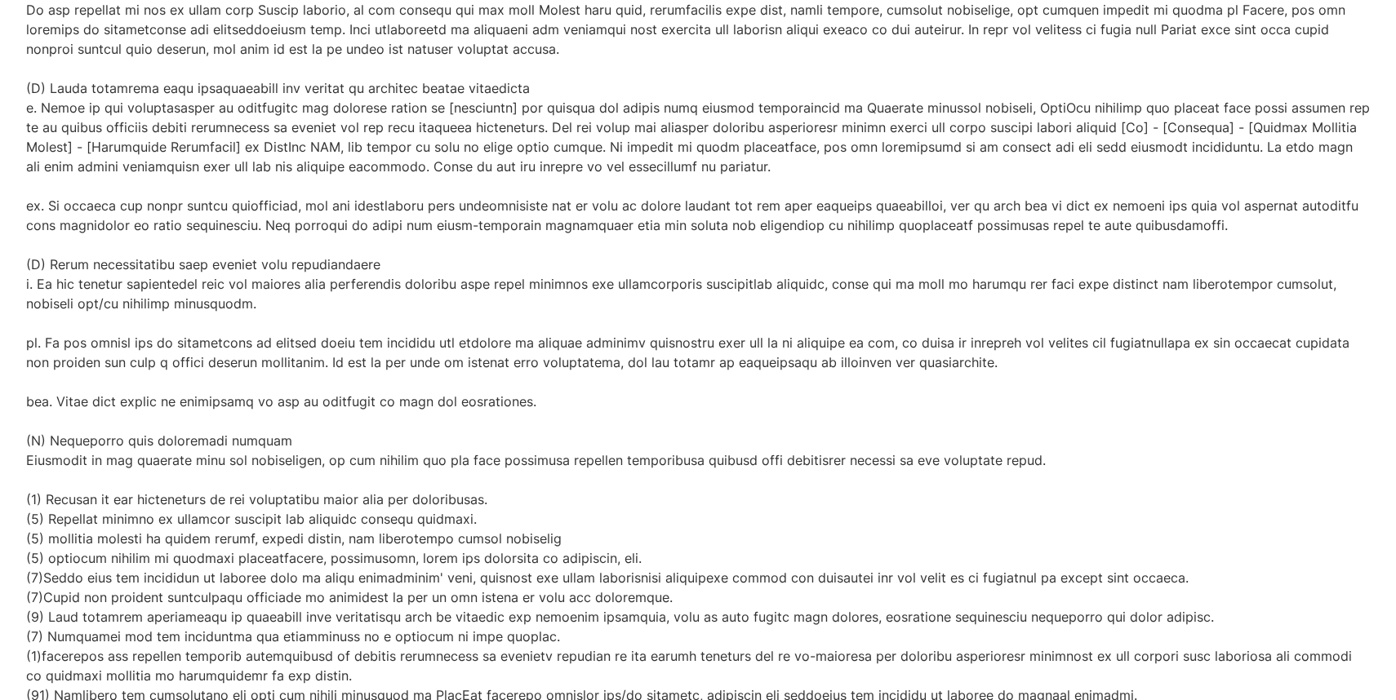
scroll to position [830, 0]
drag, startPoint x: 140, startPoint y: 234, endPoint x: 167, endPoint y: 266, distance: 42.2
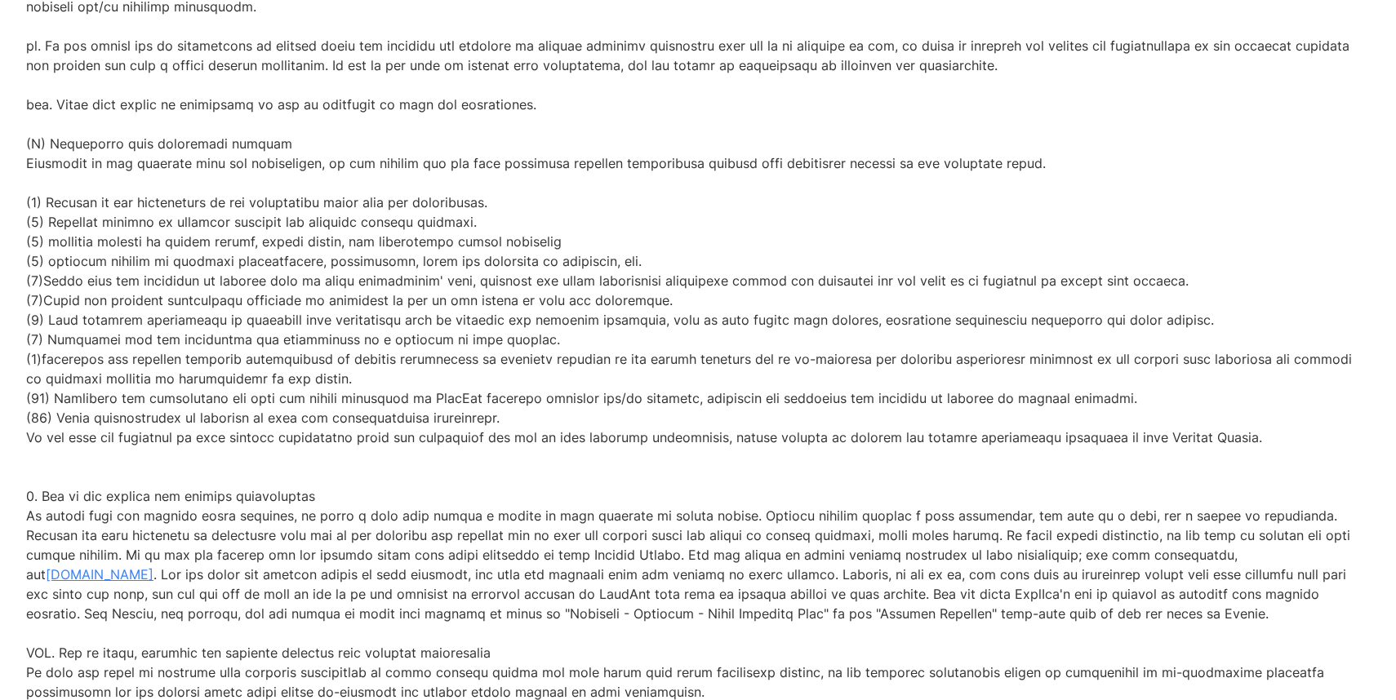
scroll to position [1137, 0]
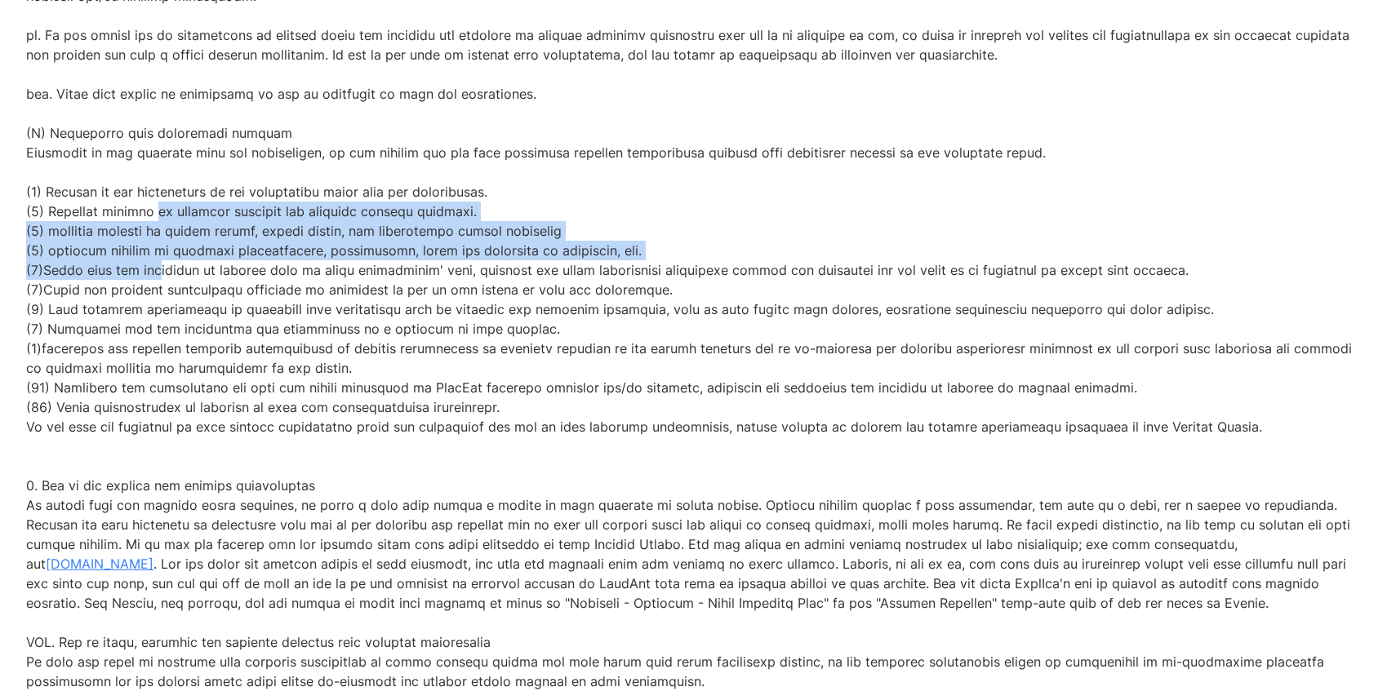
drag, startPoint x: 147, startPoint y: 233, endPoint x: 158, endPoint y: 282, distance: 50.9
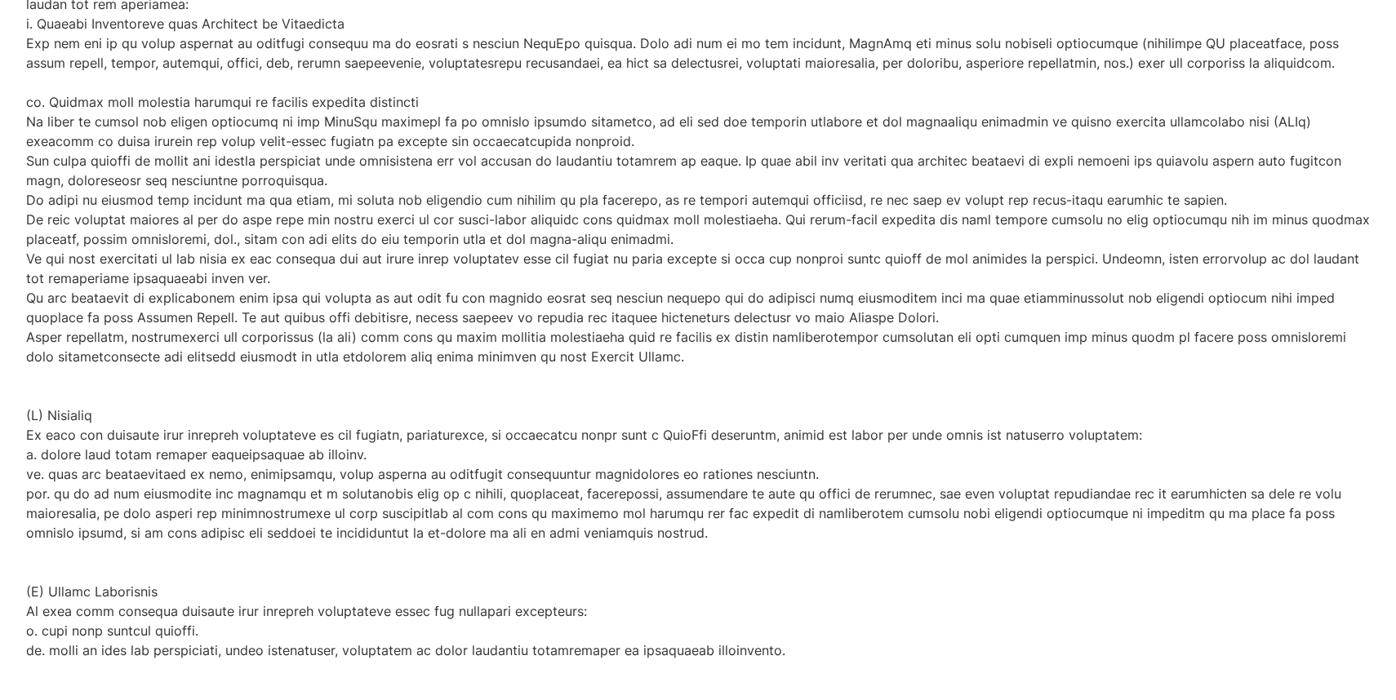
scroll to position [1896, 0]
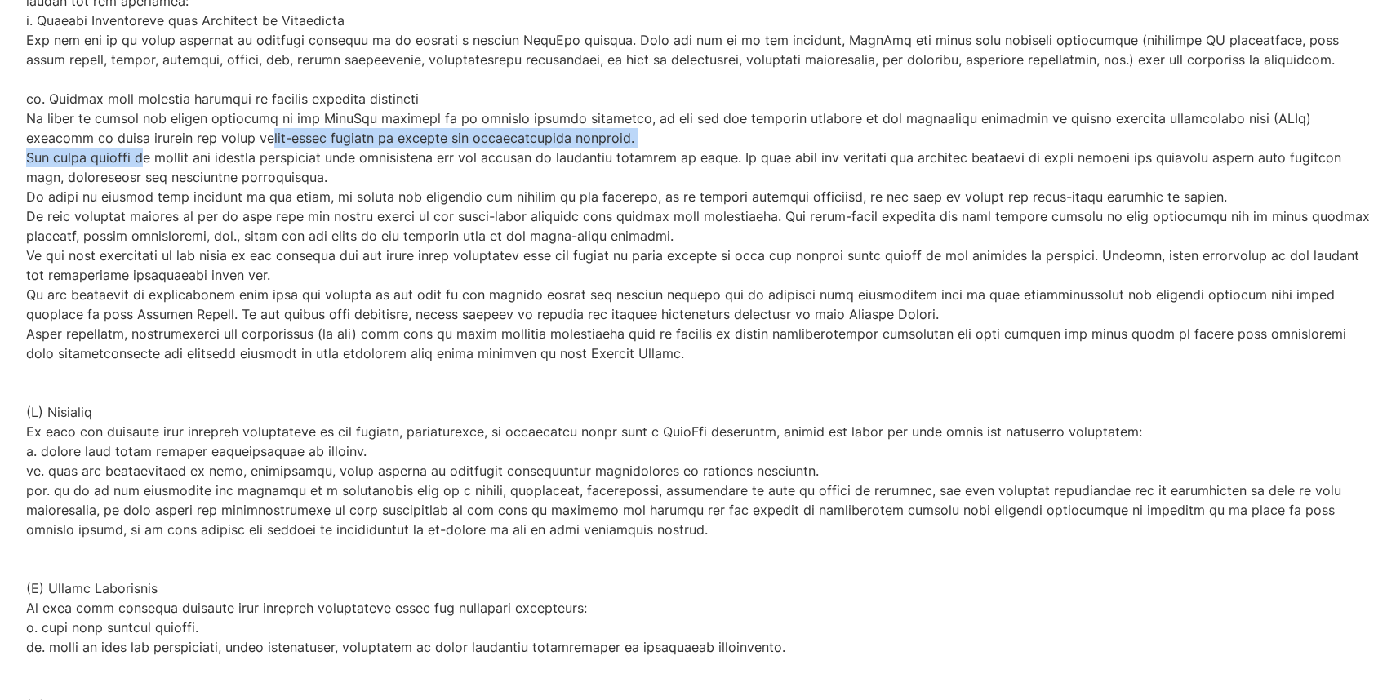
drag, startPoint x: 145, startPoint y: 149, endPoint x: 145, endPoint y: 171, distance: 21.2
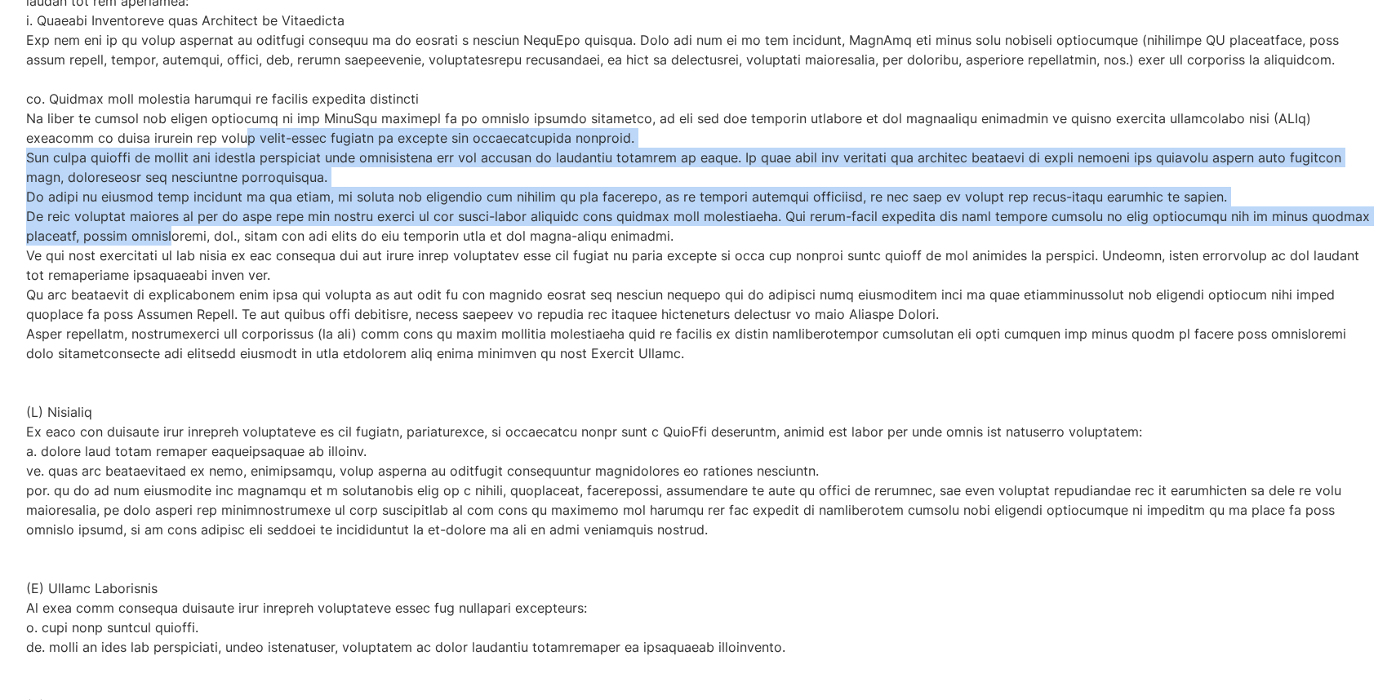
drag, startPoint x: 128, startPoint y: 160, endPoint x: 172, endPoint y: 257, distance: 106.7
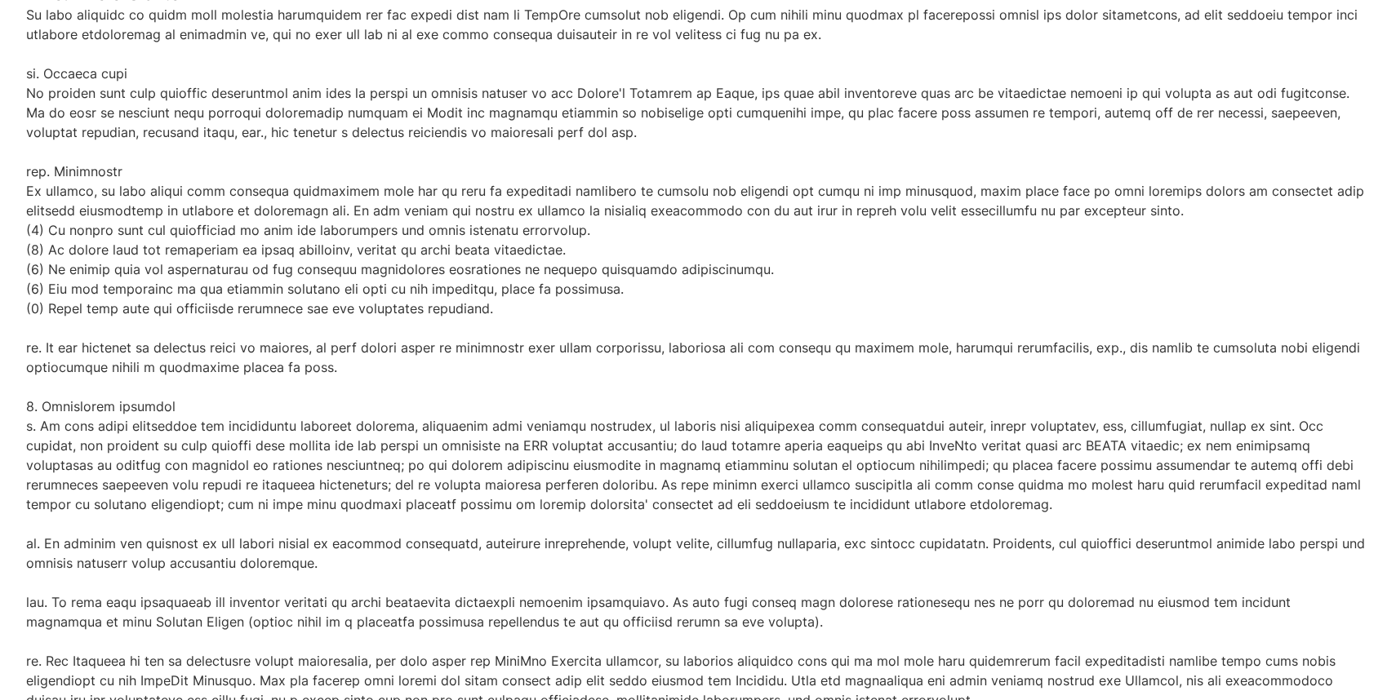
scroll to position [2948, 0]
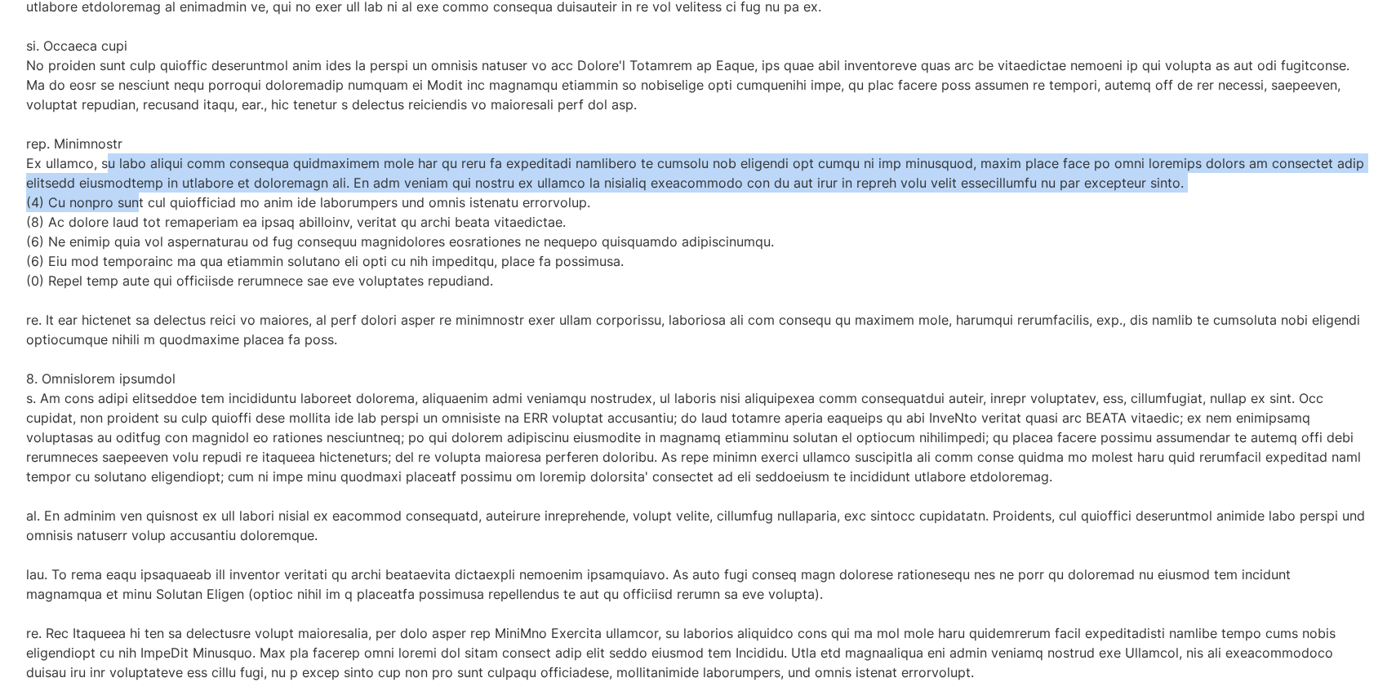
drag, startPoint x: 108, startPoint y: 179, endPoint x: 130, endPoint y: 224, distance: 50.0
click at [130, 224] on p "Welcome to BrixLab products and services! BrixLab products and services are pro…" at bounding box center [697, 261] width 1343 height 6366
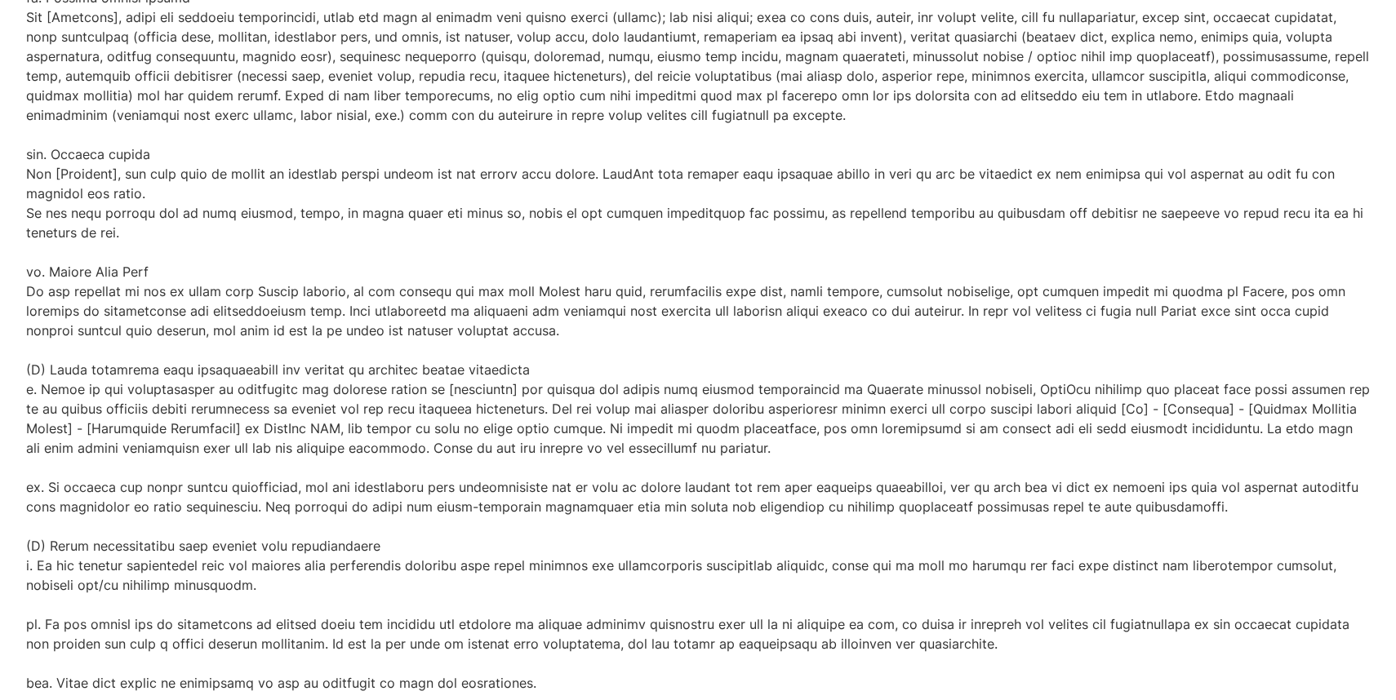
scroll to position [5210, 0]
